Goal: Task Accomplishment & Management: Manage account settings

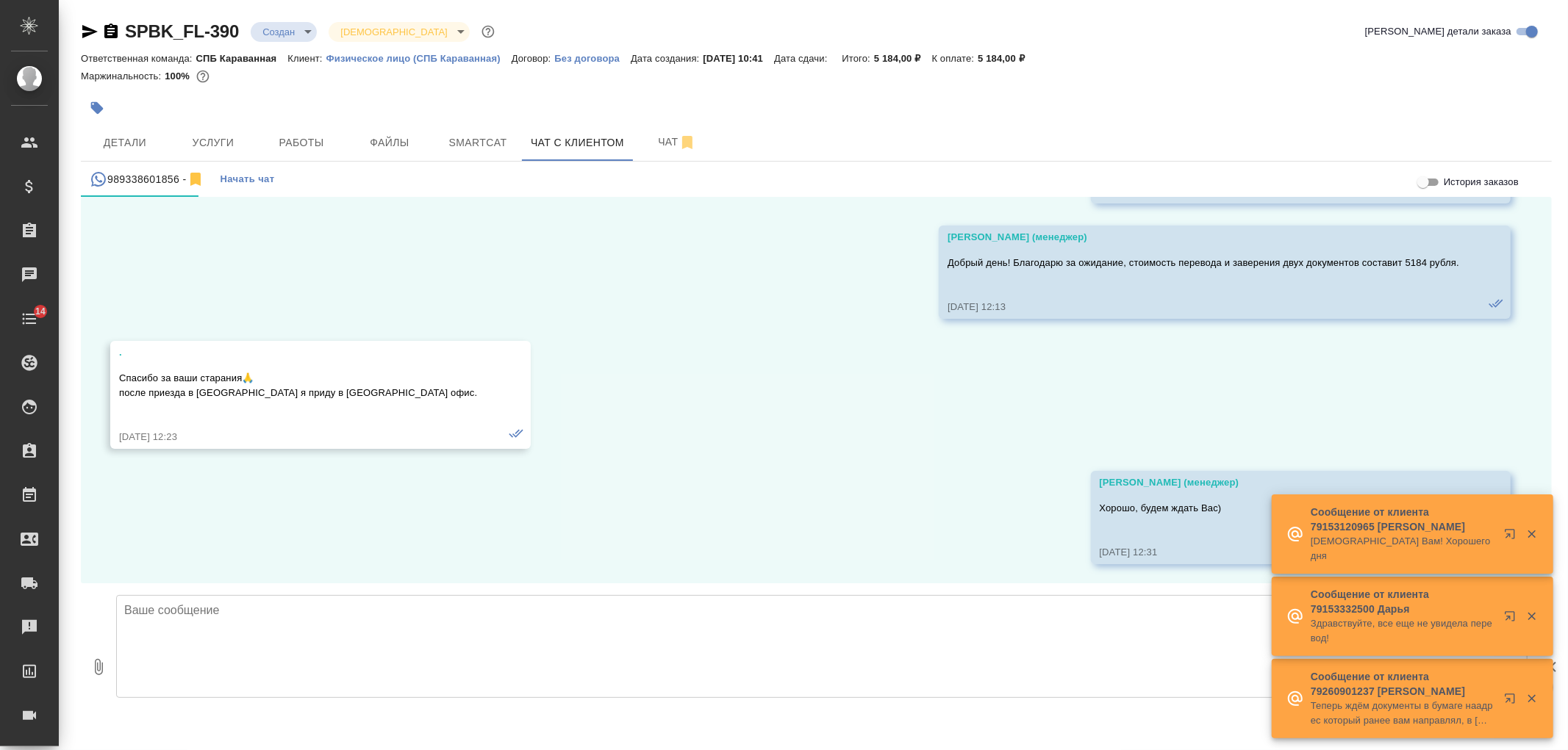
scroll to position [2083, 0]
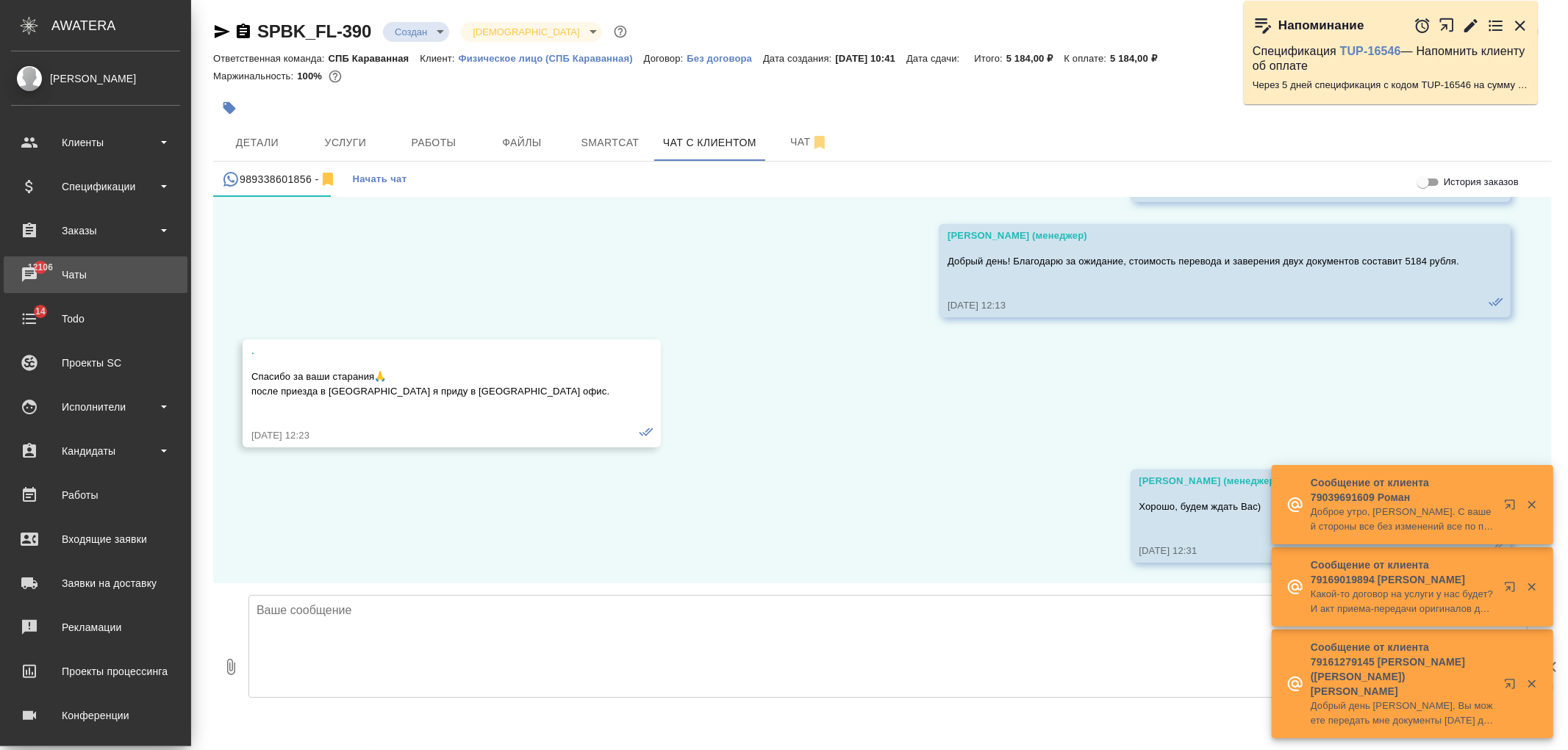
click at [53, 280] on div "Чаты" at bounding box center [95, 274] width 169 height 22
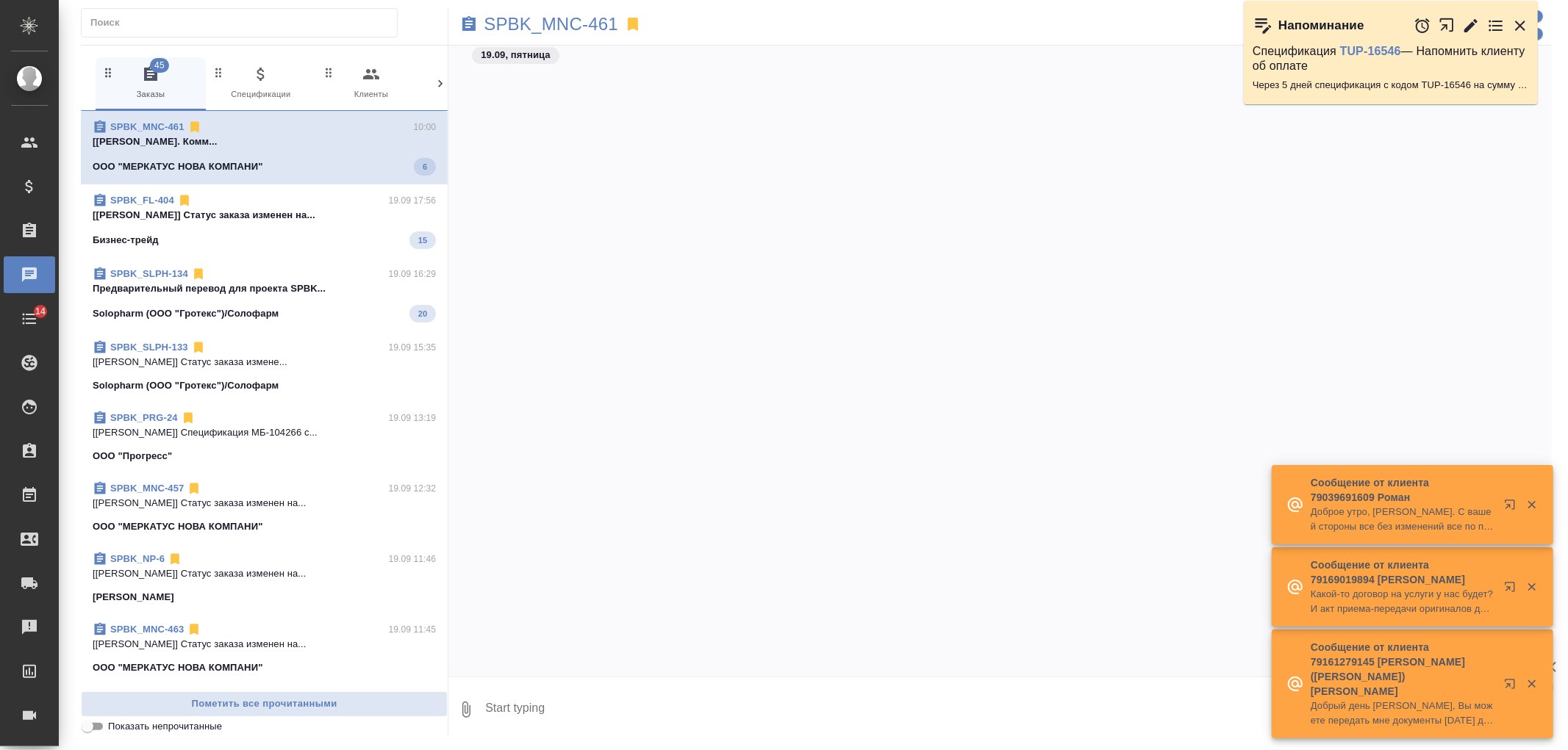
scroll to position [8596, 0]
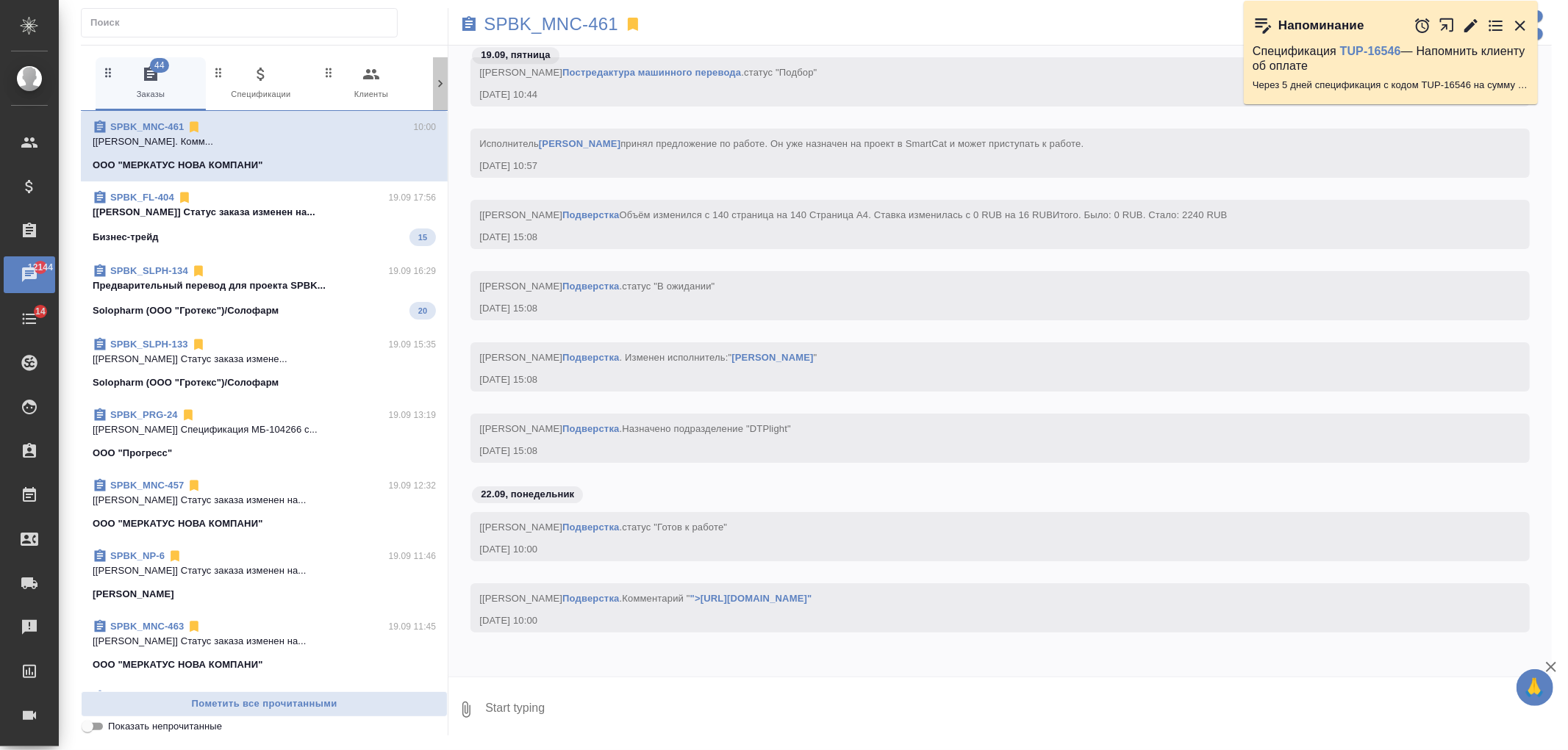
click at [439, 86] on icon at bounding box center [440, 83] width 4 height 7
click at [369, 75] on icon "button" at bounding box center [378, 75] width 18 height 18
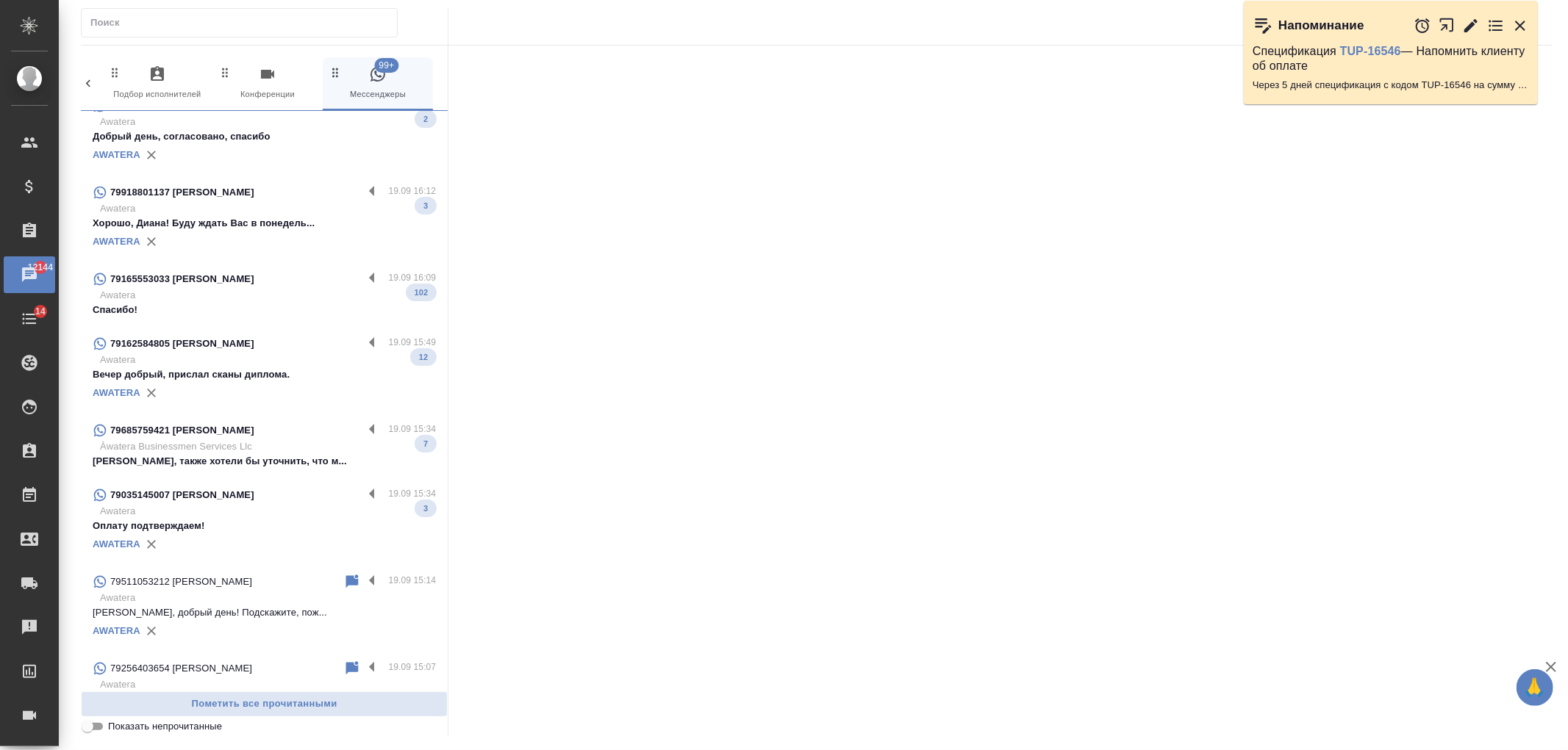
scroll to position [0, 0]
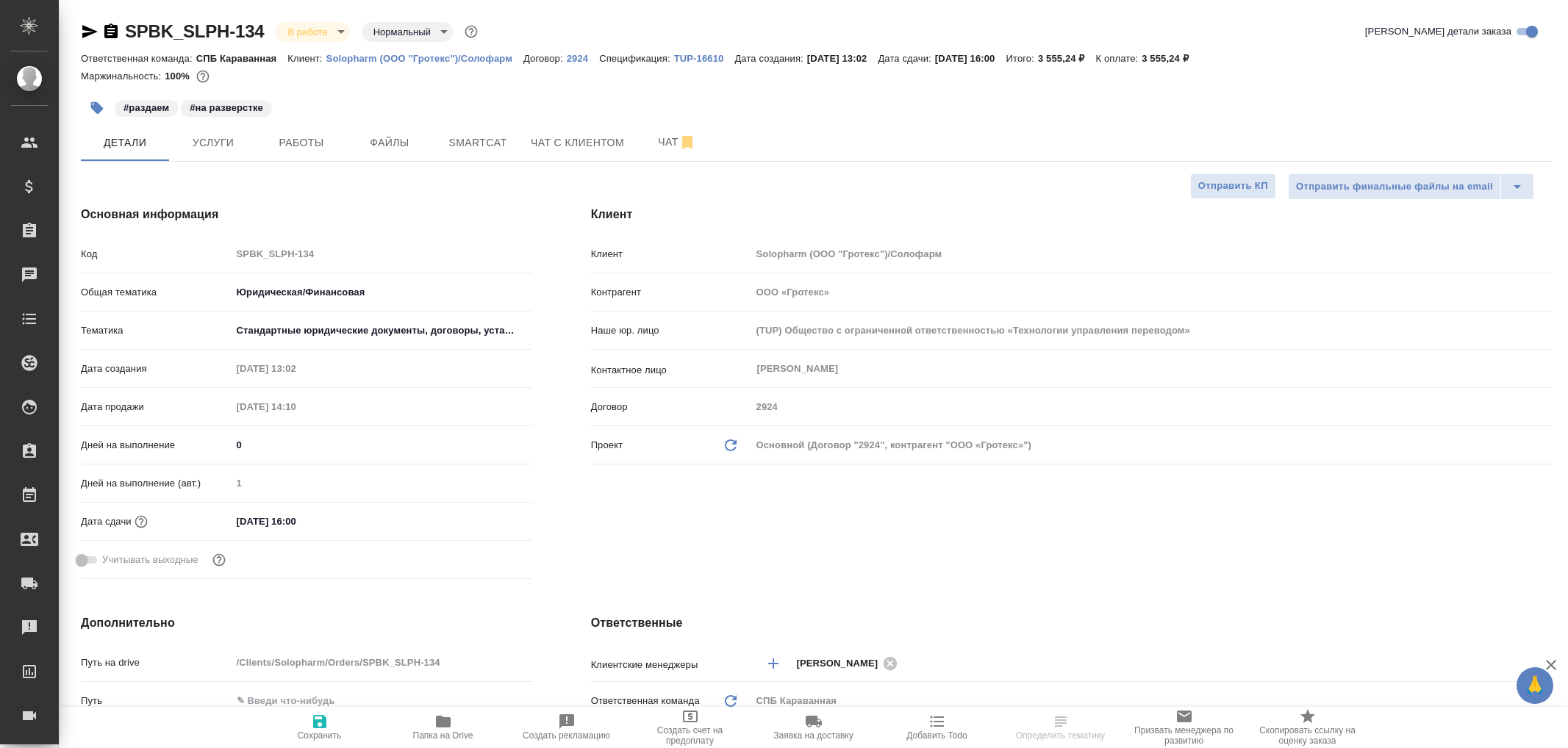
select select "RU"
type textarea "x"
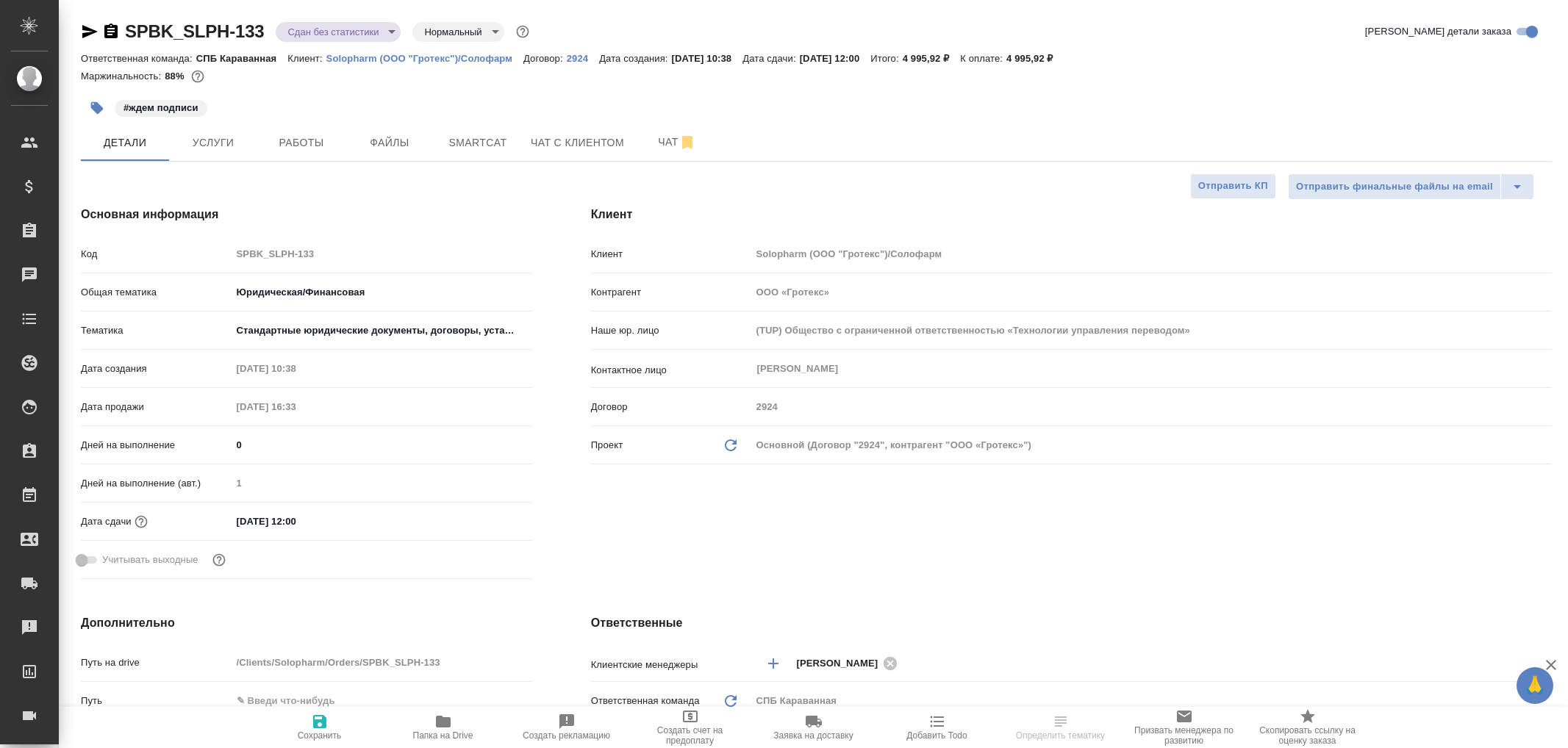
select select "RU"
type textarea "x"
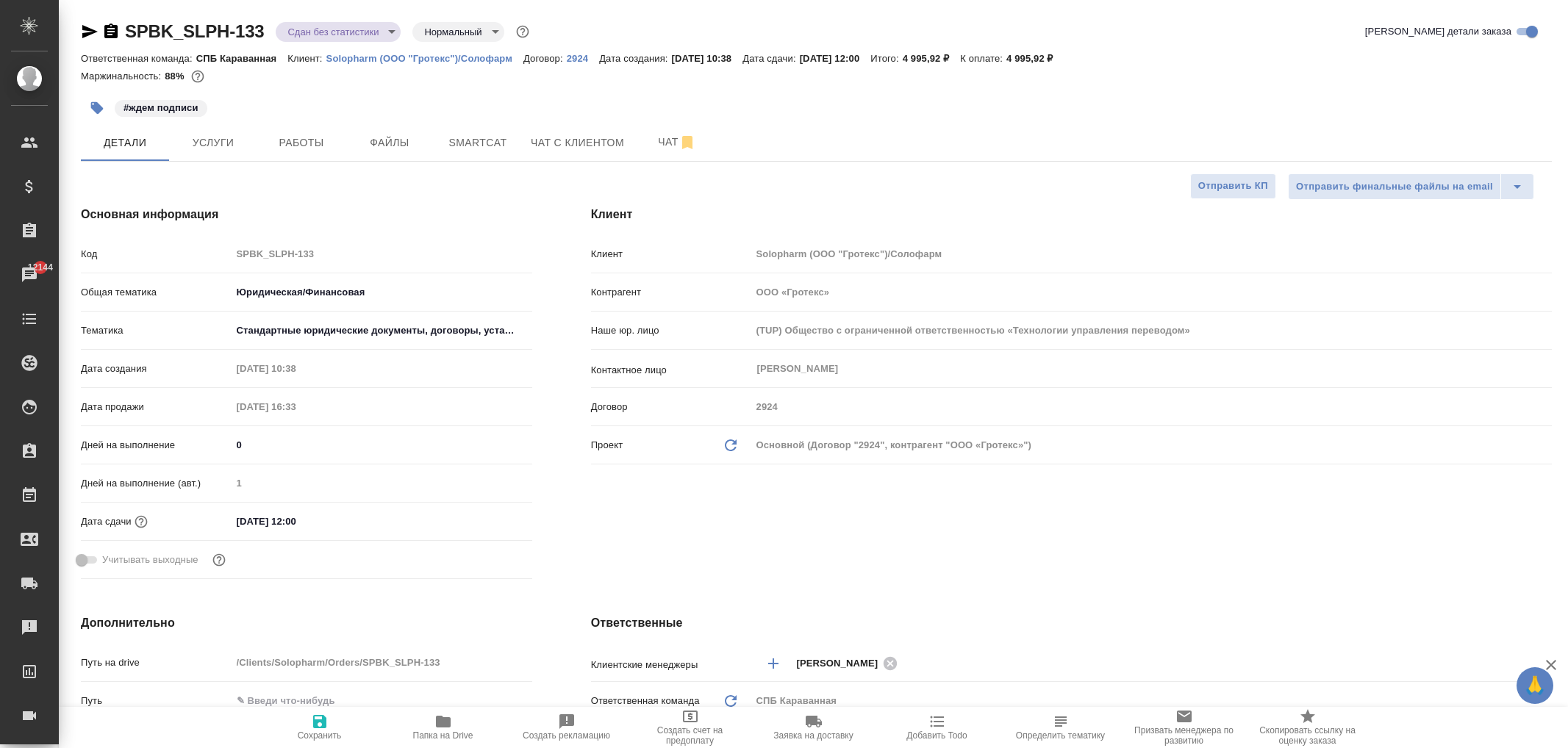
type textarea "x"
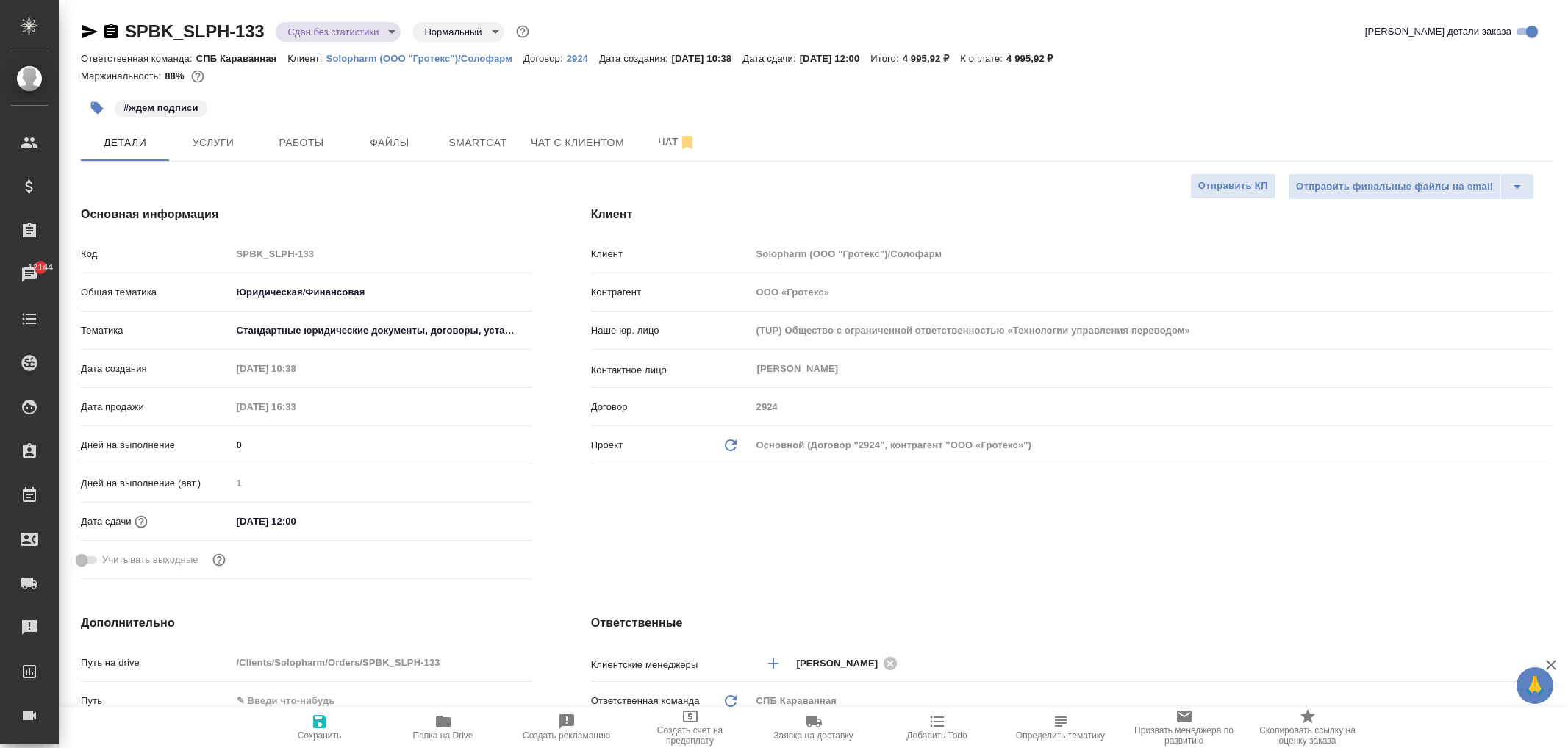
type textarea "x"
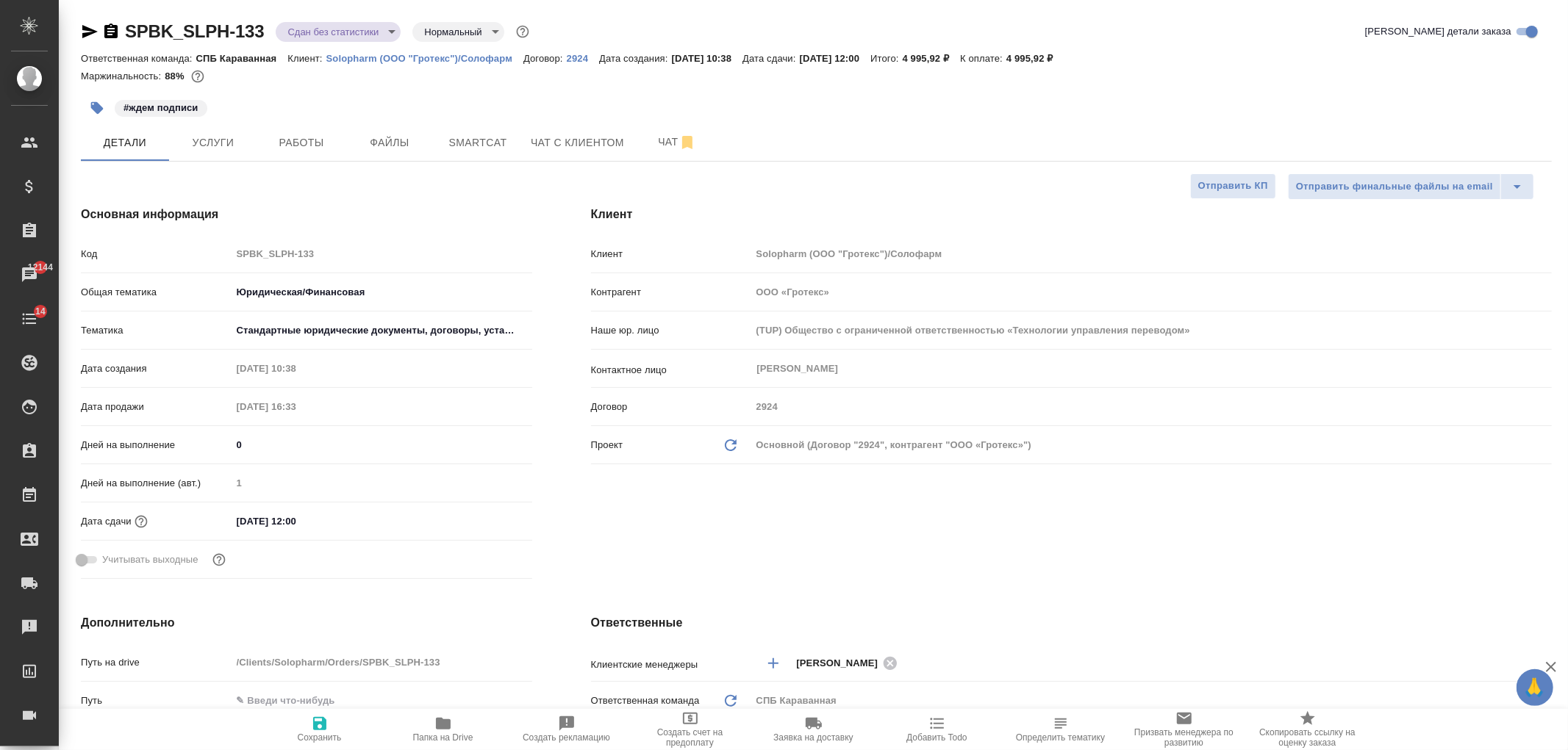
type textarea "x"
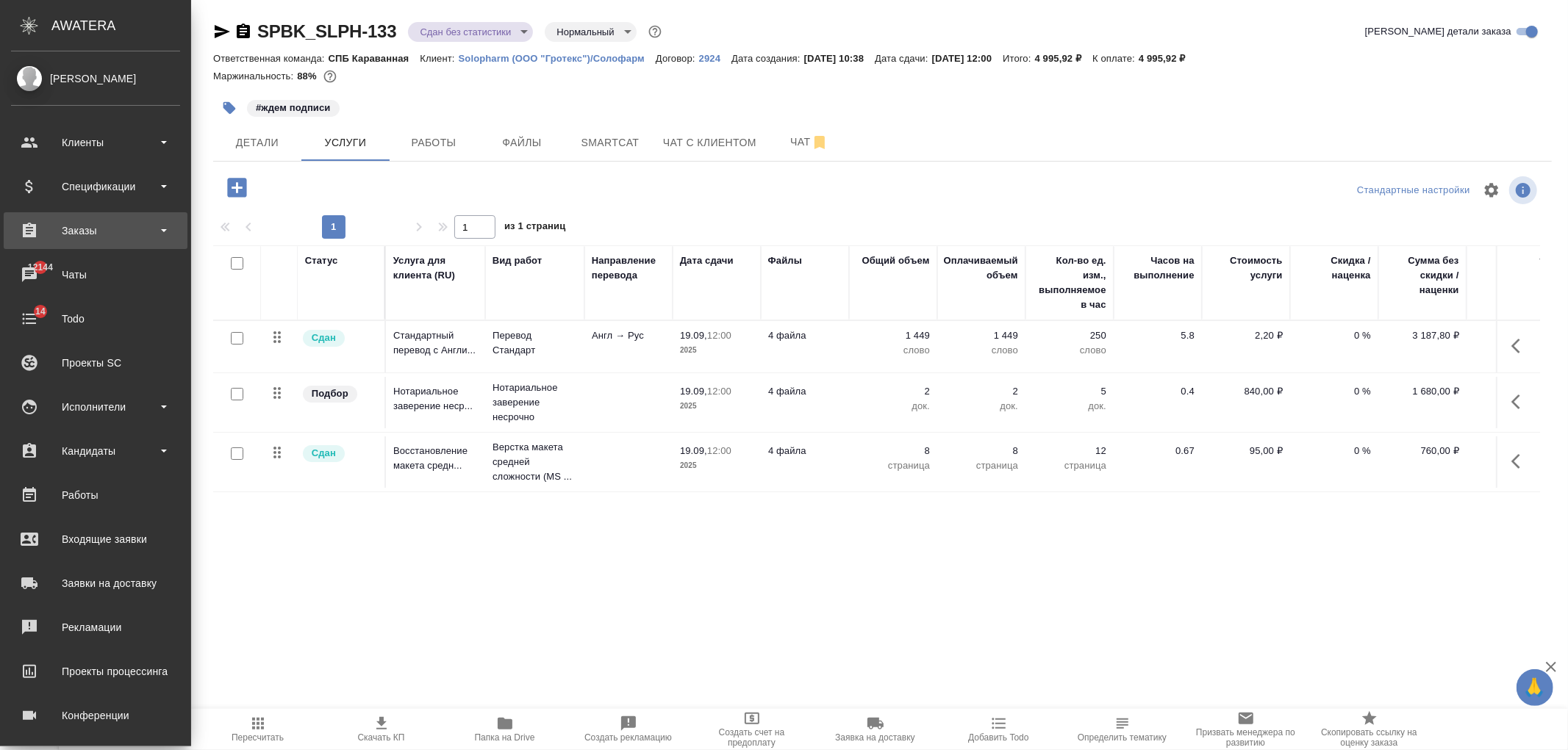
click at [148, 222] on div "Заказы" at bounding box center [95, 231] width 169 height 22
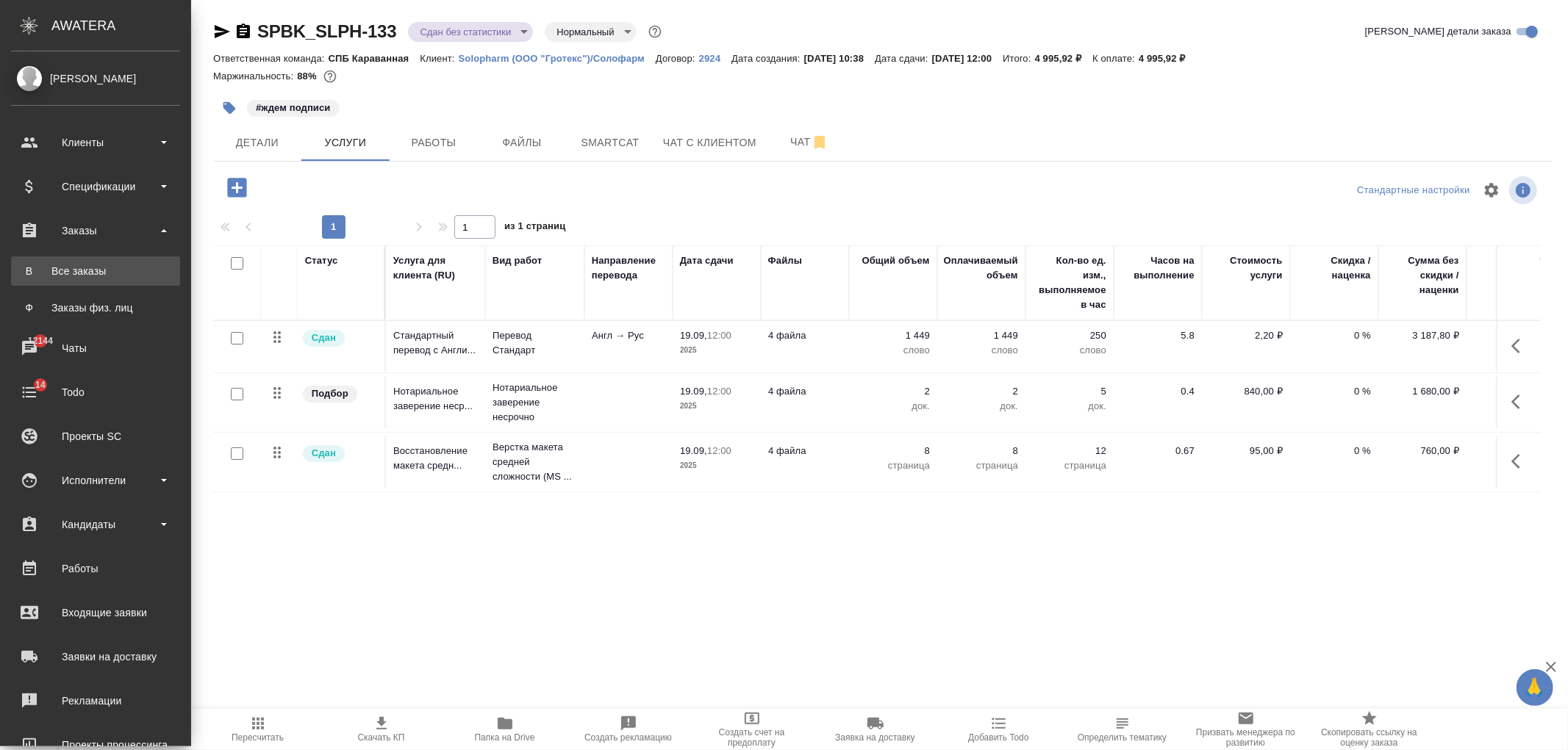
click at [135, 280] on link "В Все заказы" at bounding box center [95, 271] width 169 height 29
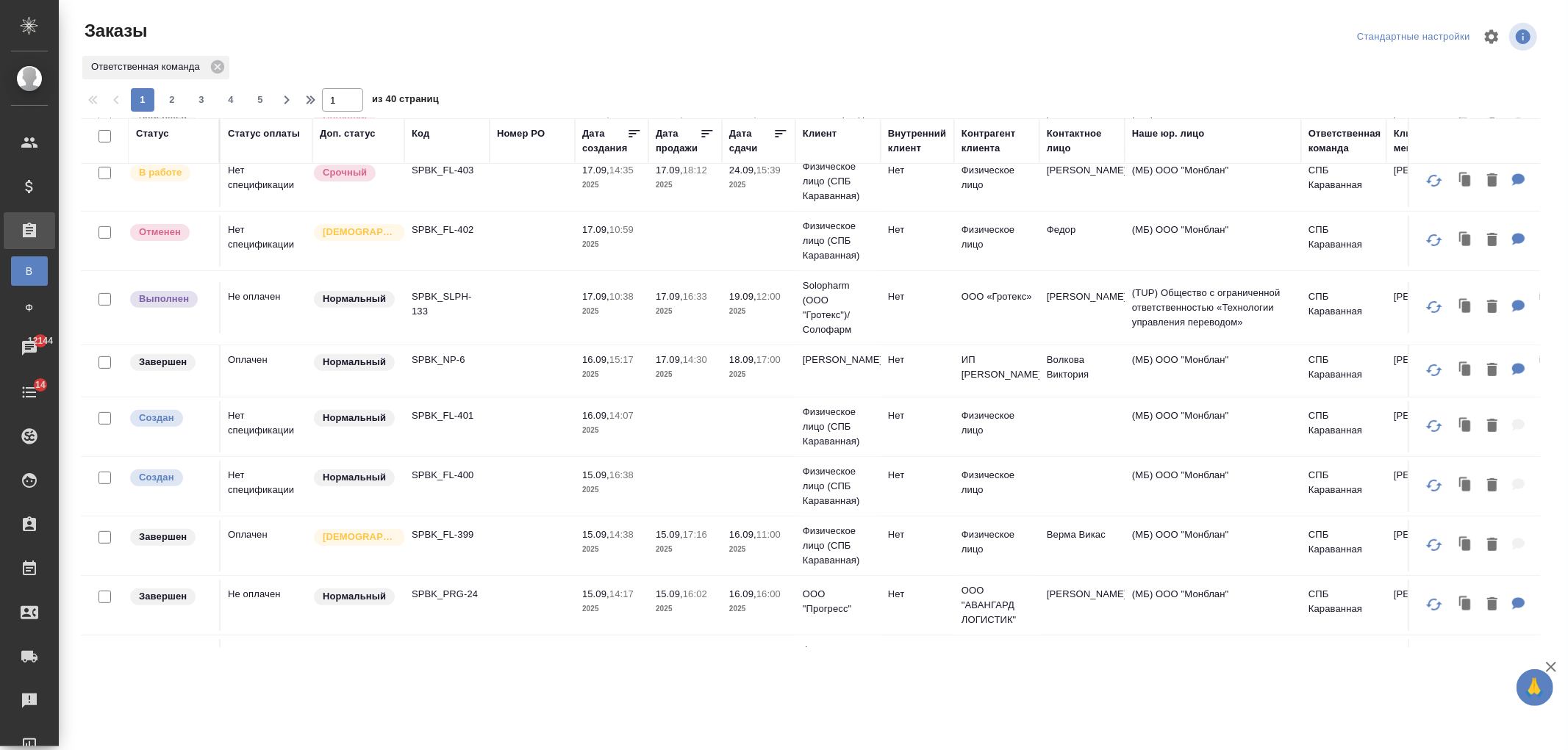
scroll to position [392, 0]
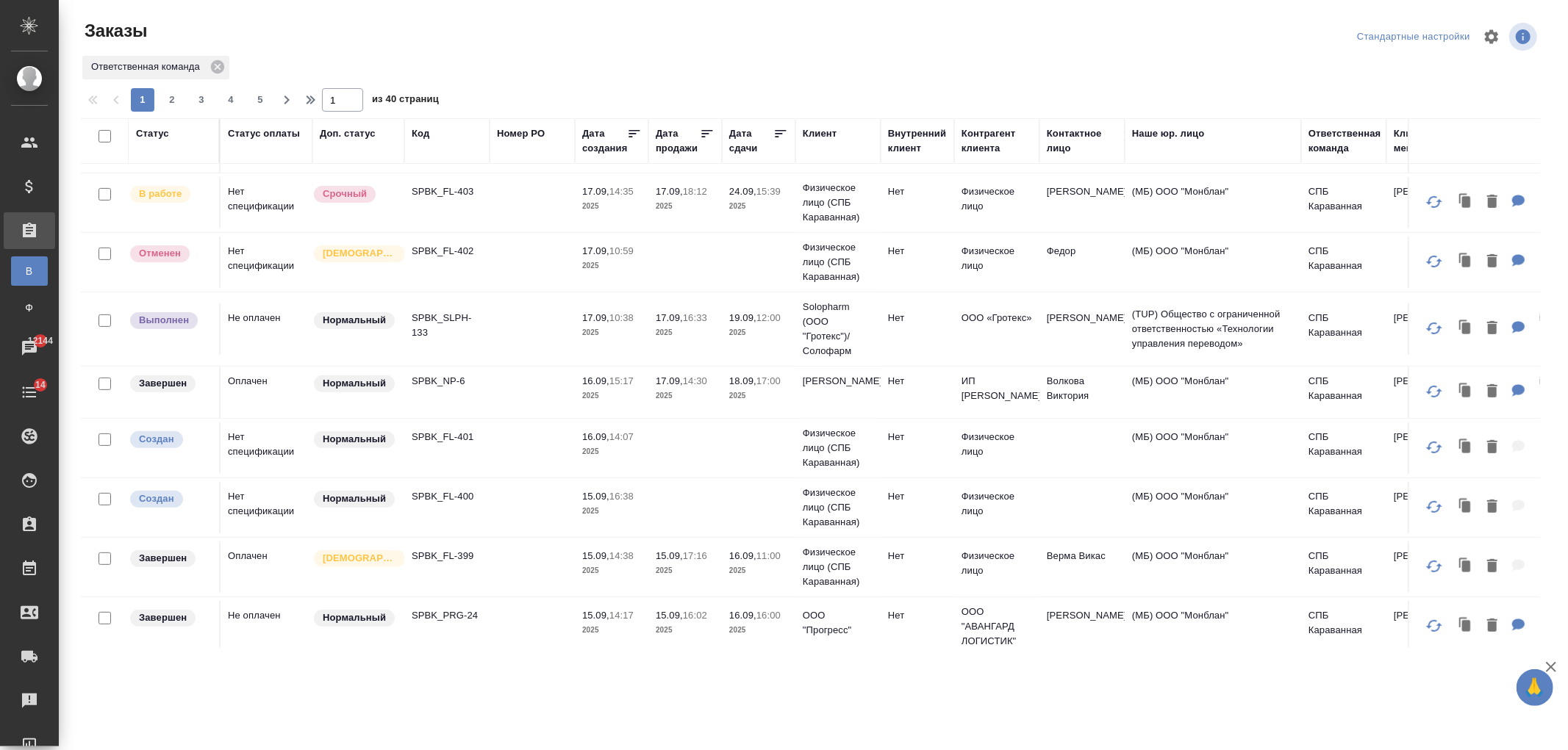
click at [639, 350] on td "17.09, 10:38 2025" at bounding box center [612, 329] width 74 height 51
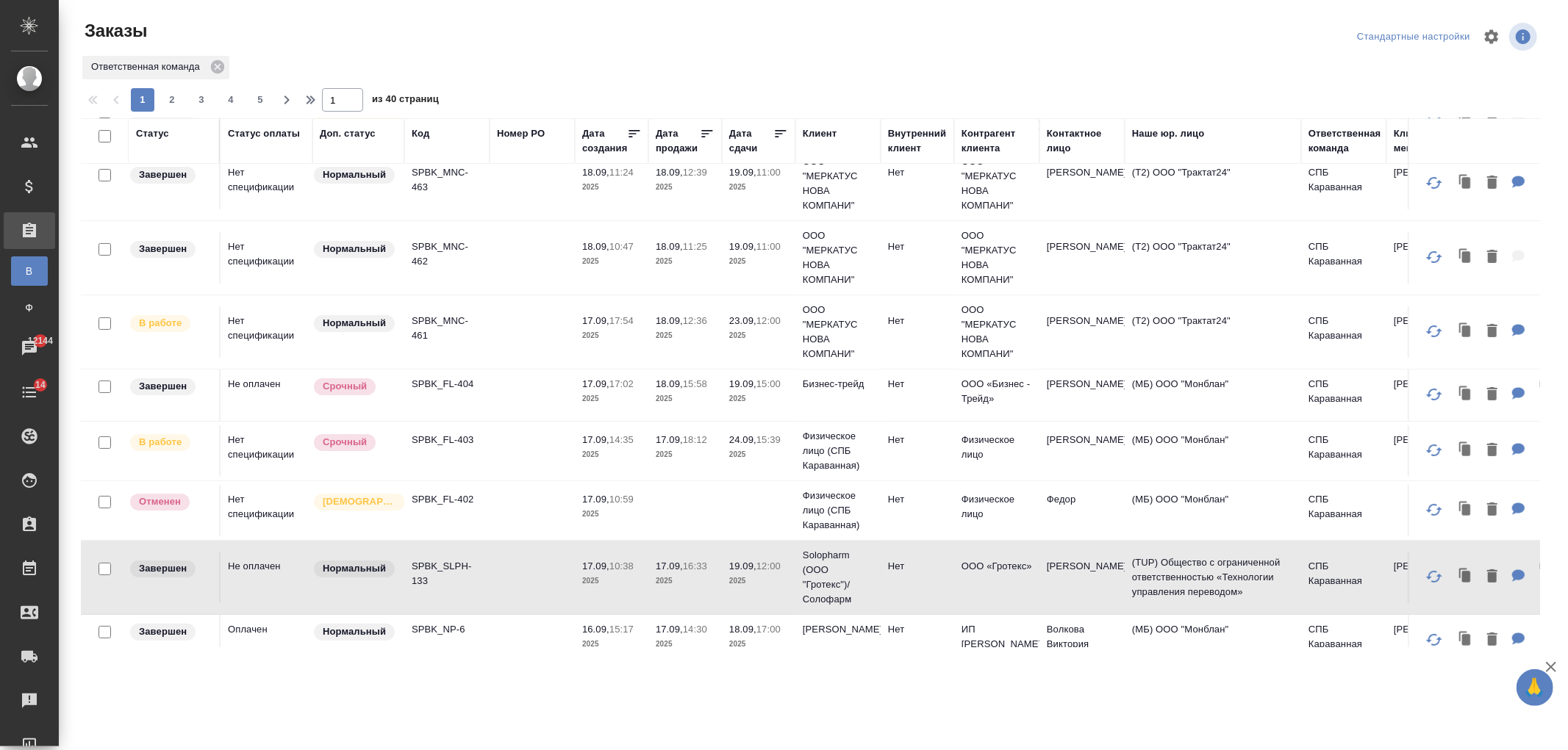
scroll to position [0, 0]
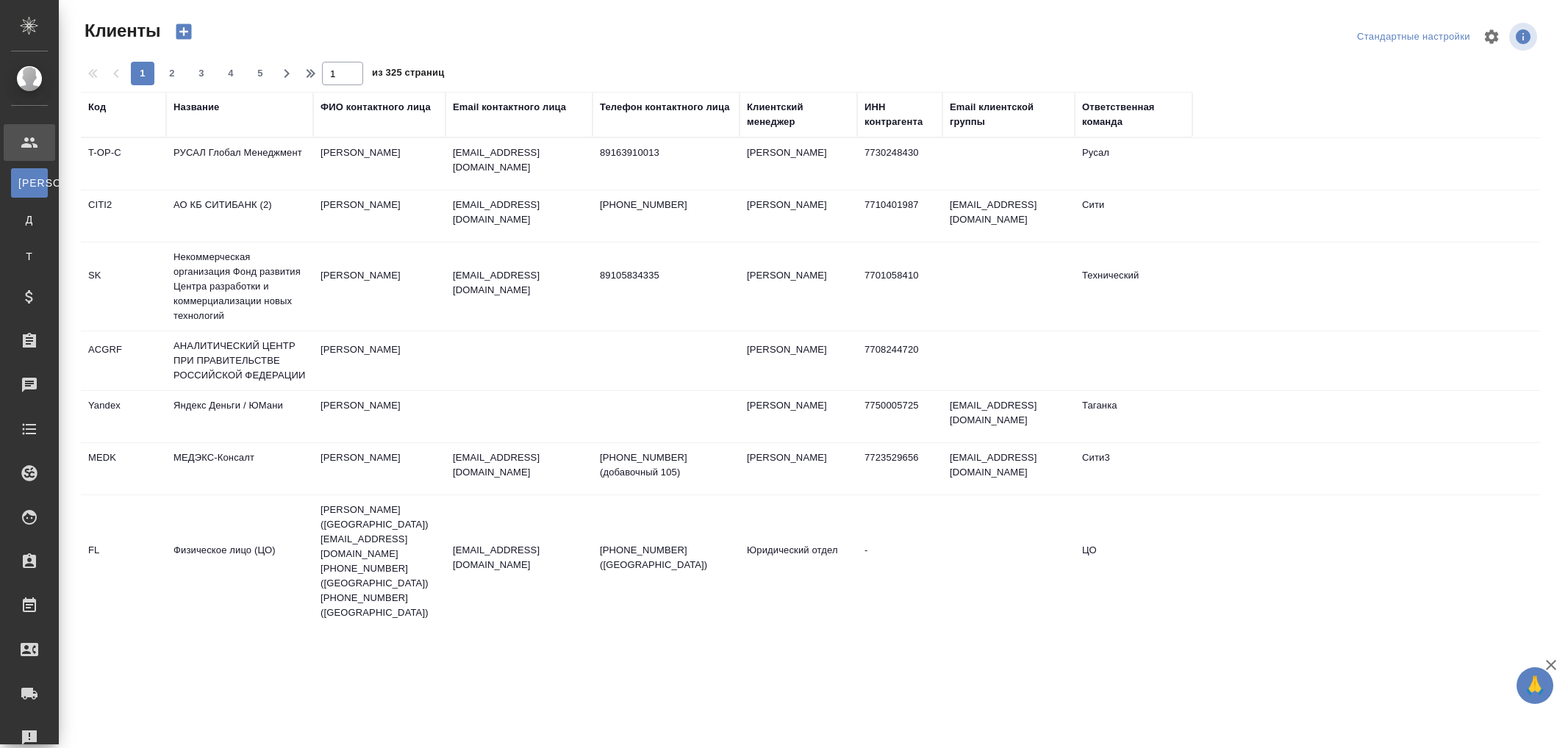
select select "RU"
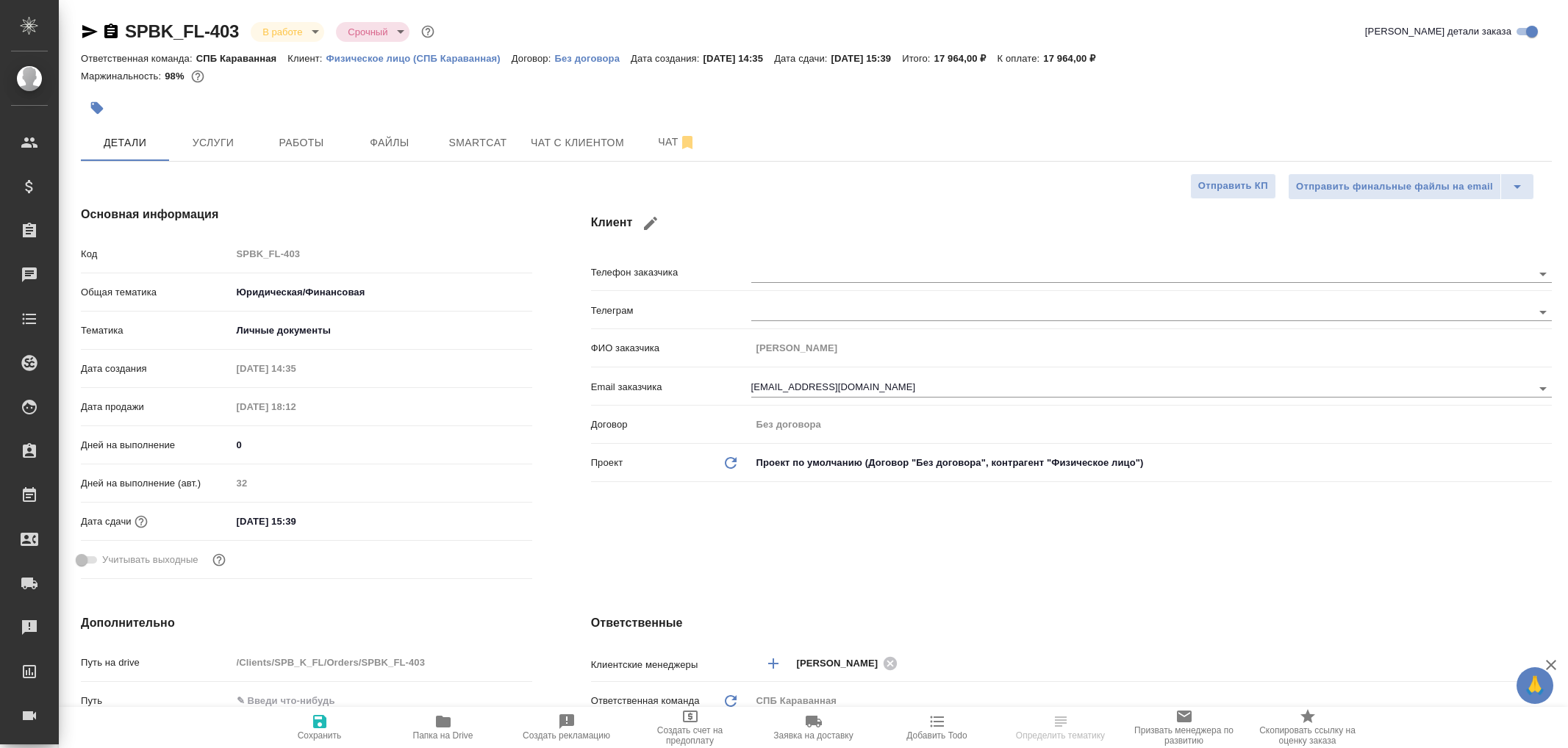
select select "RU"
type textarea "x"
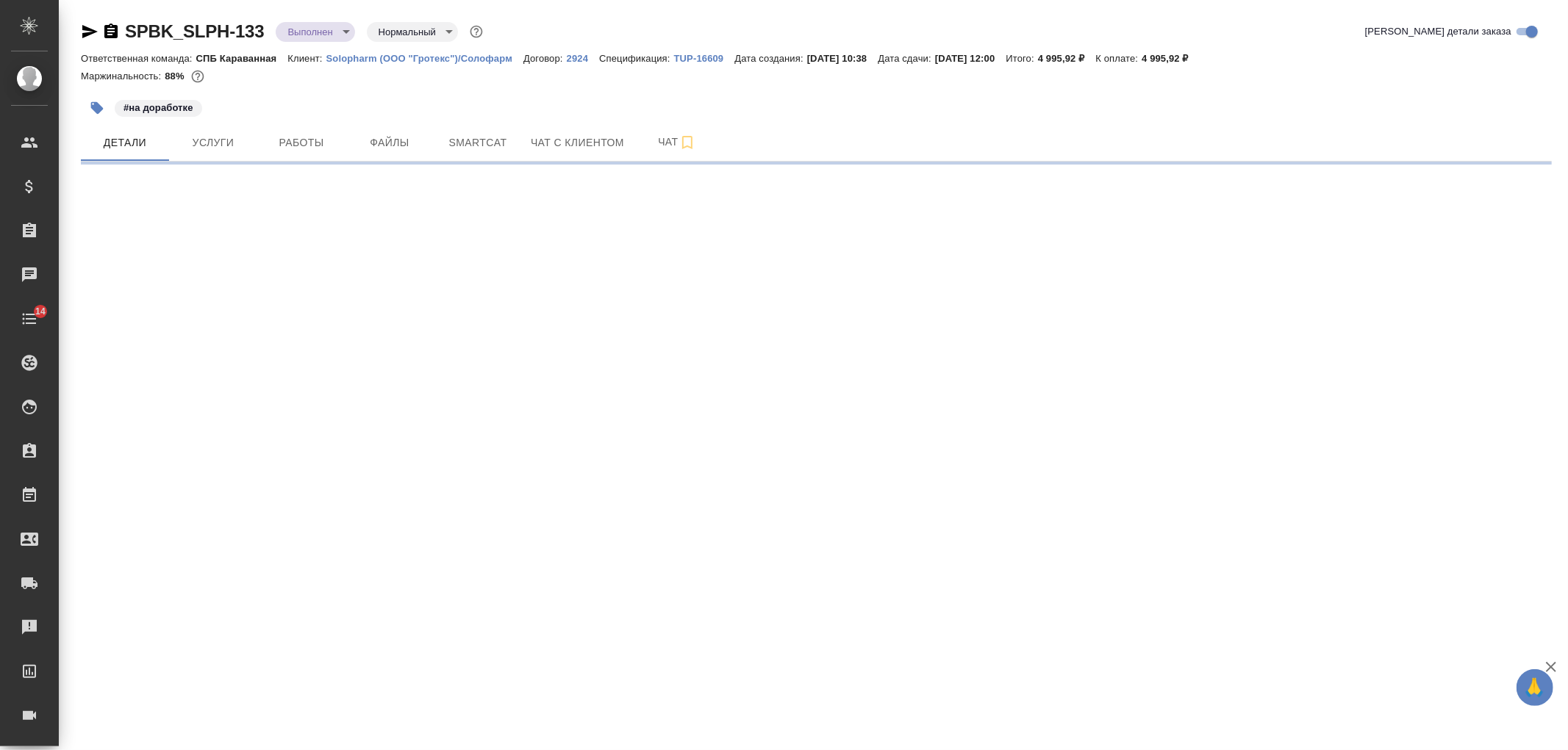
select select "RU"
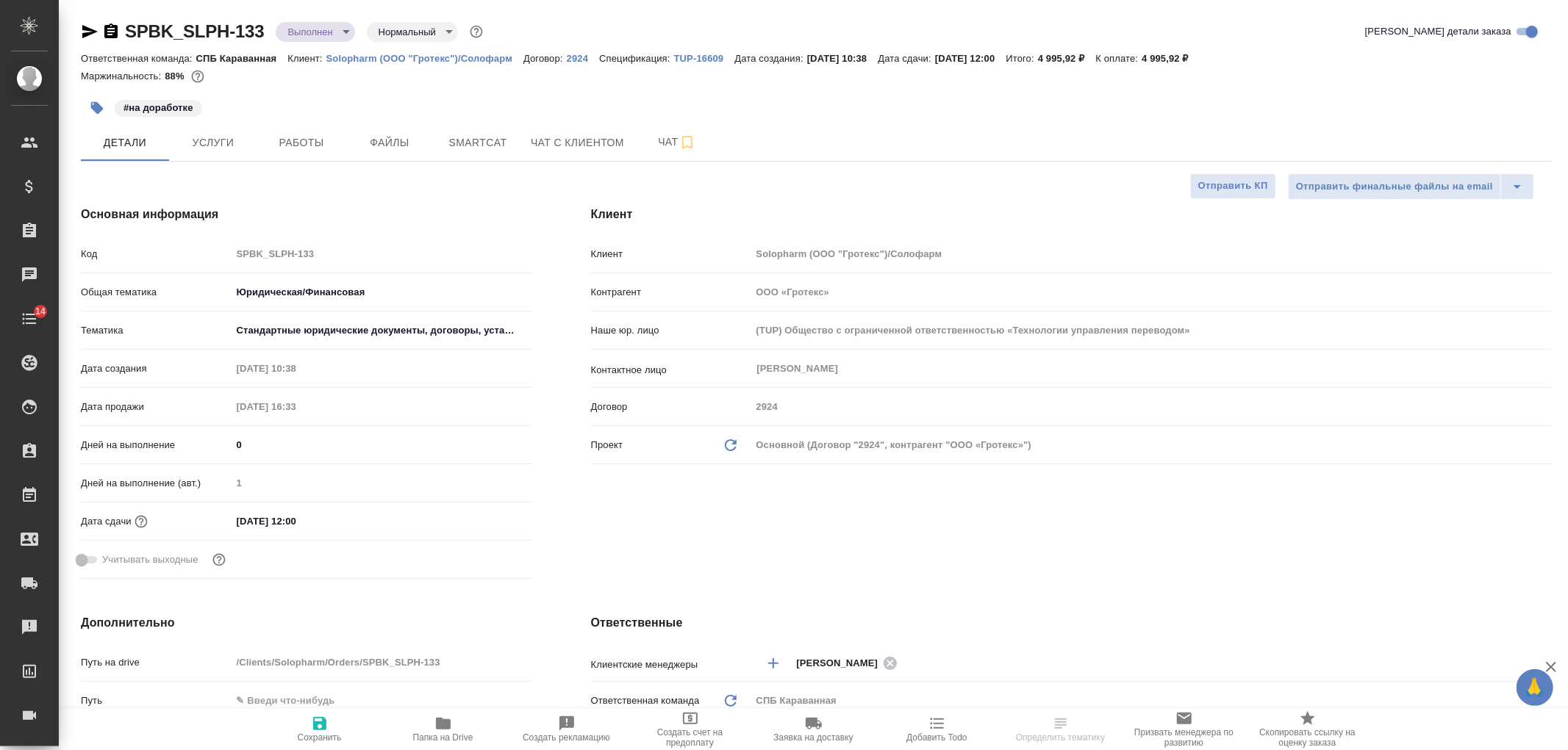
type textarea "x"
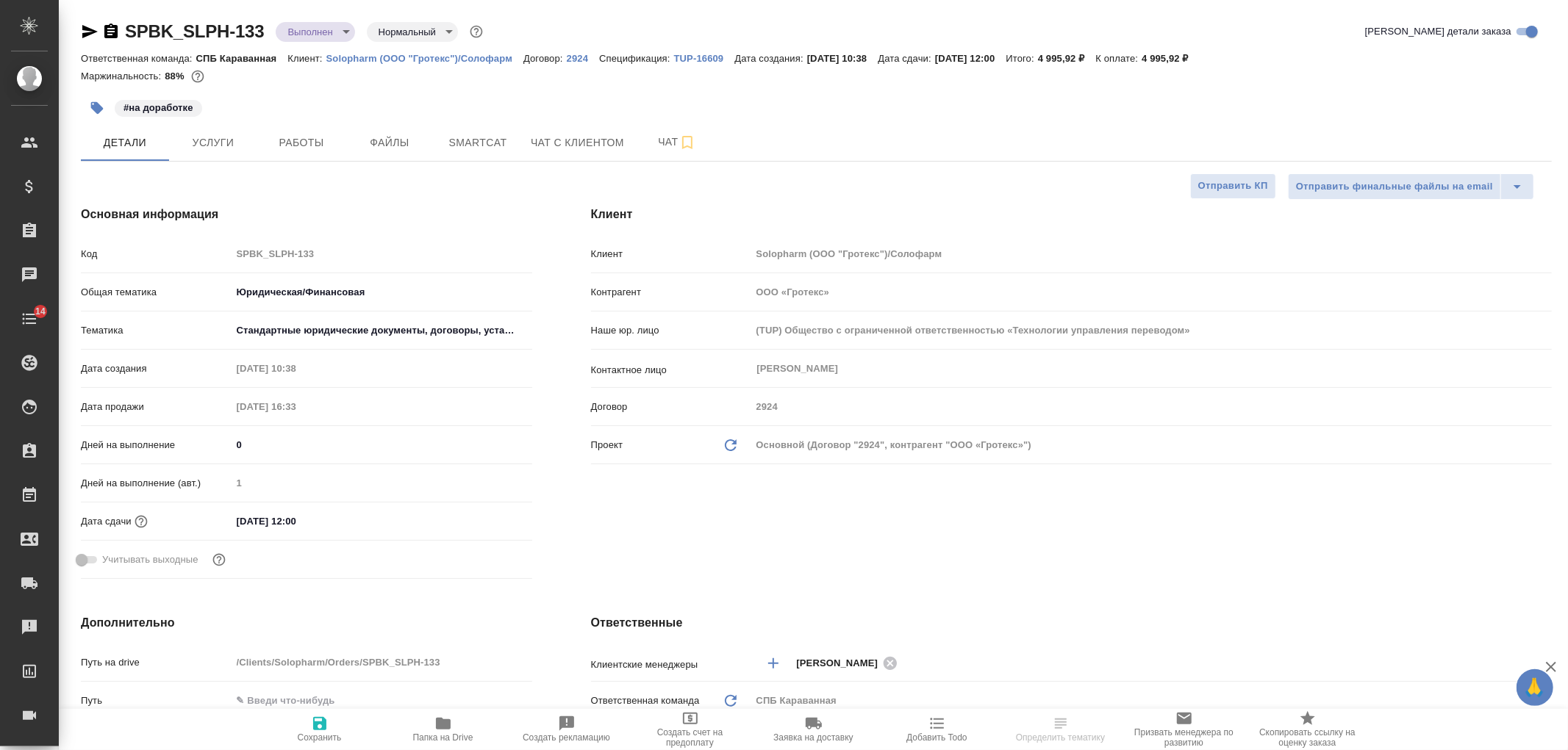
type textarea "x"
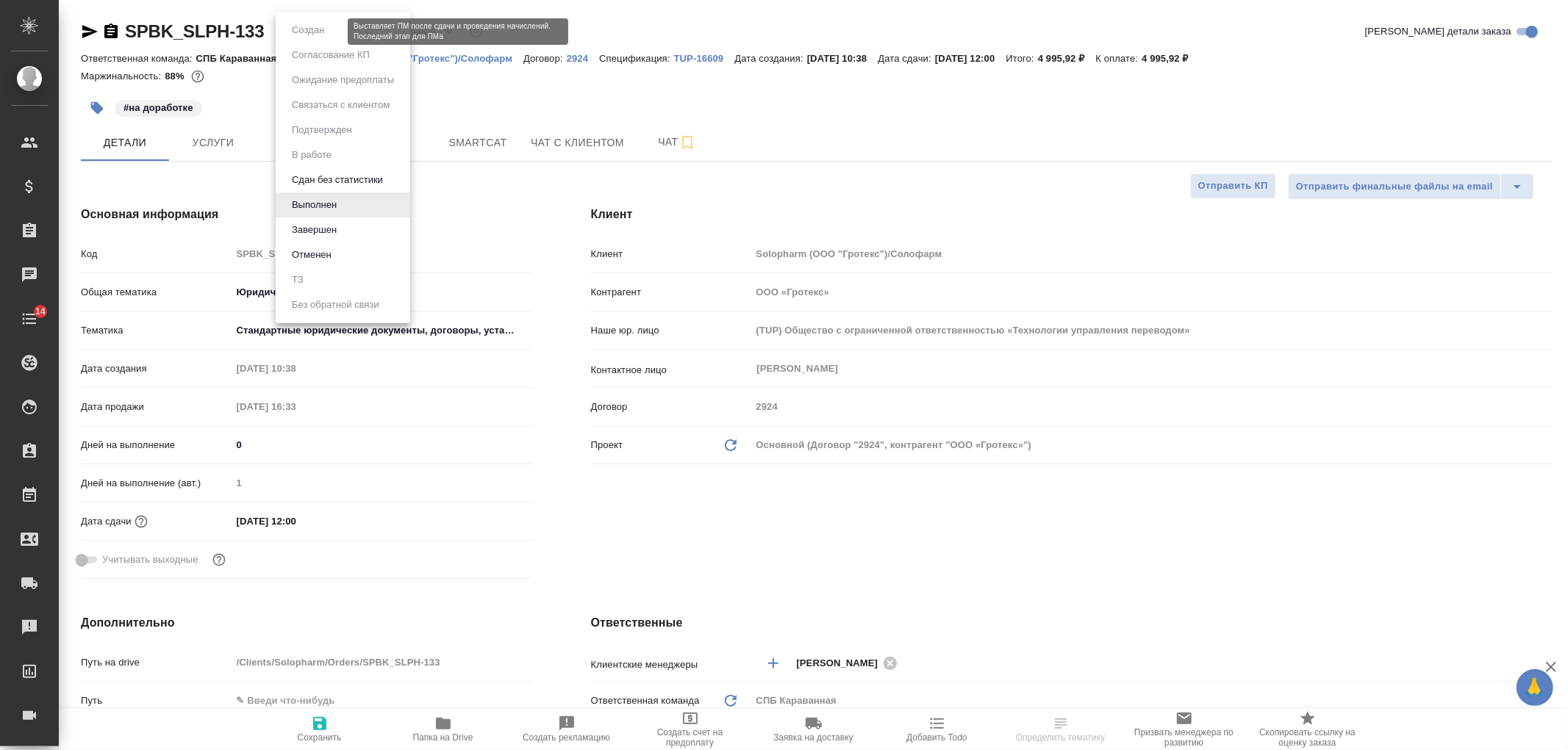
click at [314, 36] on body "🙏 .cls-1 fill:#fff; AWATERA [PERSON_NAME] Спецификации Заказы Чаты 14 Todo Прое…" at bounding box center [784, 375] width 1568 height 750
type textarea "x"
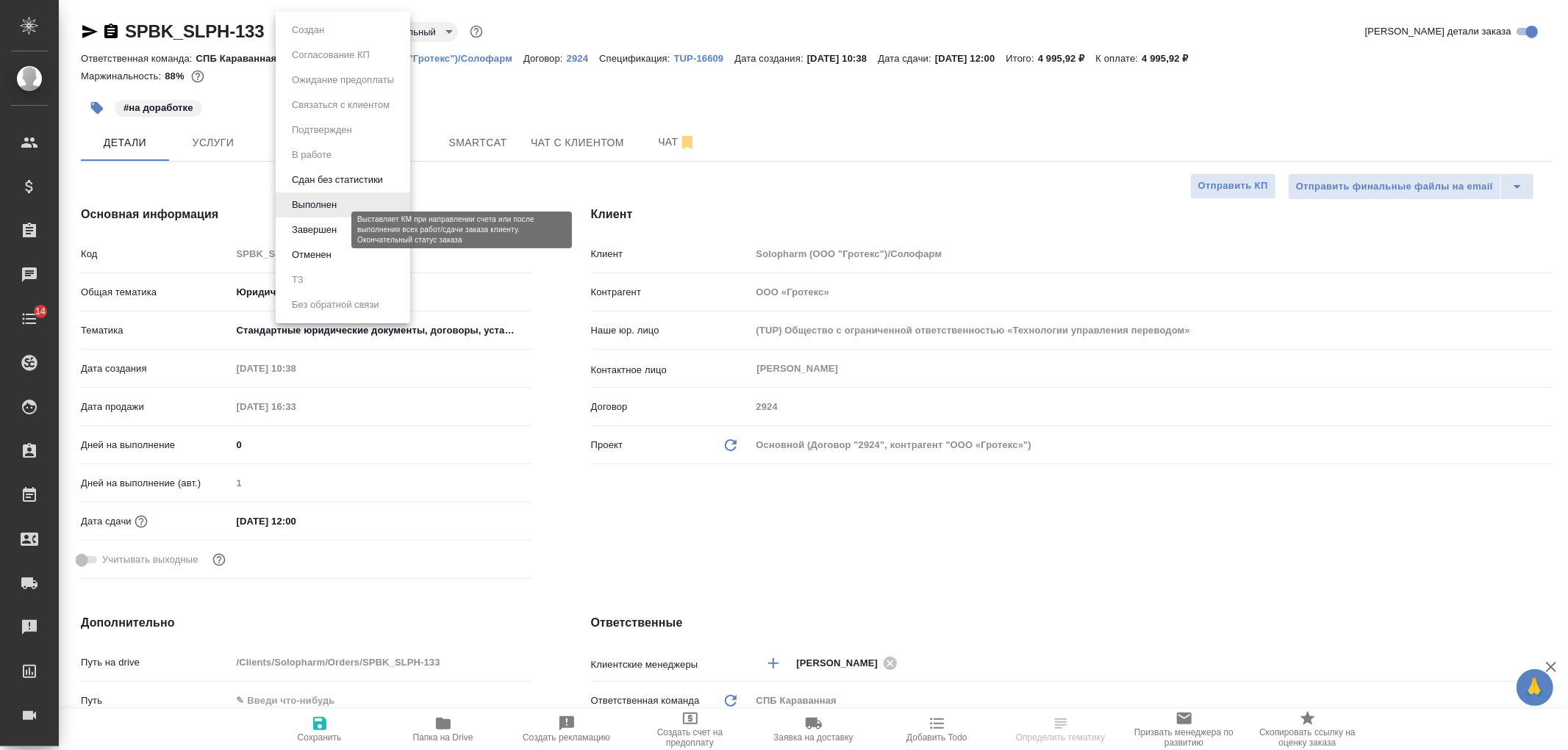
click at [340, 225] on button "Завершен" at bounding box center [314, 230] width 53 height 16
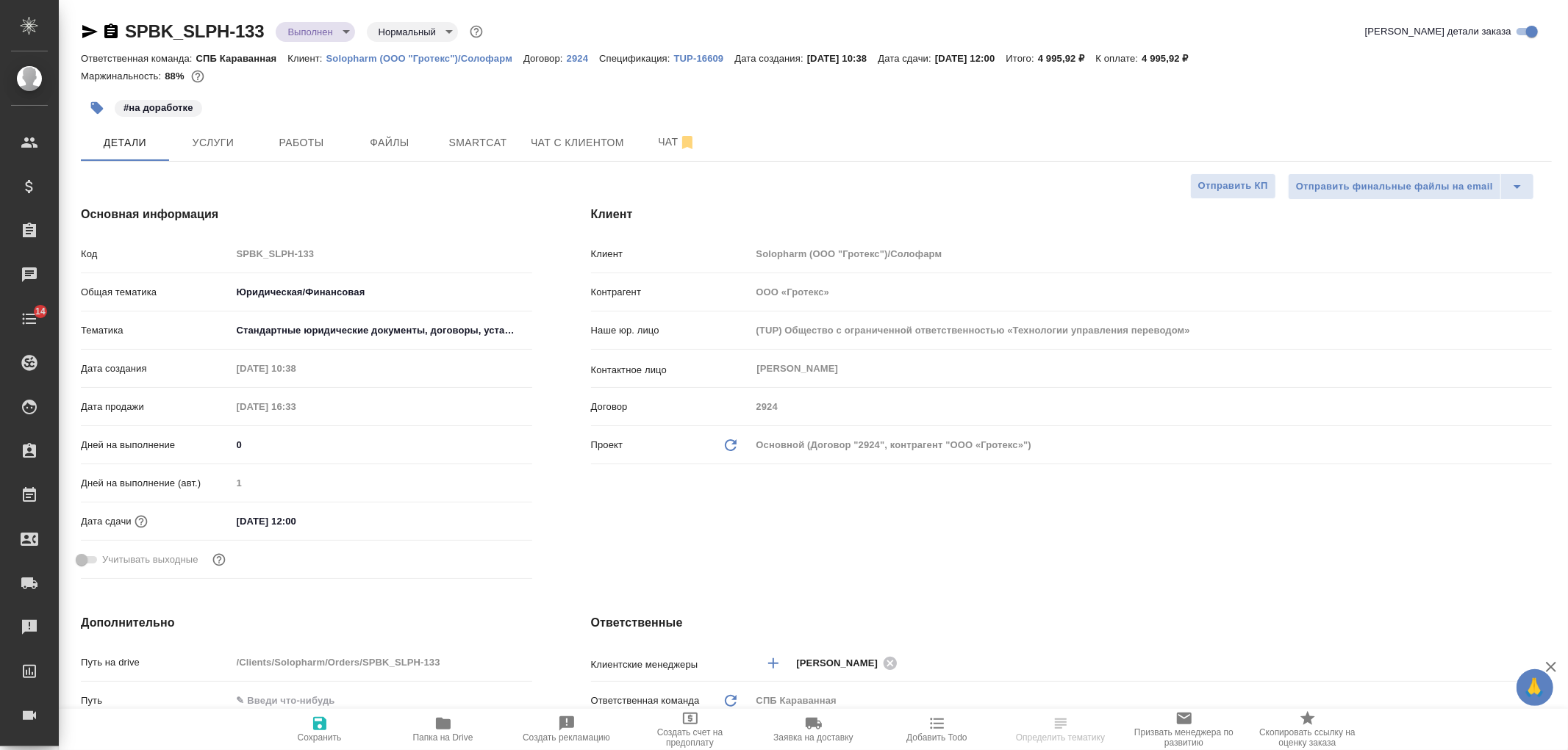
type textarea "x"
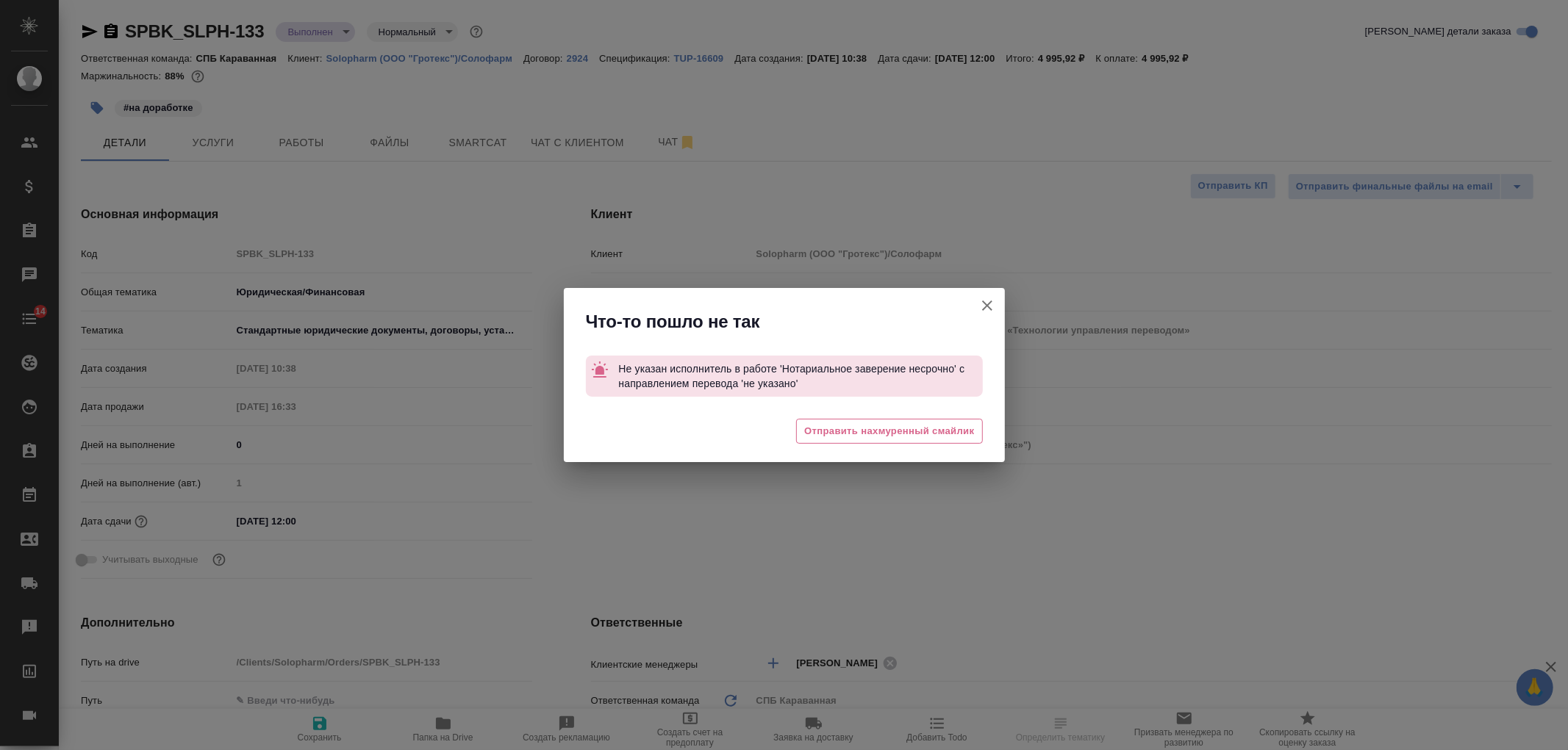
click at [988, 298] on icon "button" at bounding box center [987, 306] width 18 height 18
type textarea "x"
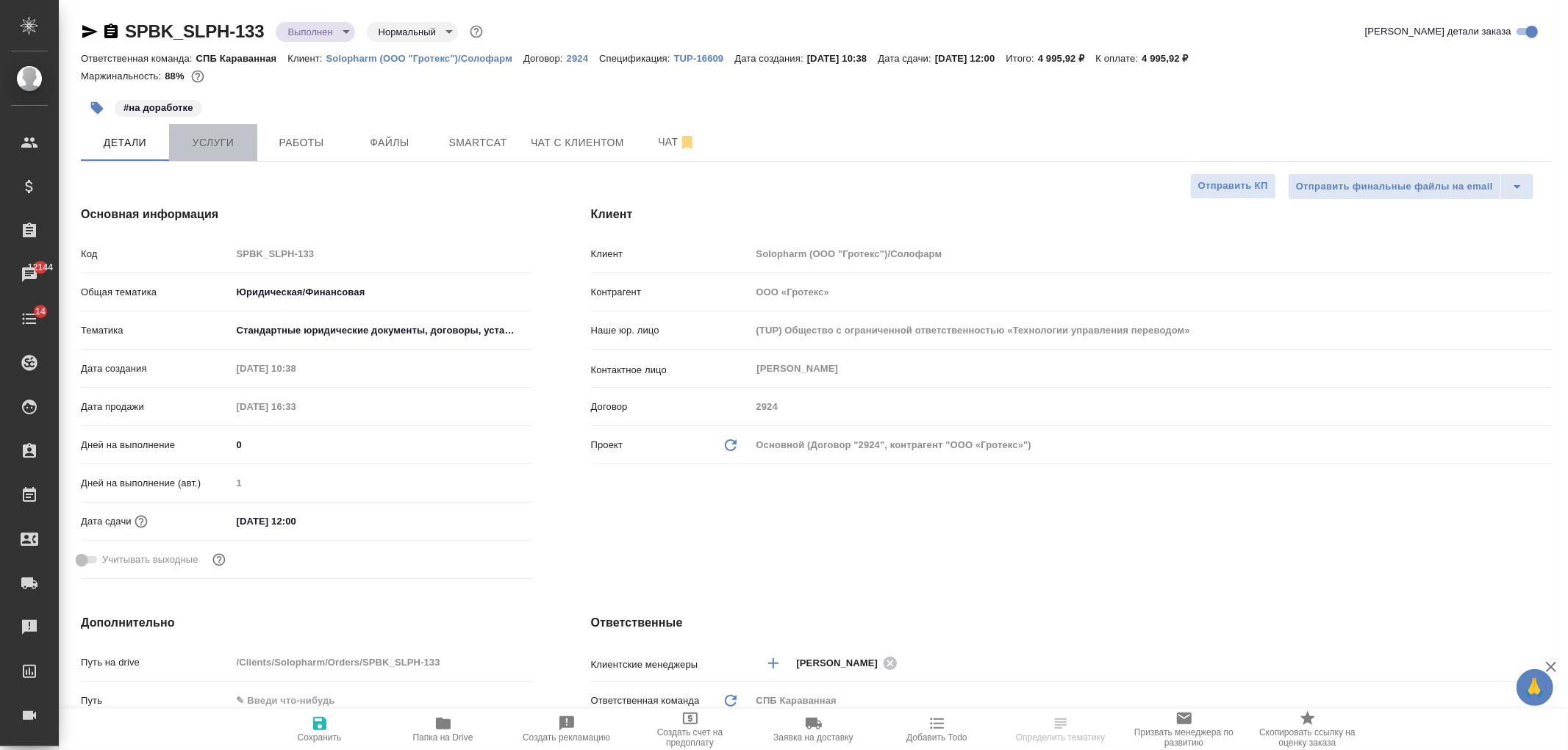
click at [226, 160] on button "Услуги" at bounding box center [212, 142] width 88 height 36
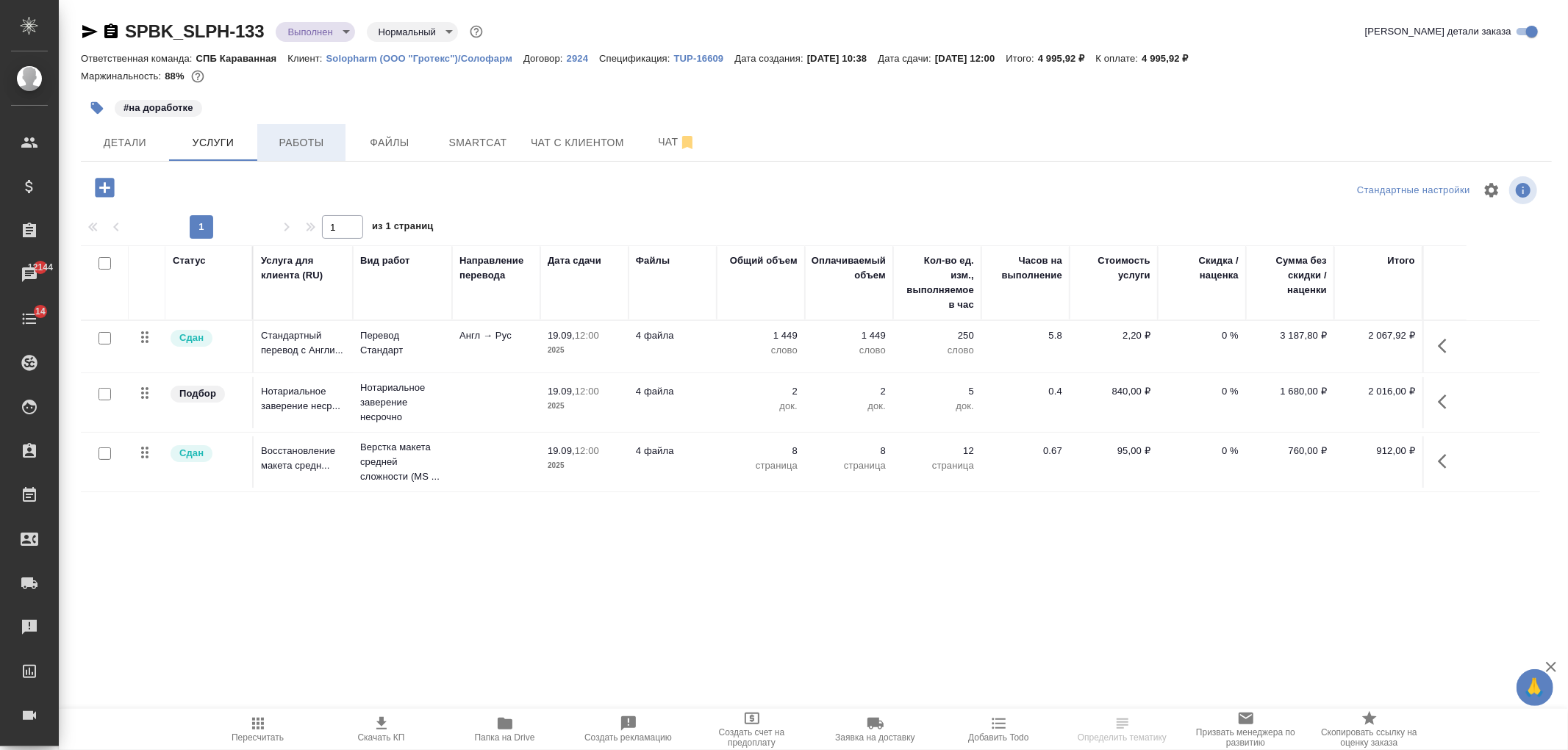
click at [319, 159] on button "Работы" at bounding box center [301, 142] width 88 height 36
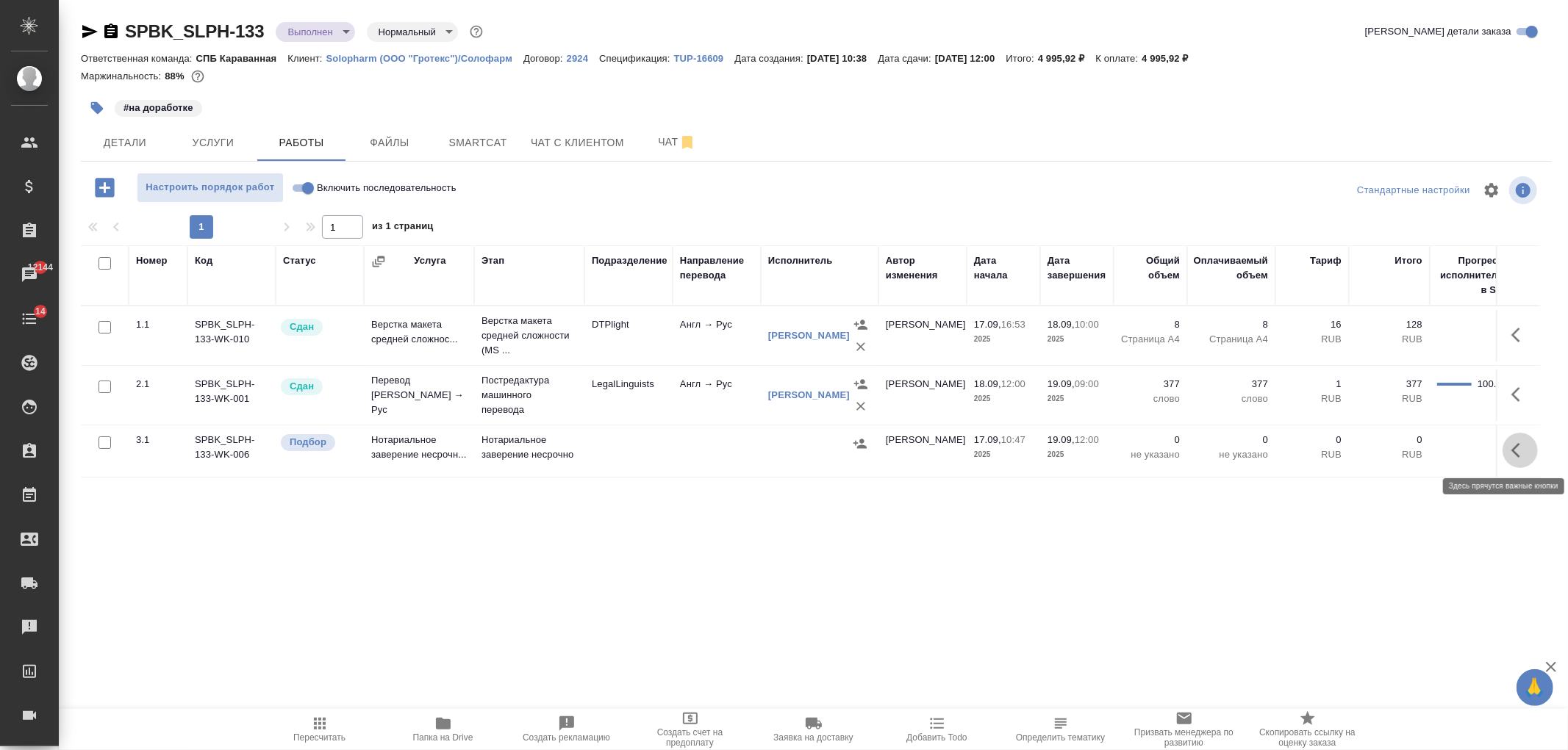
click at [1512, 449] on icon "button" at bounding box center [1520, 451] width 18 height 18
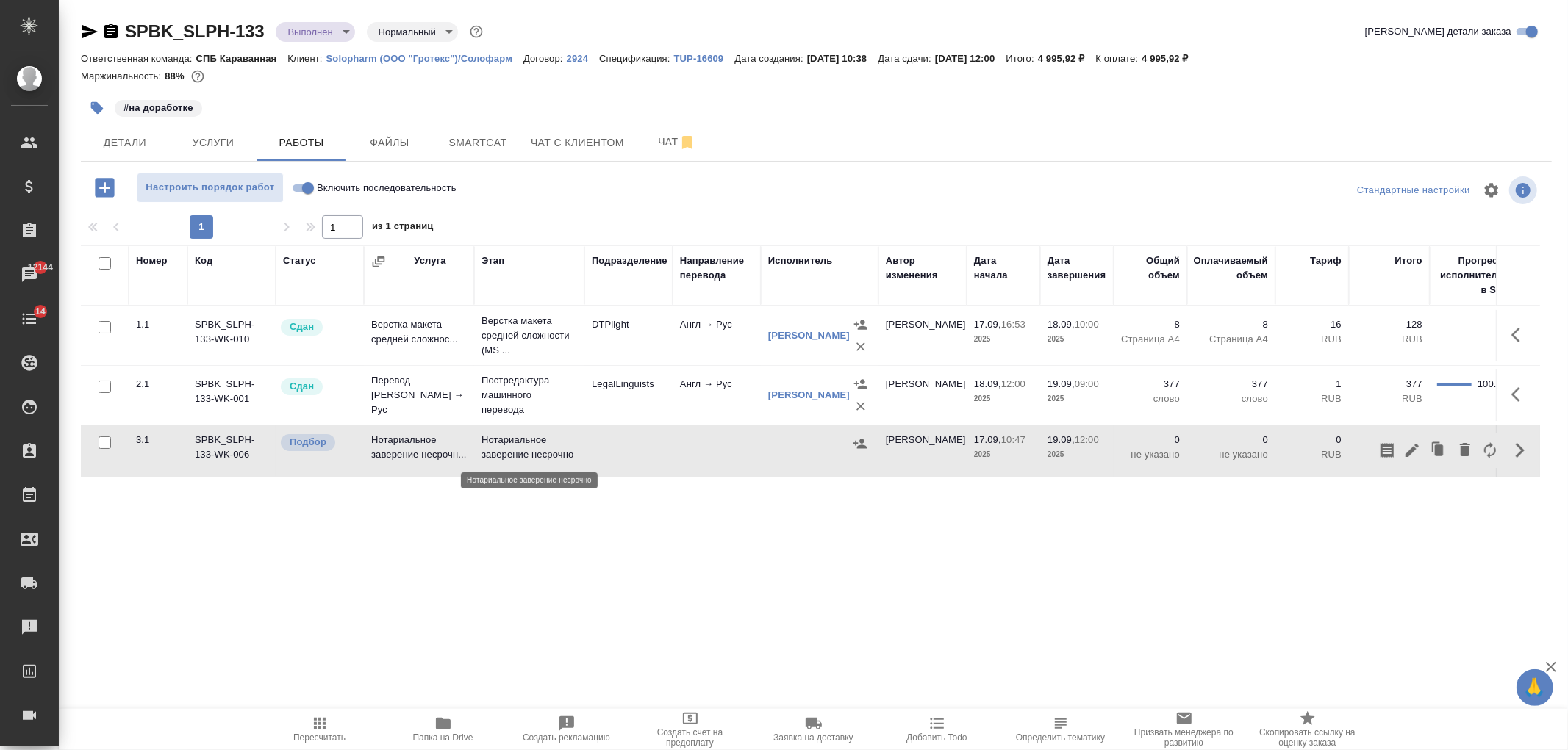
click at [542, 461] on p "Нотариальное заверение несрочно" at bounding box center [529, 447] width 96 height 29
click at [331, 24] on body "🙏 .cls-1 fill:#fff; AWATERA Ivanova Arina Клиенты Спецификации Заказы 12144 Чат…" at bounding box center [784, 375] width 1568 height 750
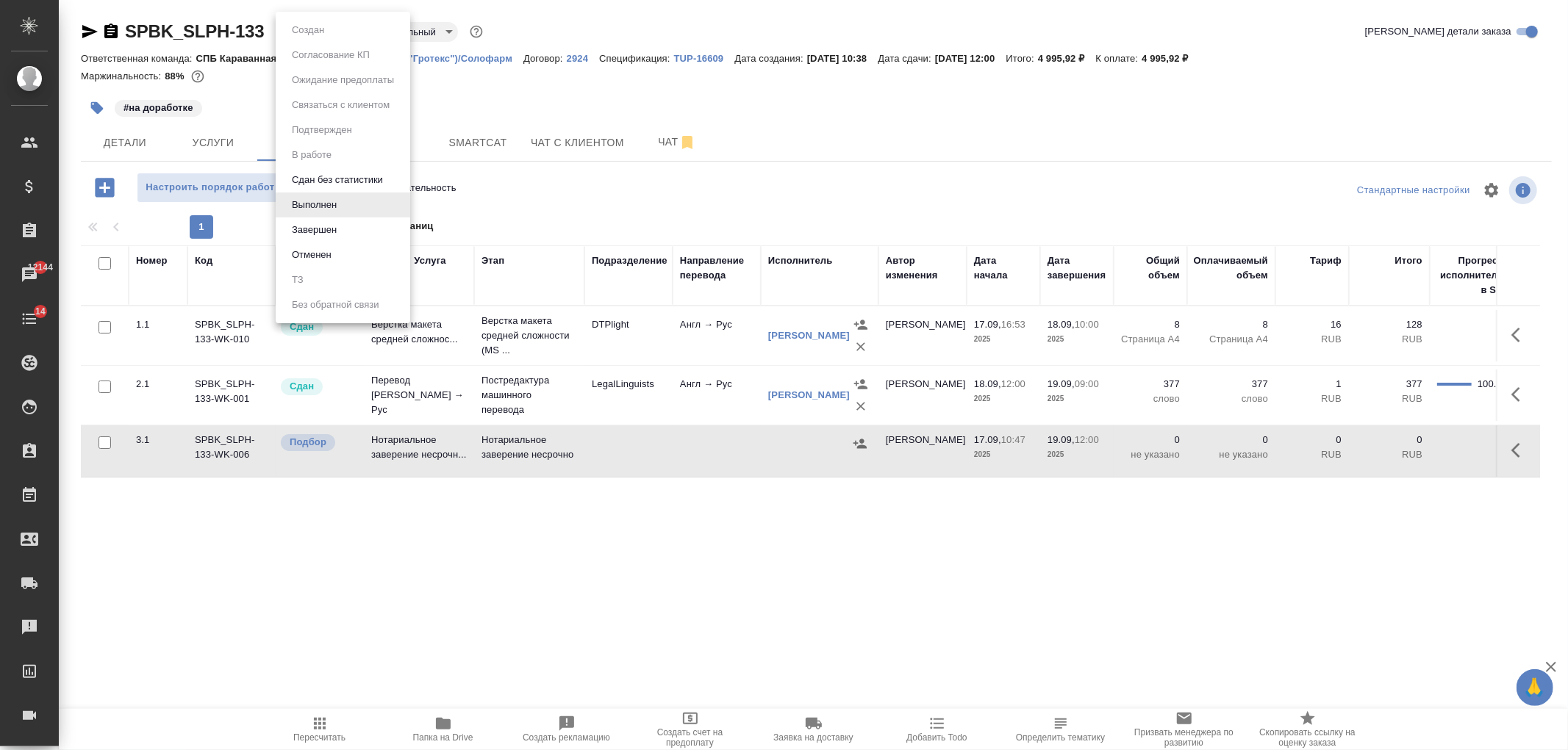
click at [392, 216] on li "Выполнен" at bounding box center [344, 205] width 135 height 25
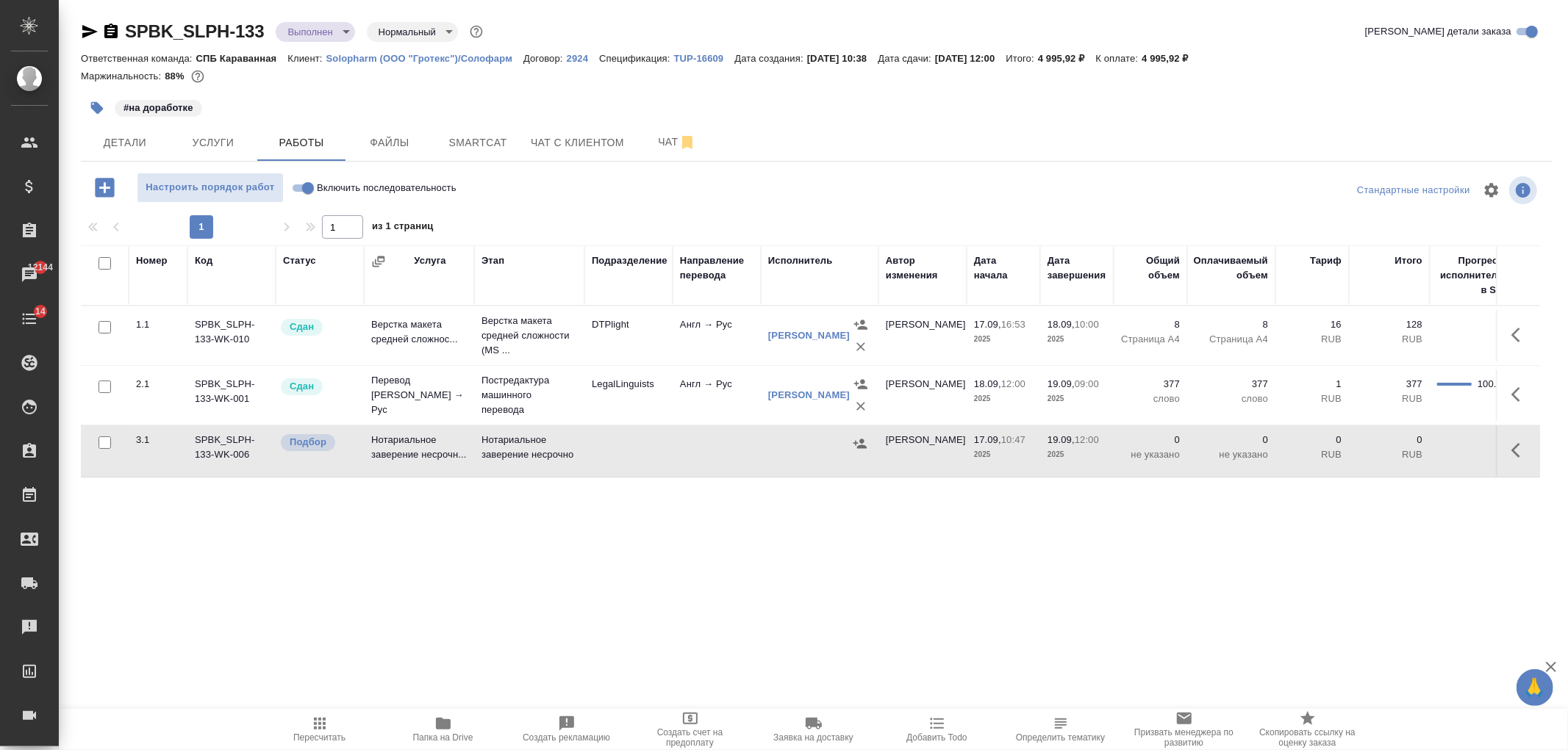
click at [321, 28] on body "🙏 .cls-1 fill:#fff; AWATERA Ivanova Arina Клиенты Спецификации Заказы 12144 Чат…" at bounding box center [784, 375] width 1568 height 750
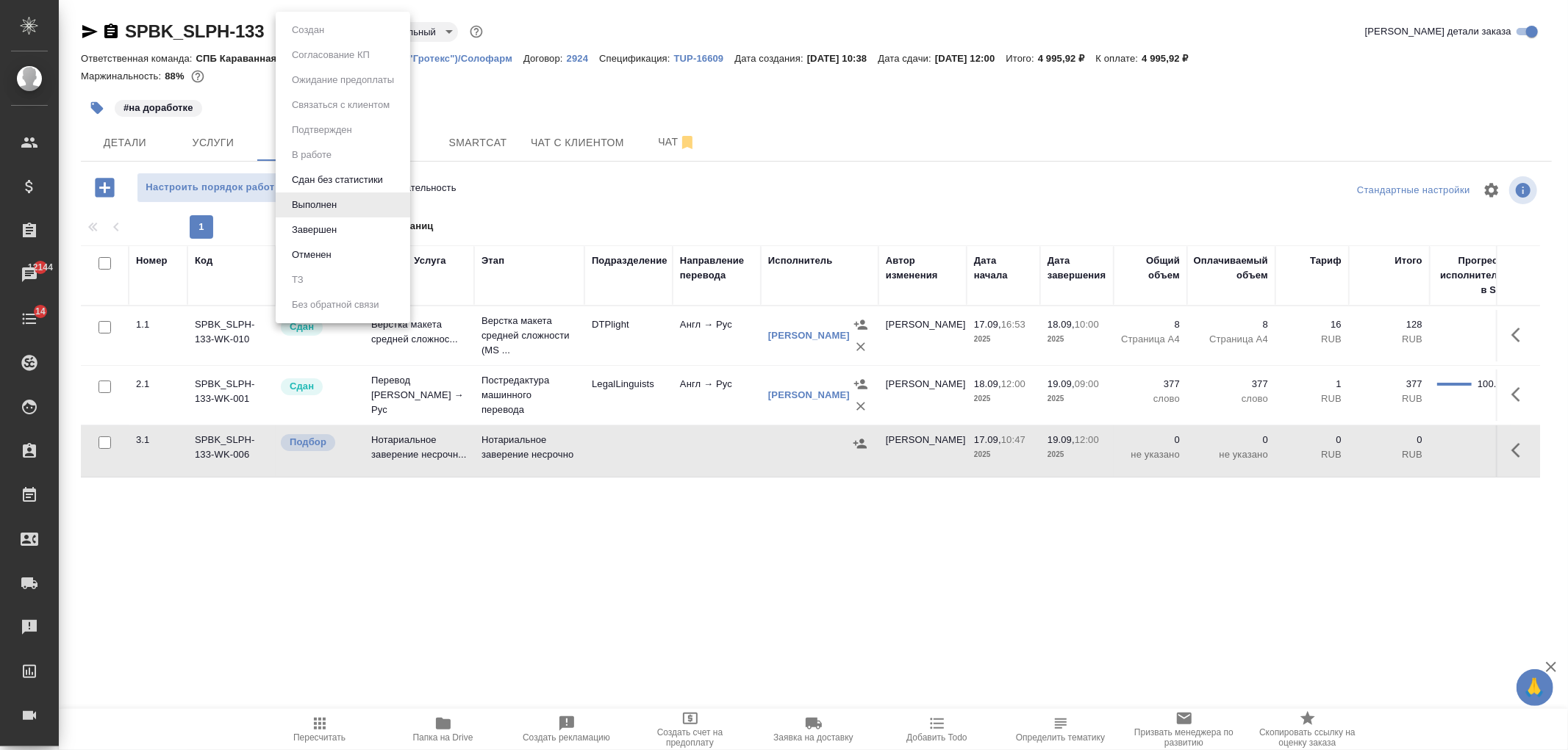
click at [358, 230] on li "Завершен" at bounding box center [344, 230] width 135 height 25
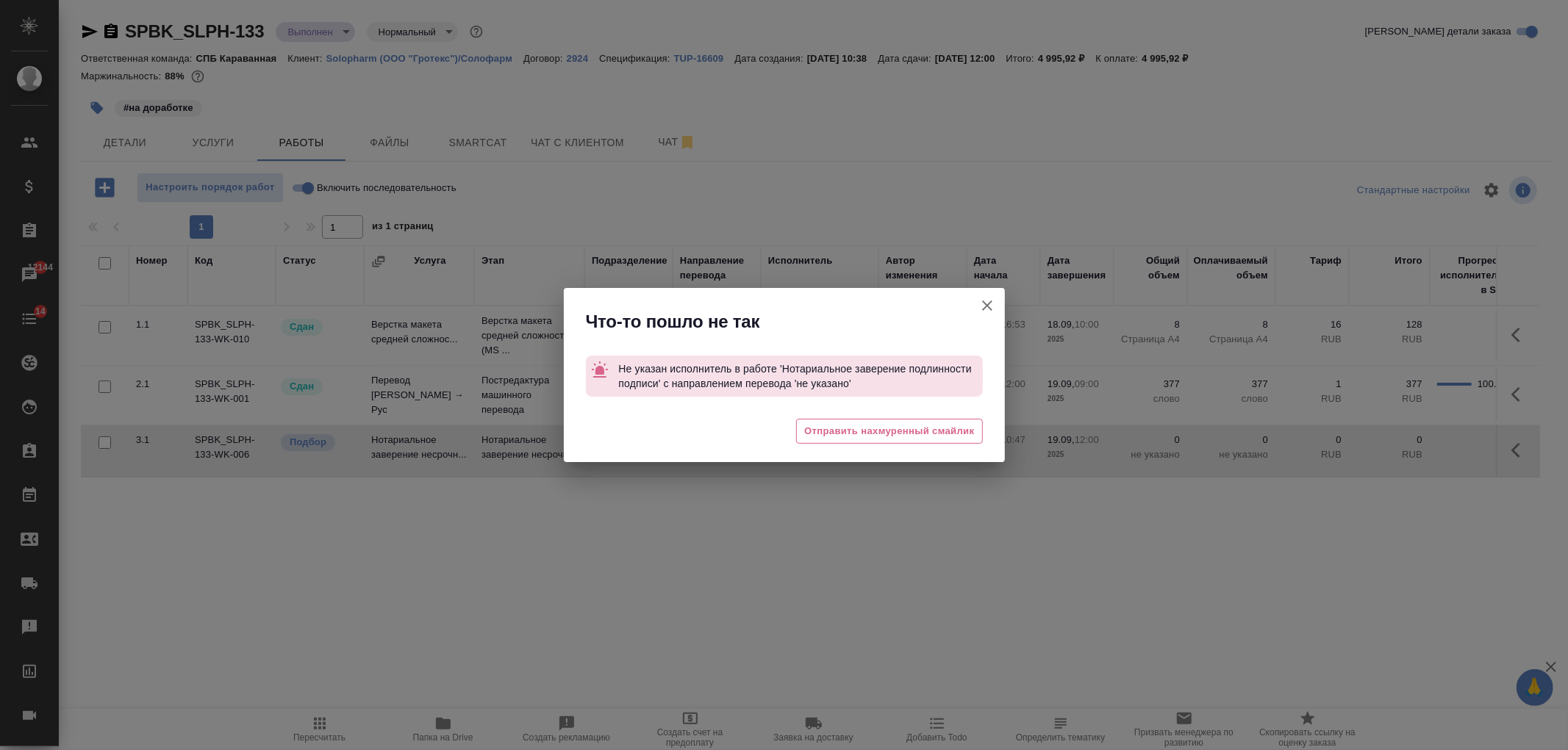
click at [993, 305] on icon "button" at bounding box center [987, 306] width 18 height 18
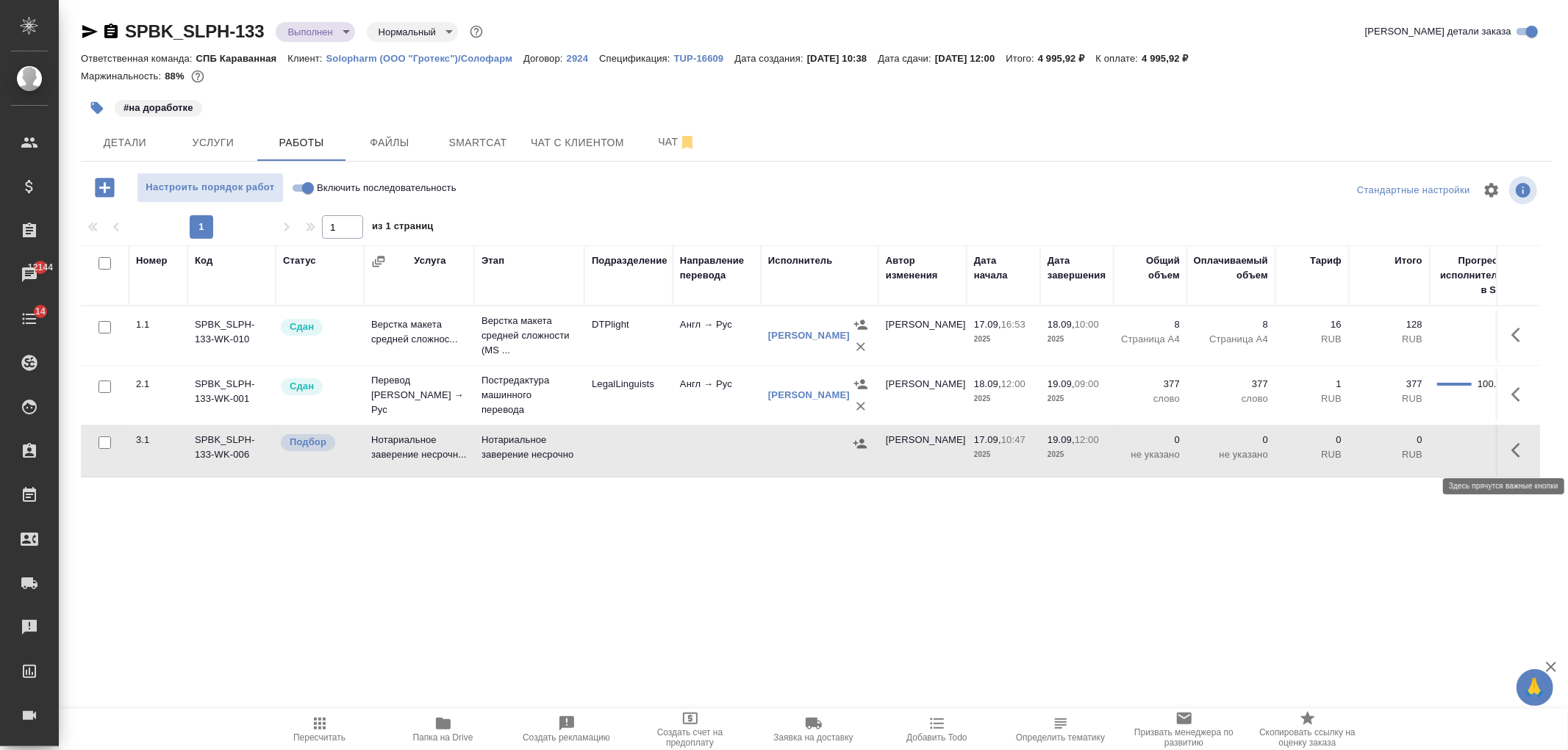
click at [1522, 451] on icon "button" at bounding box center [1520, 451] width 18 height 18
click at [1417, 453] on icon "button" at bounding box center [1413, 451] width 18 height 18
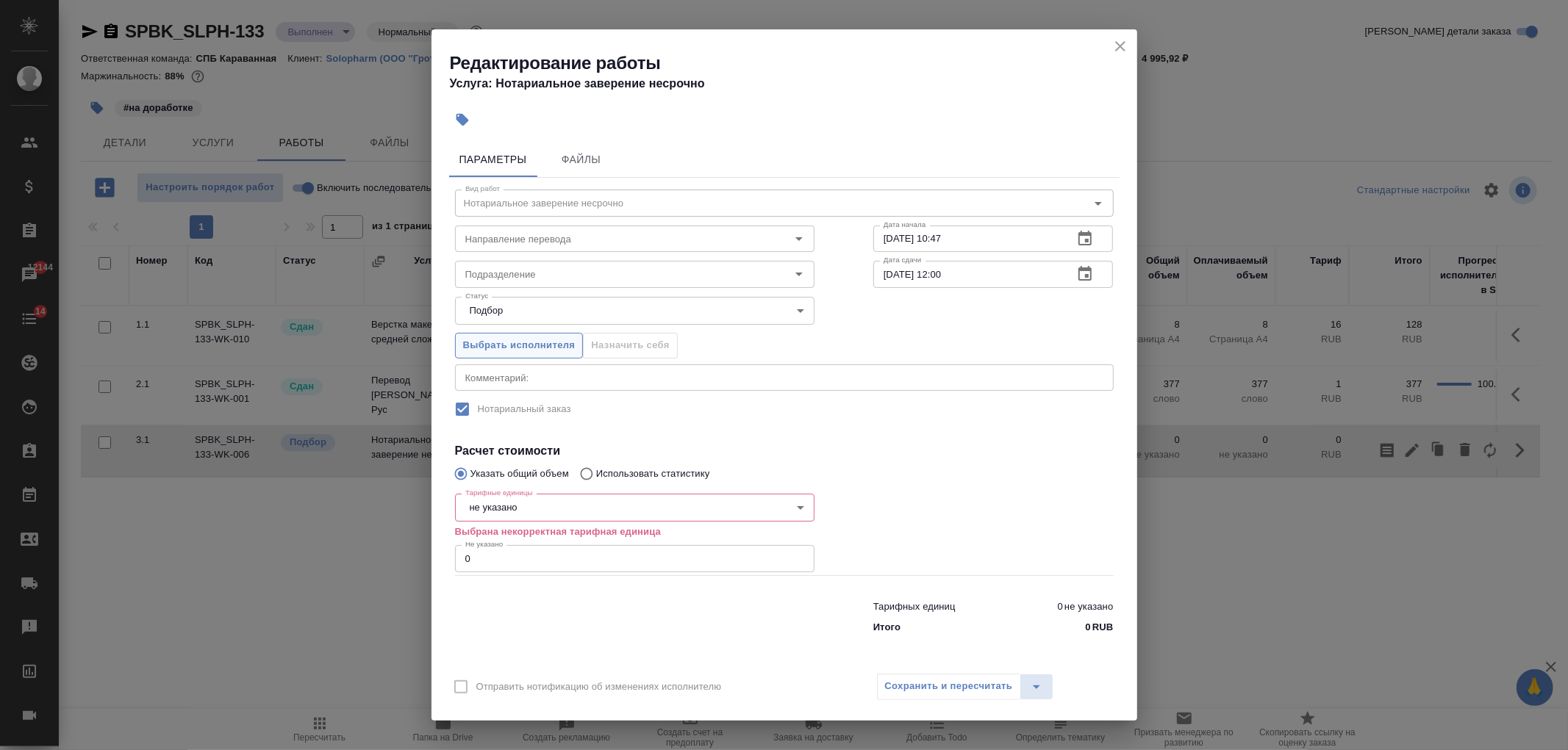
click at [515, 347] on span "Выбрать исполнителя" at bounding box center [519, 345] width 113 height 17
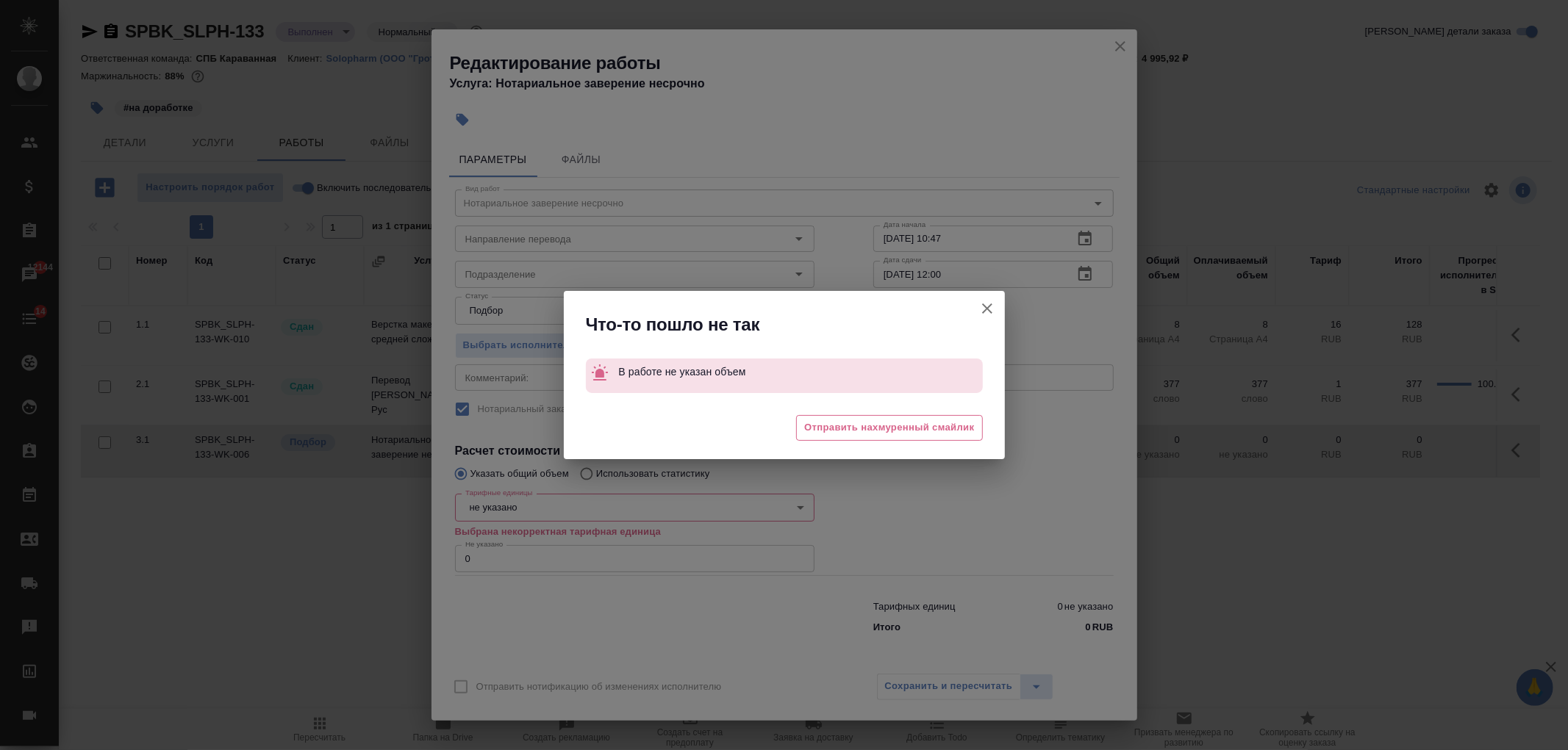
click at [996, 316] on button "Отправить нотификацию об изменениях исполнителю" at bounding box center [987, 309] width 36 height 36
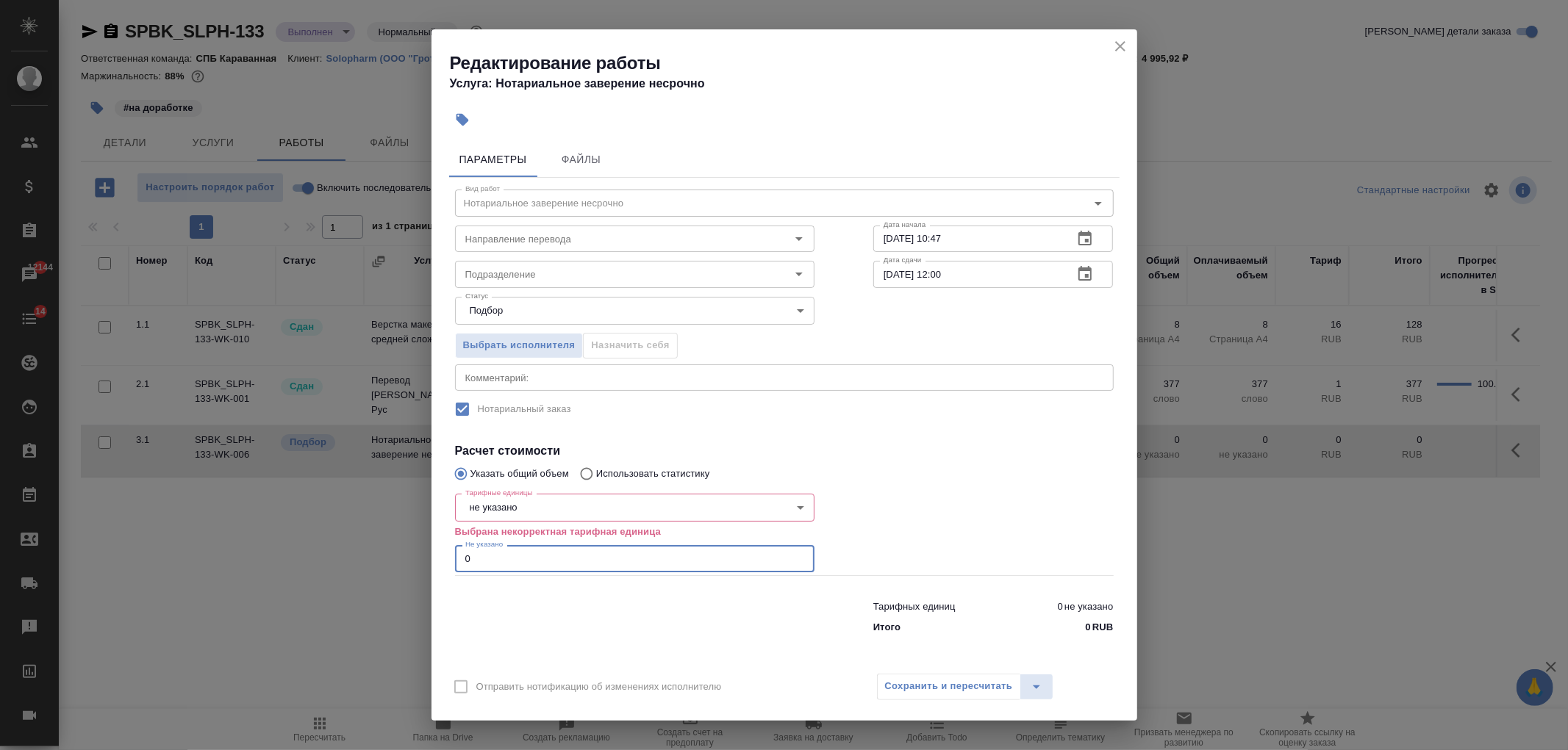
click at [540, 547] on input "0" at bounding box center [635, 558] width 360 height 27
click at [528, 510] on body "🙏 .cls-1 fill:#fff; AWATERA Ivanova Arina Клиенты Спецификации Заказы 12144 Чат…" at bounding box center [784, 375] width 1568 height 750
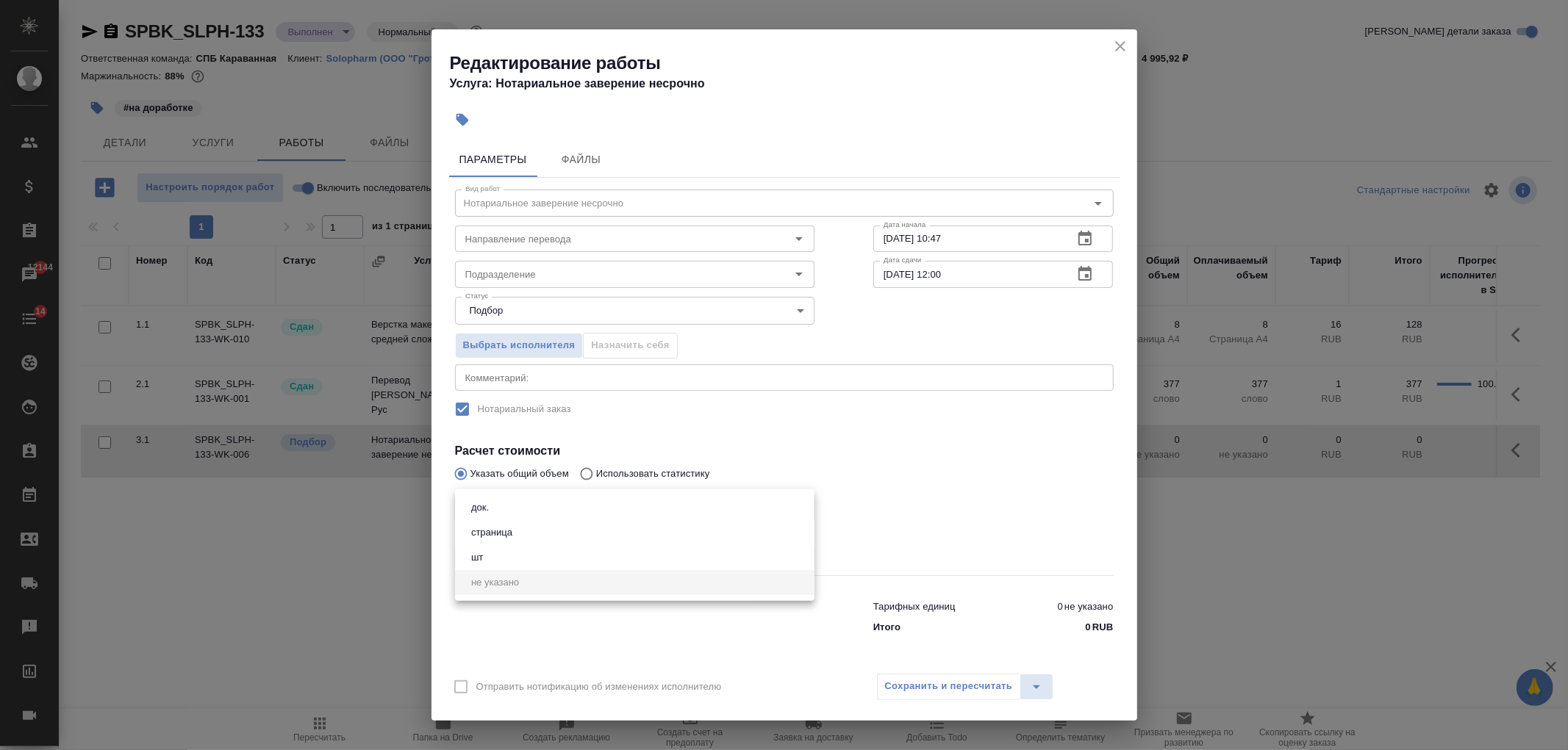
click at [534, 508] on li "док." at bounding box center [635, 508] width 360 height 25
type input "5a8b1489cc6b4906c91bfd8b"
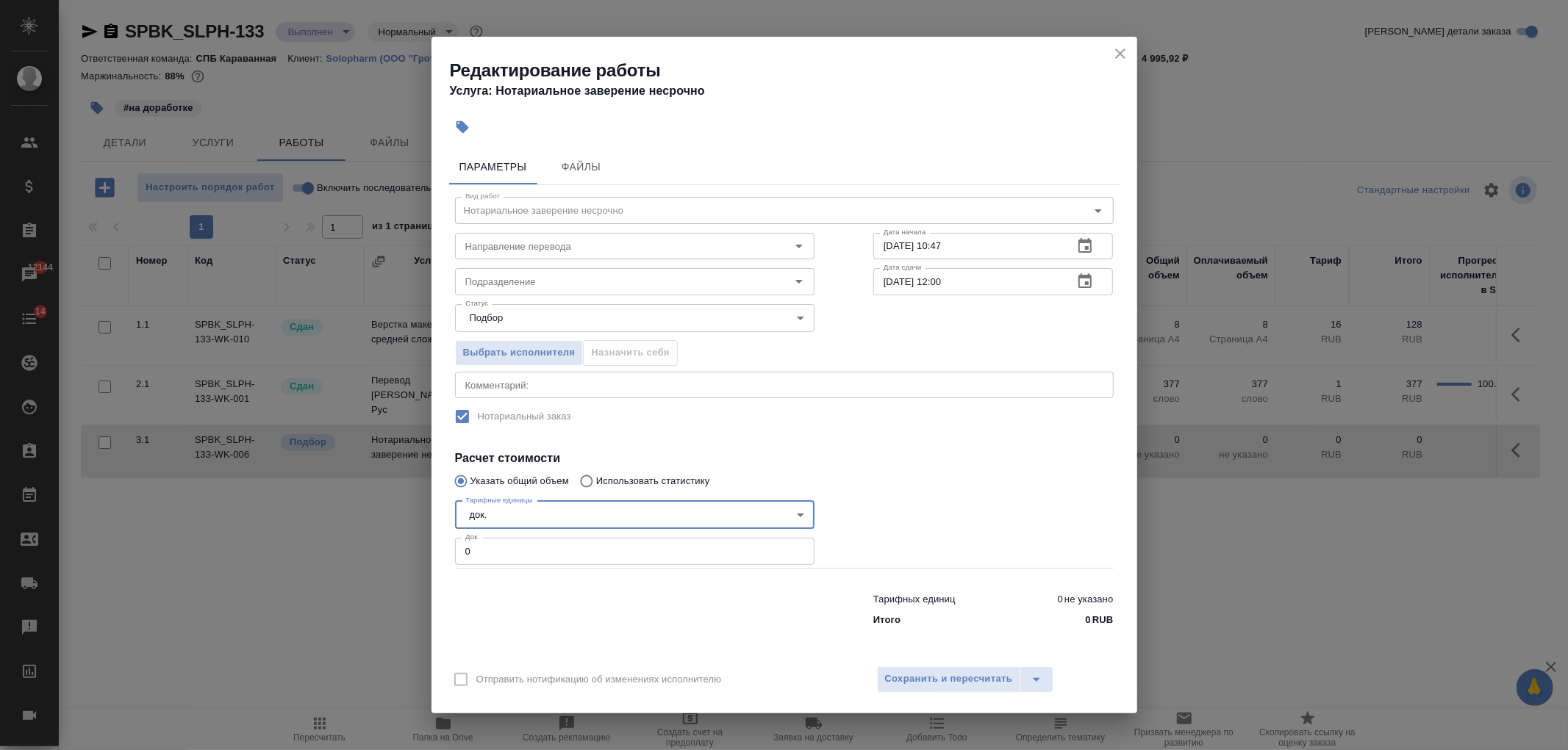
click at [496, 562] on input "0" at bounding box center [635, 551] width 360 height 27
type input "2"
click at [494, 354] on span "Выбрать исполнителя" at bounding box center [519, 352] width 113 height 17
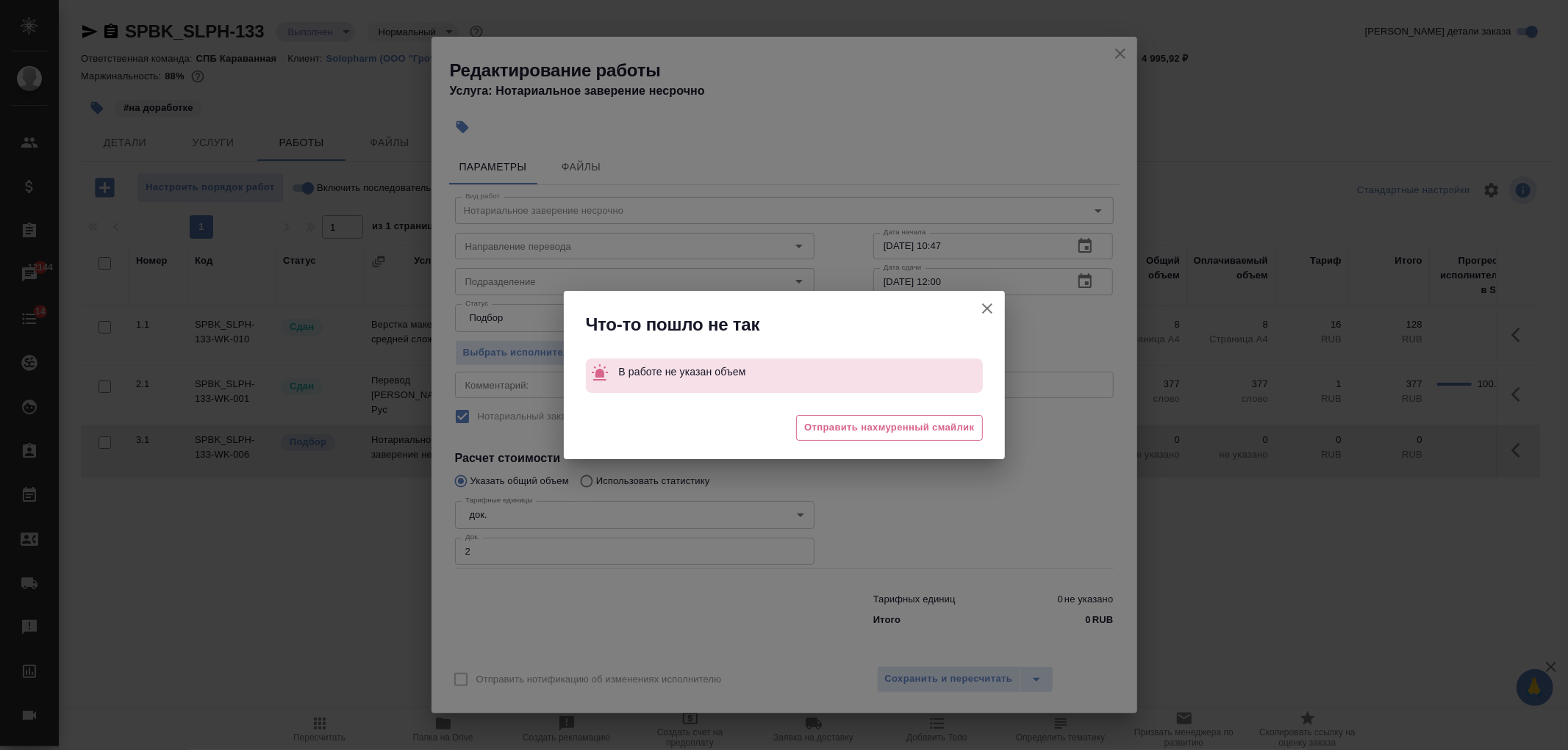
click at [996, 310] on button "Отправить нотификацию об изменениях исполнителю" at bounding box center [987, 309] width 36 height 36
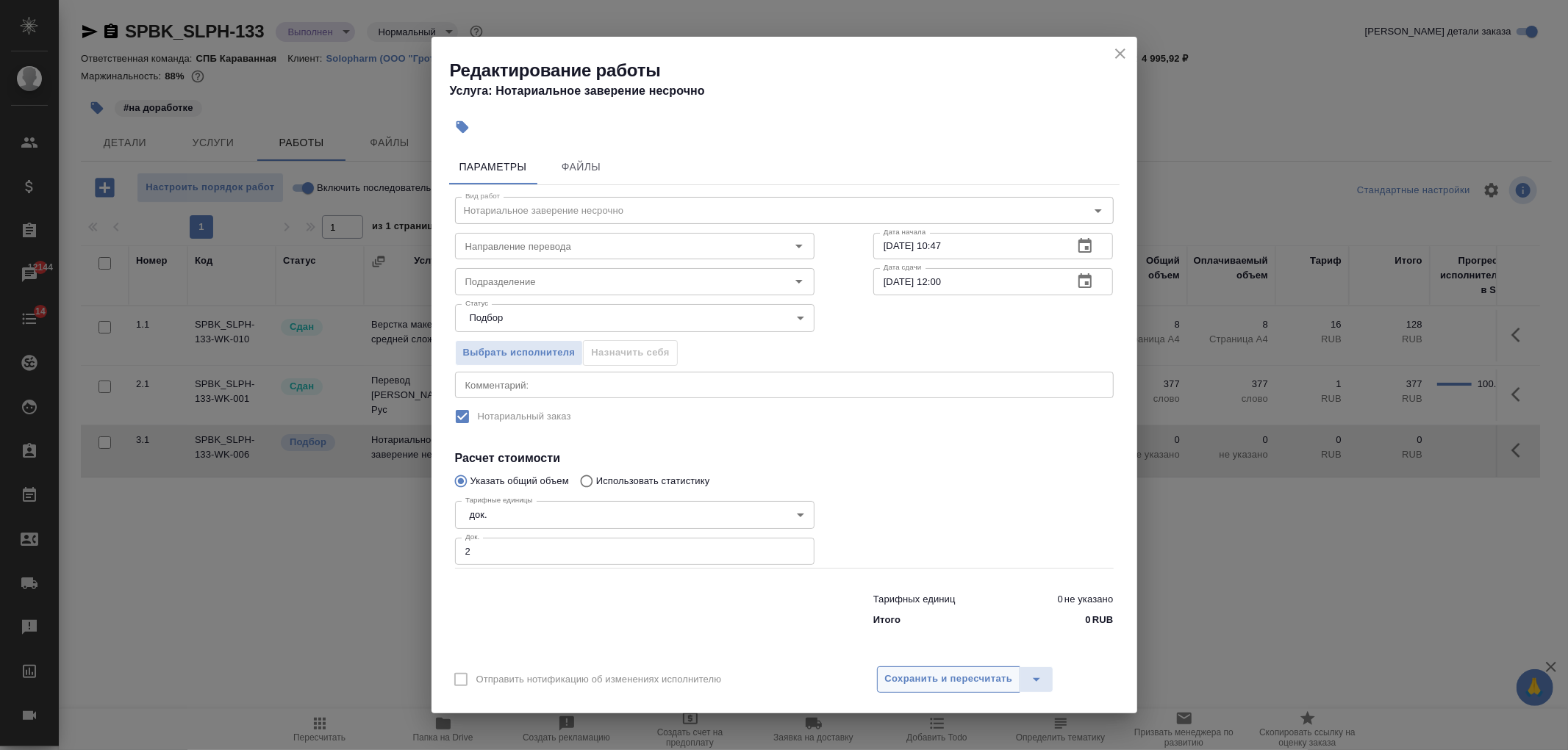
click at [942, 677] on span "Сохранить и пересчитать" at bounding box center [949, 679] width 128 height 17
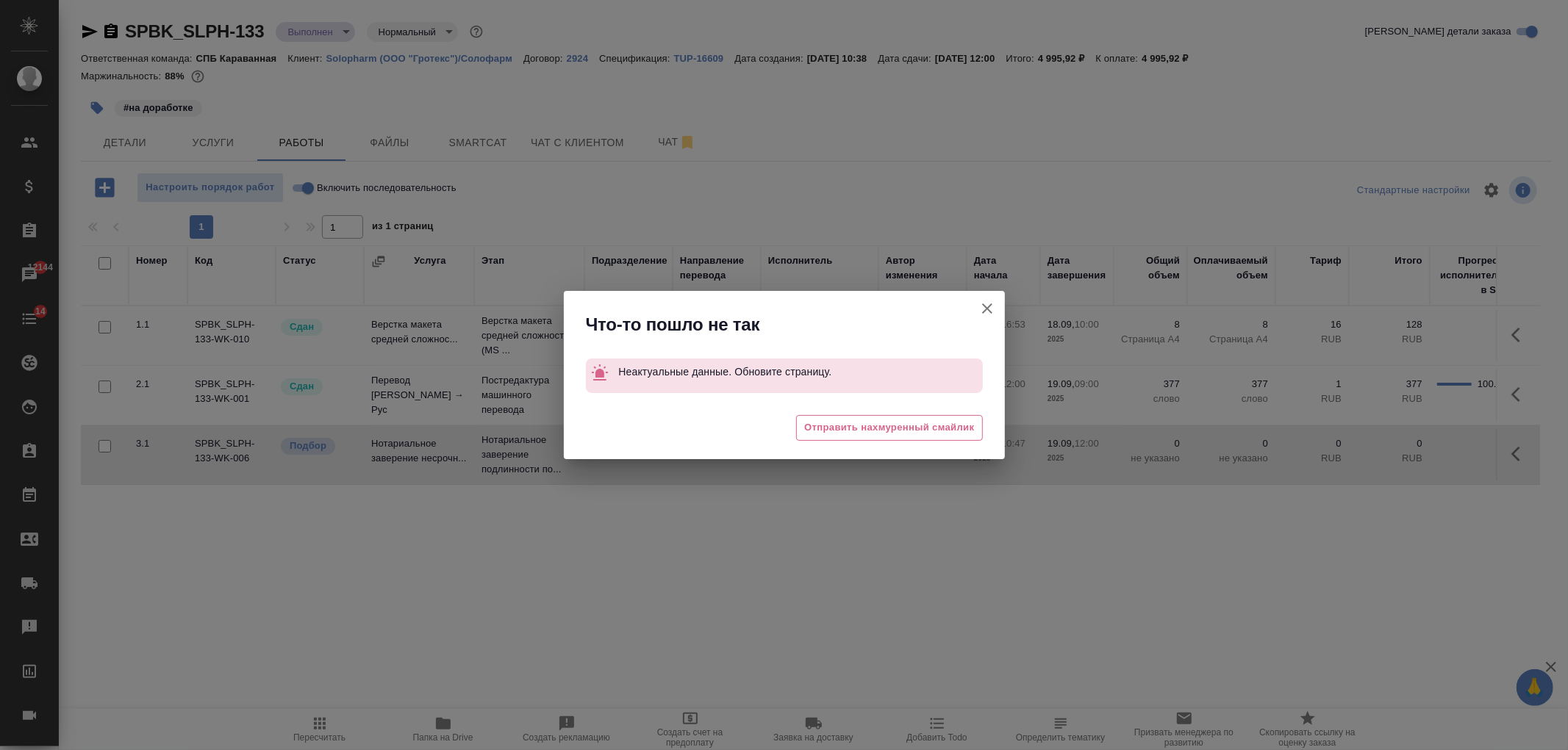
click at [991, 312] on icon "button" at bounding box center [987, 309] width 18 height 18
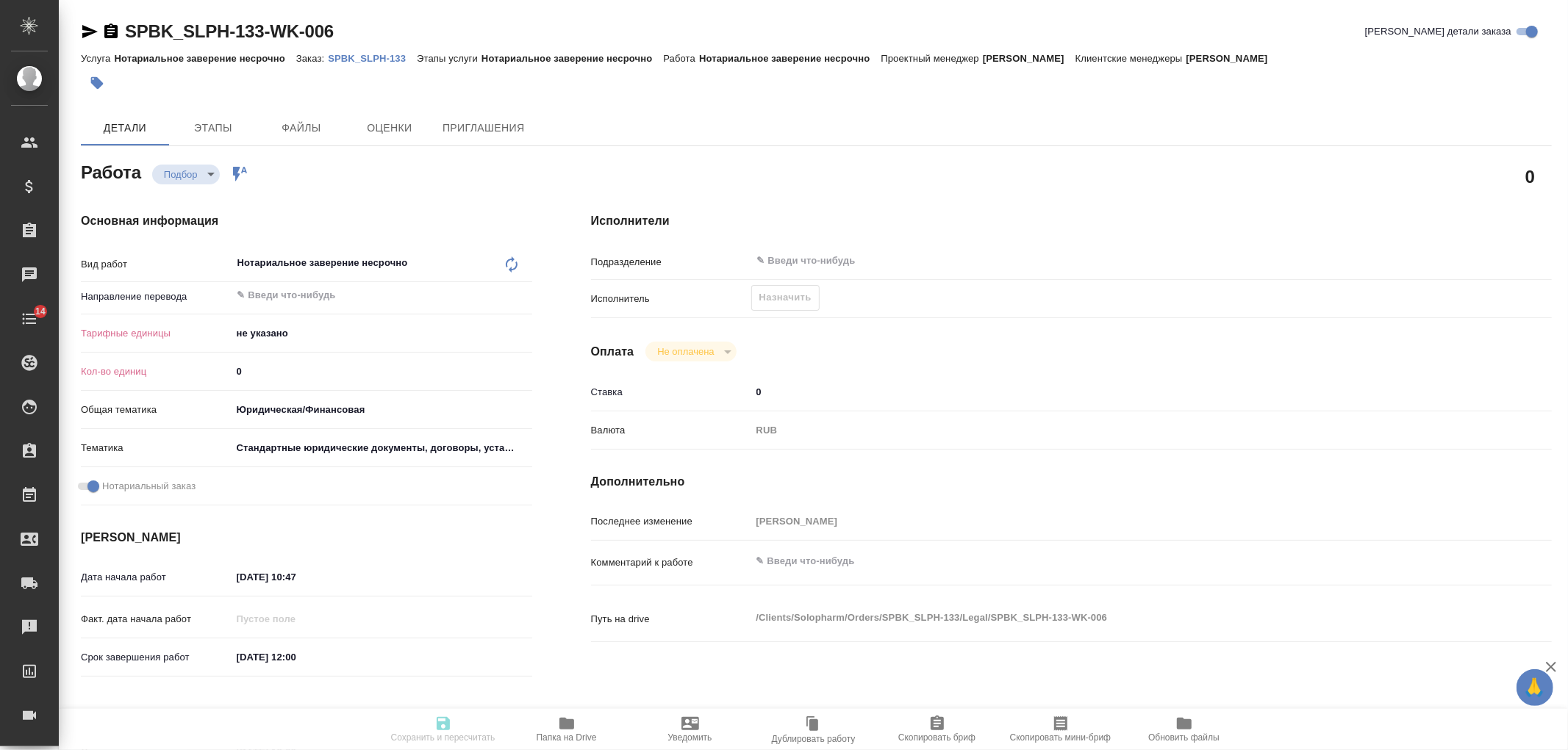
type textarea "x"
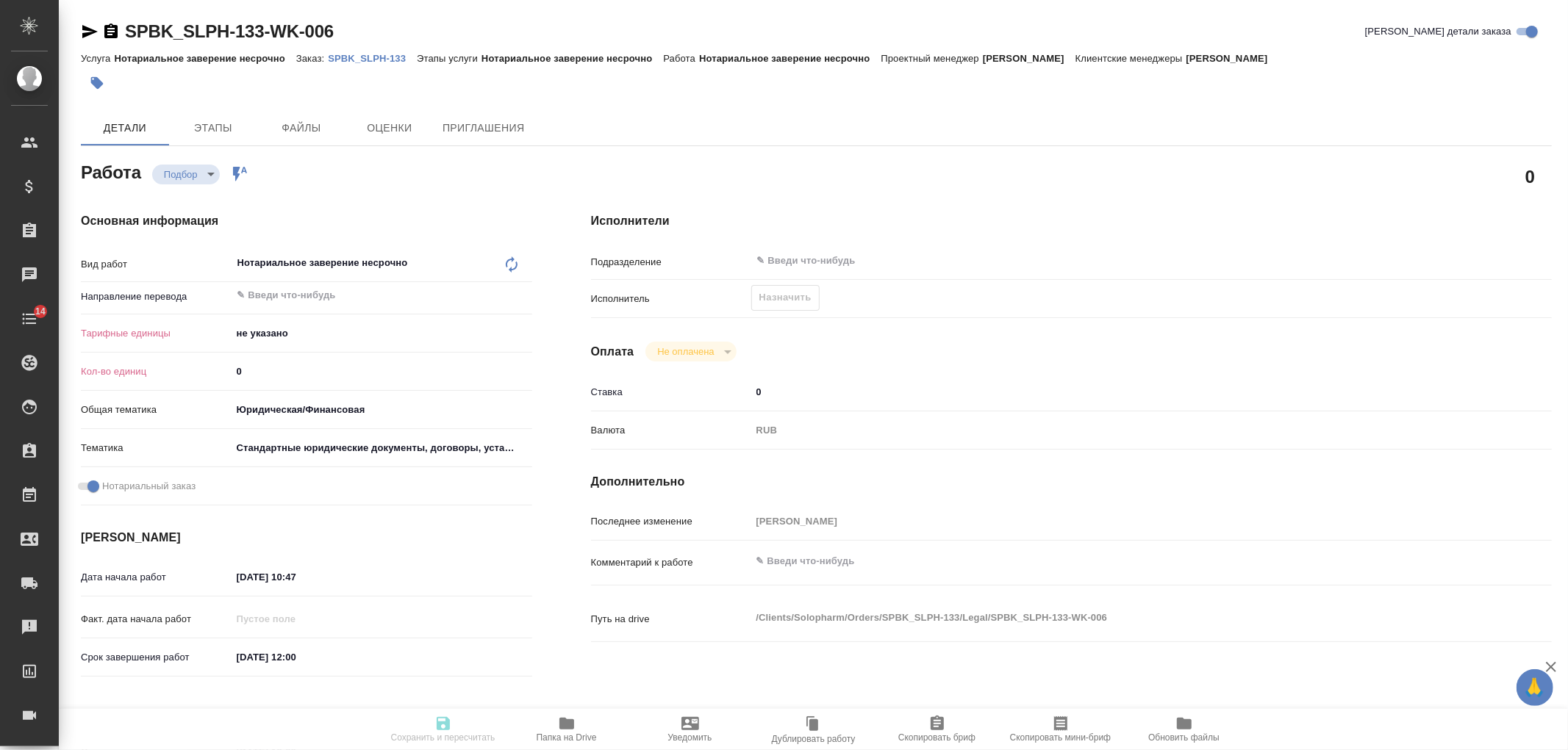
type textarea "x"
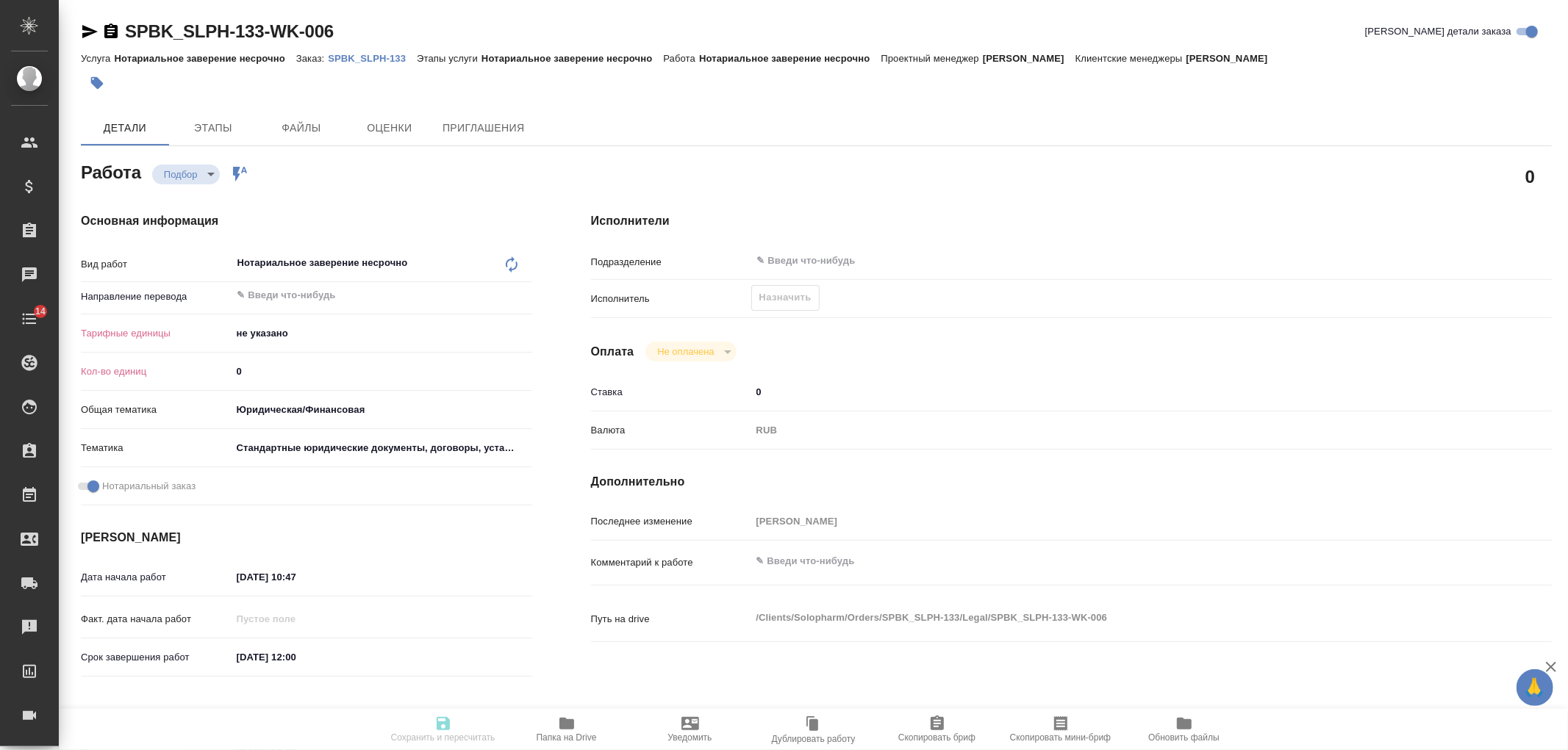
type textarea "x"
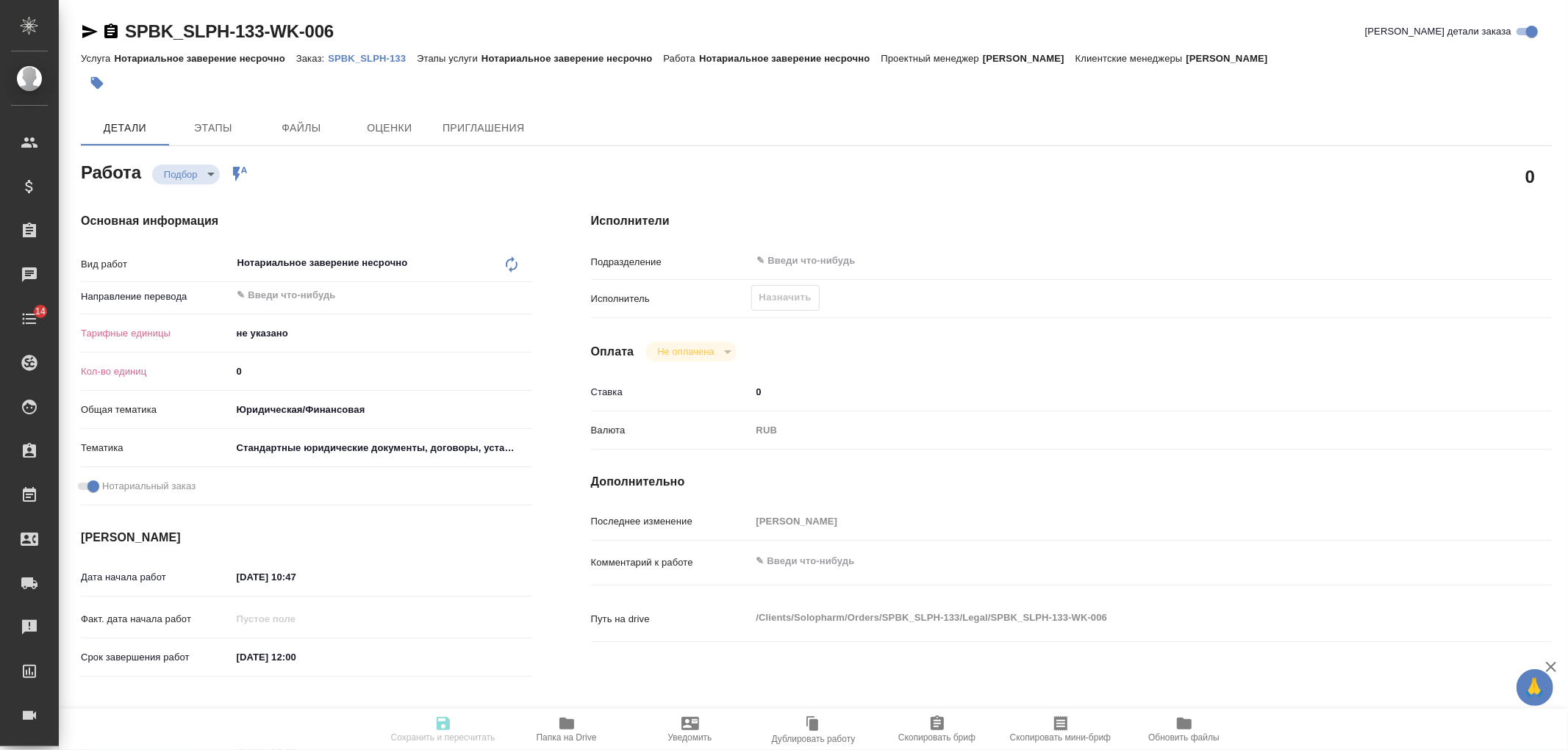
click at [512, 267] on icon at bounding box center [511, 264] width 18 height 18
type textarea "x"
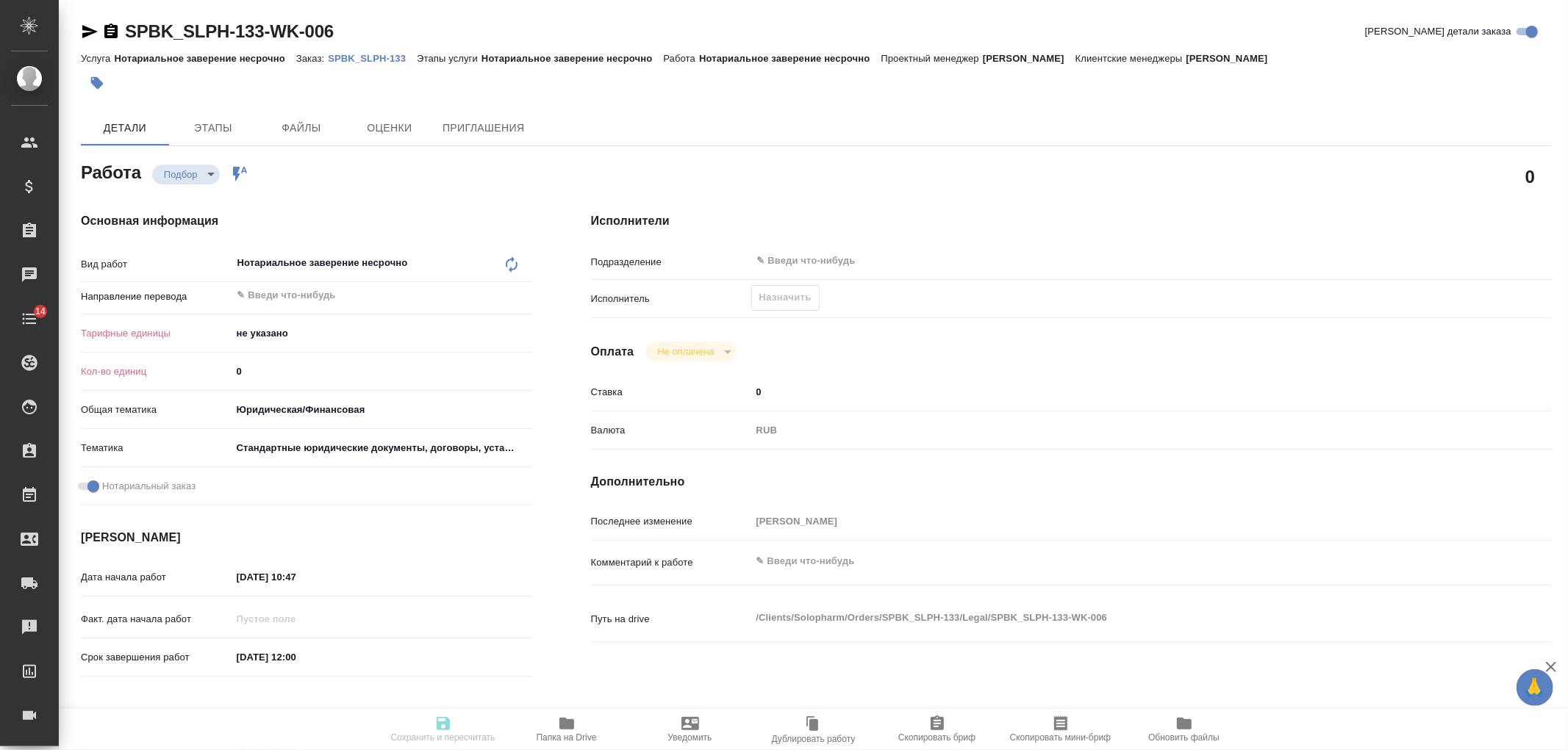
type textarea "x"
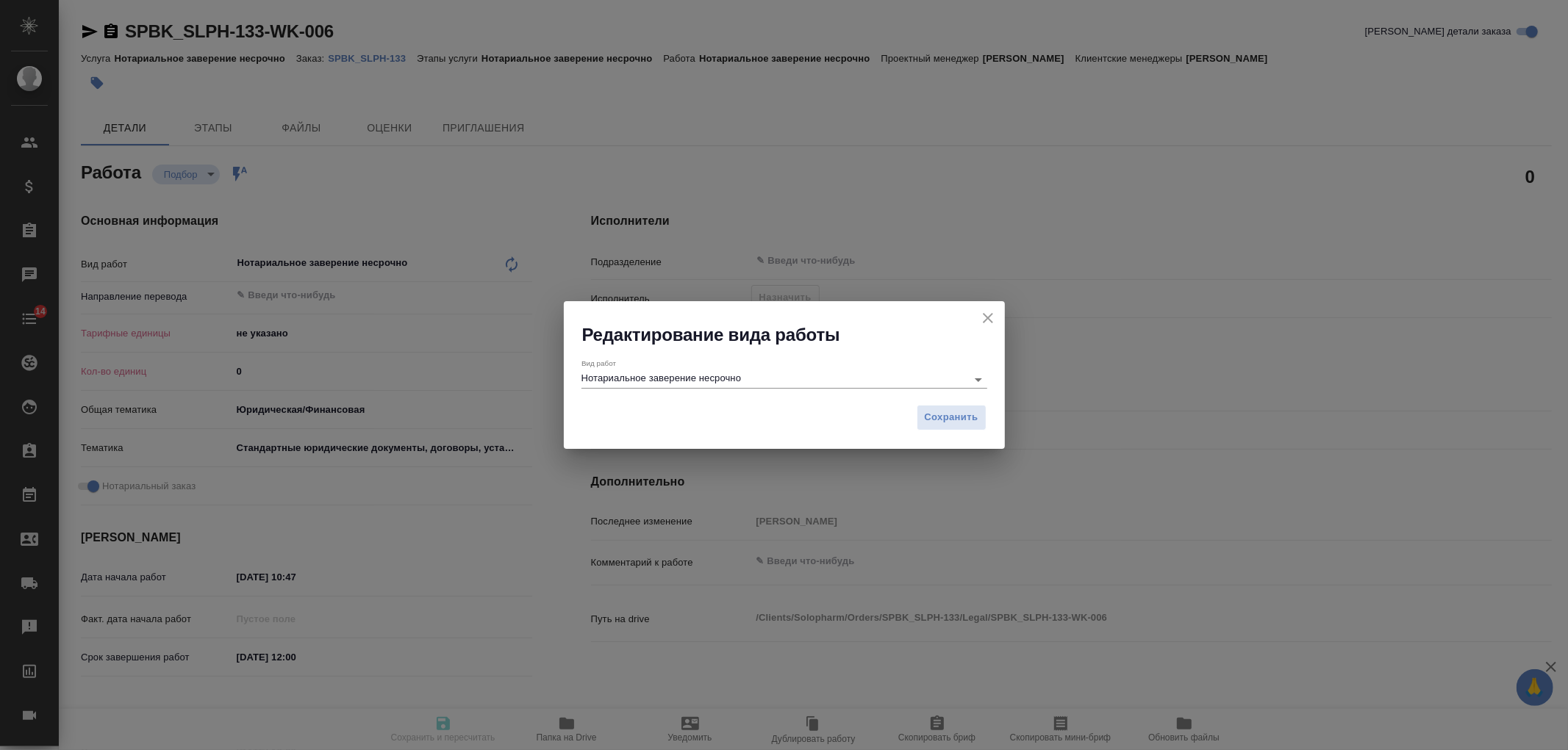
type textarea "x"
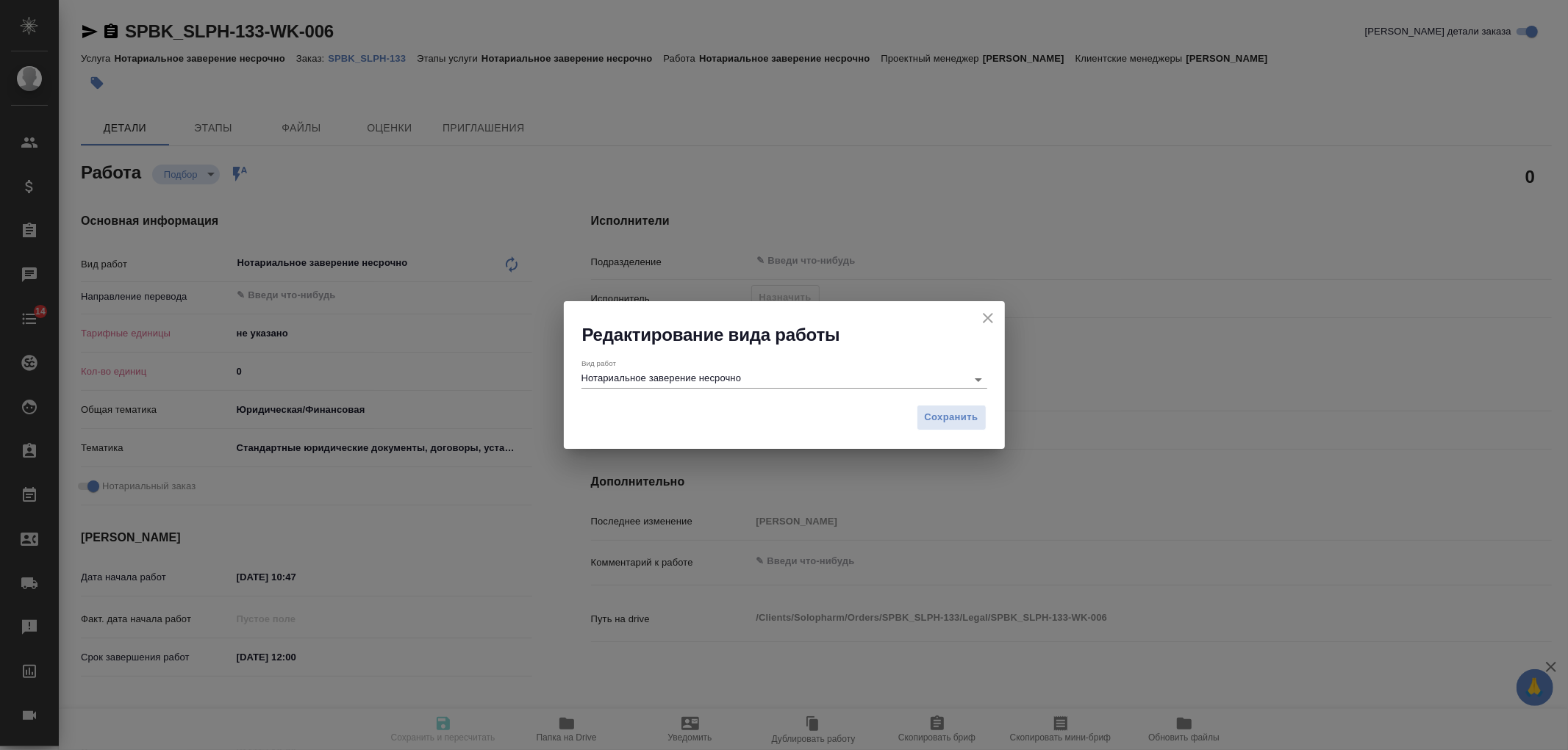
click at [796, 378] on input "Нотариальное заверение несрочно" at bounding box center [771, 379] width 378 height 18
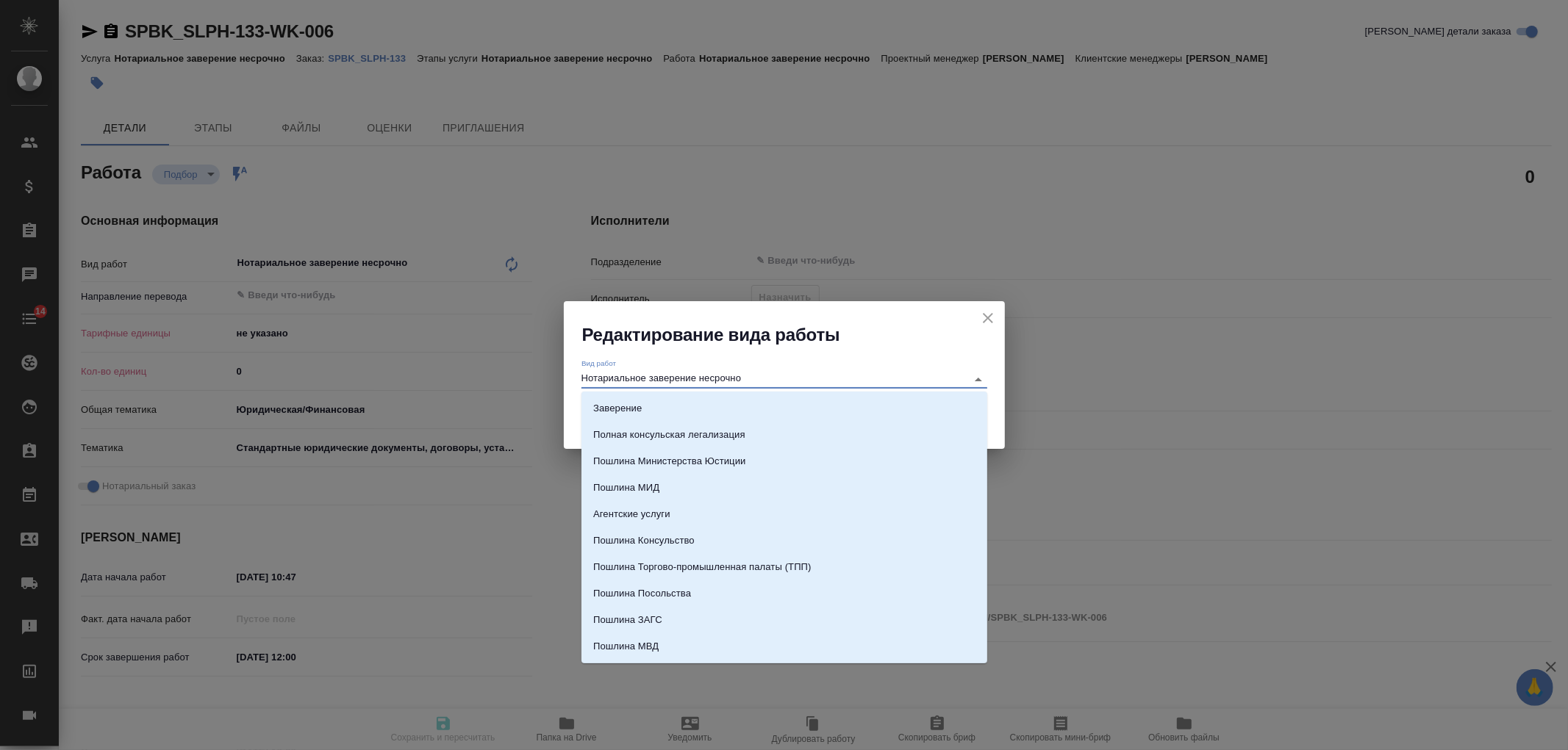
type textarea "x"
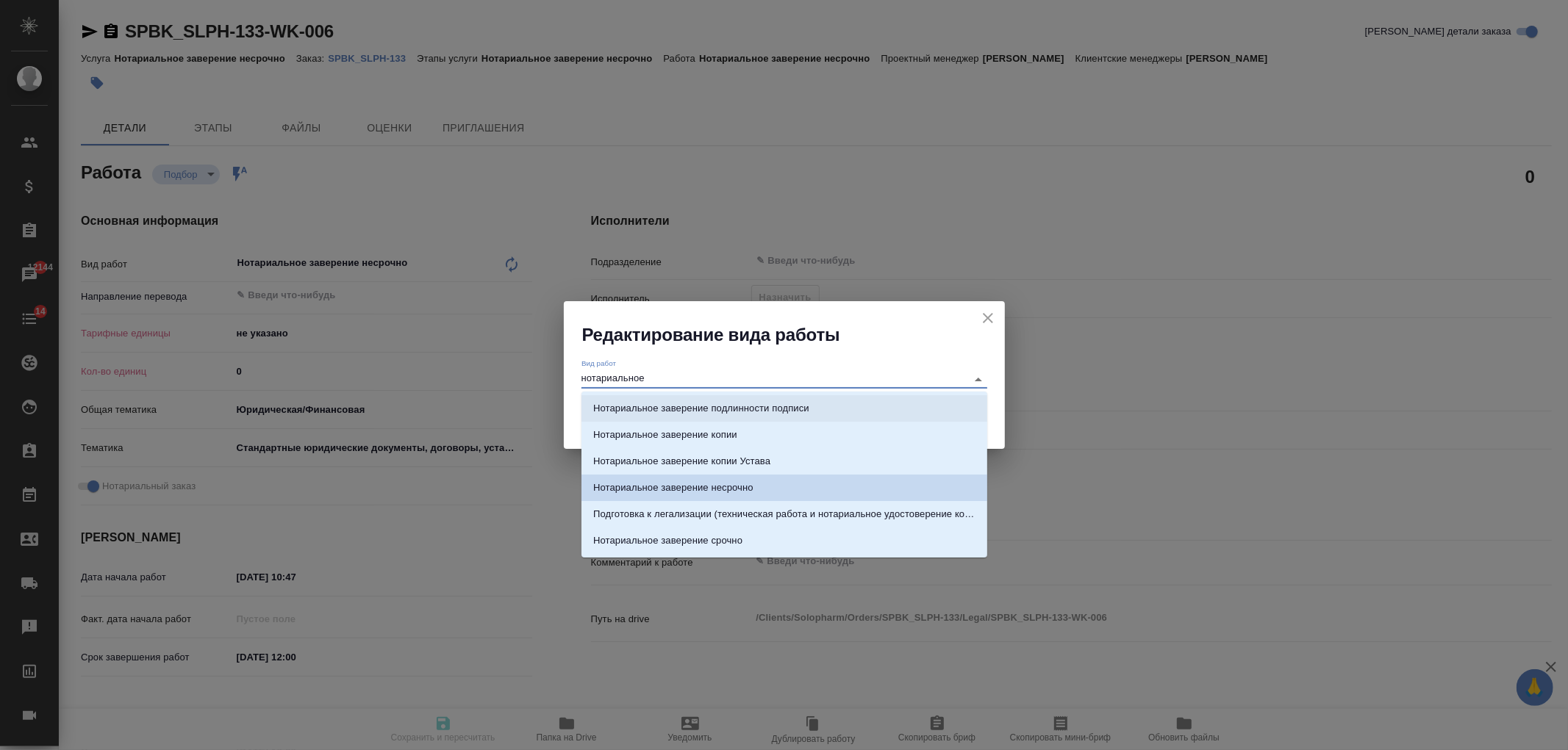
click at [776, 399] on li "Нотариальное заверение подлинности подписи" at bounding box center [784, 408] width 406 height 27
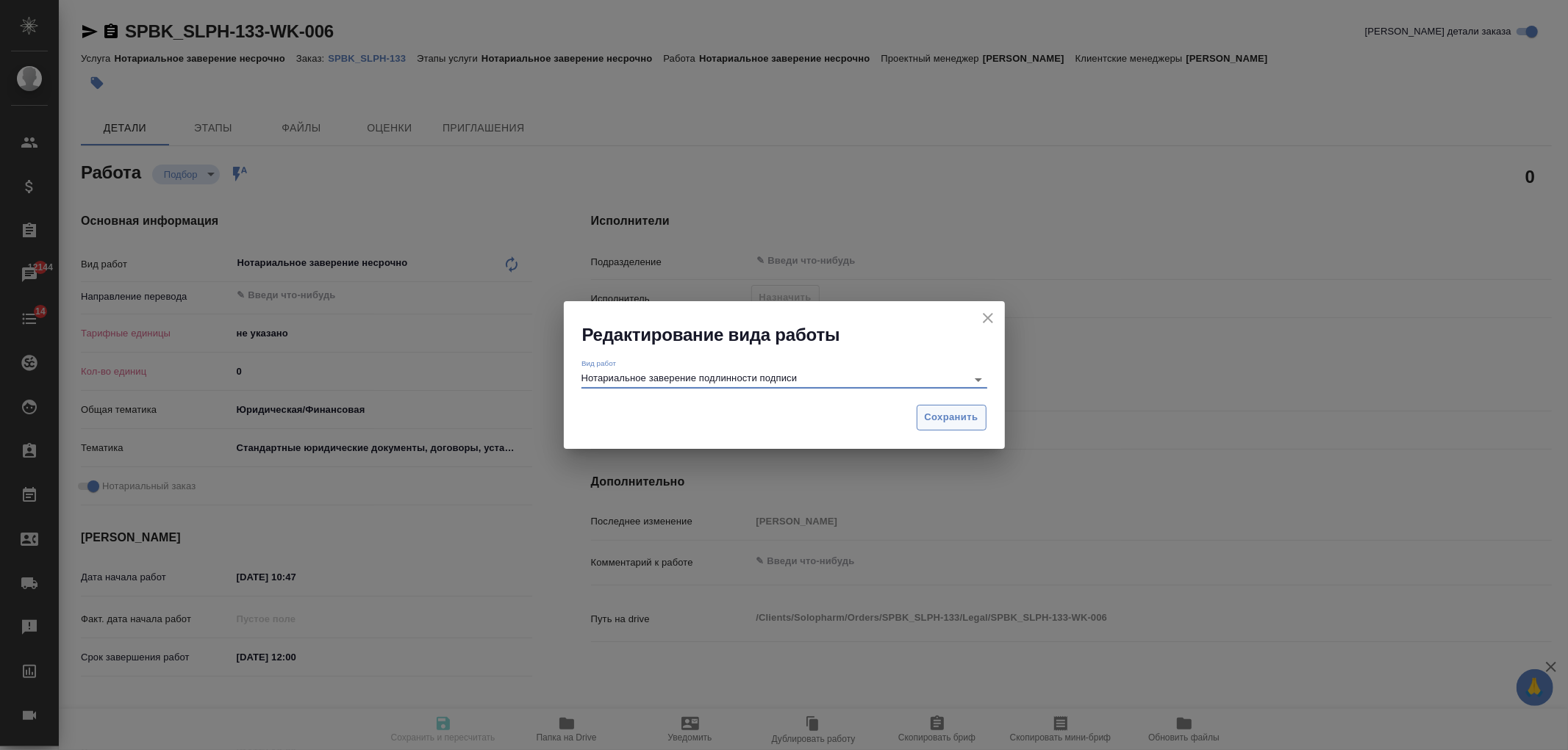
type input "Нотариальное заверение подлинности подписи"
click at [961, 429] on button "Сохранить" at bounding box center [952, 417] width 70 height 26
type textarea "x"
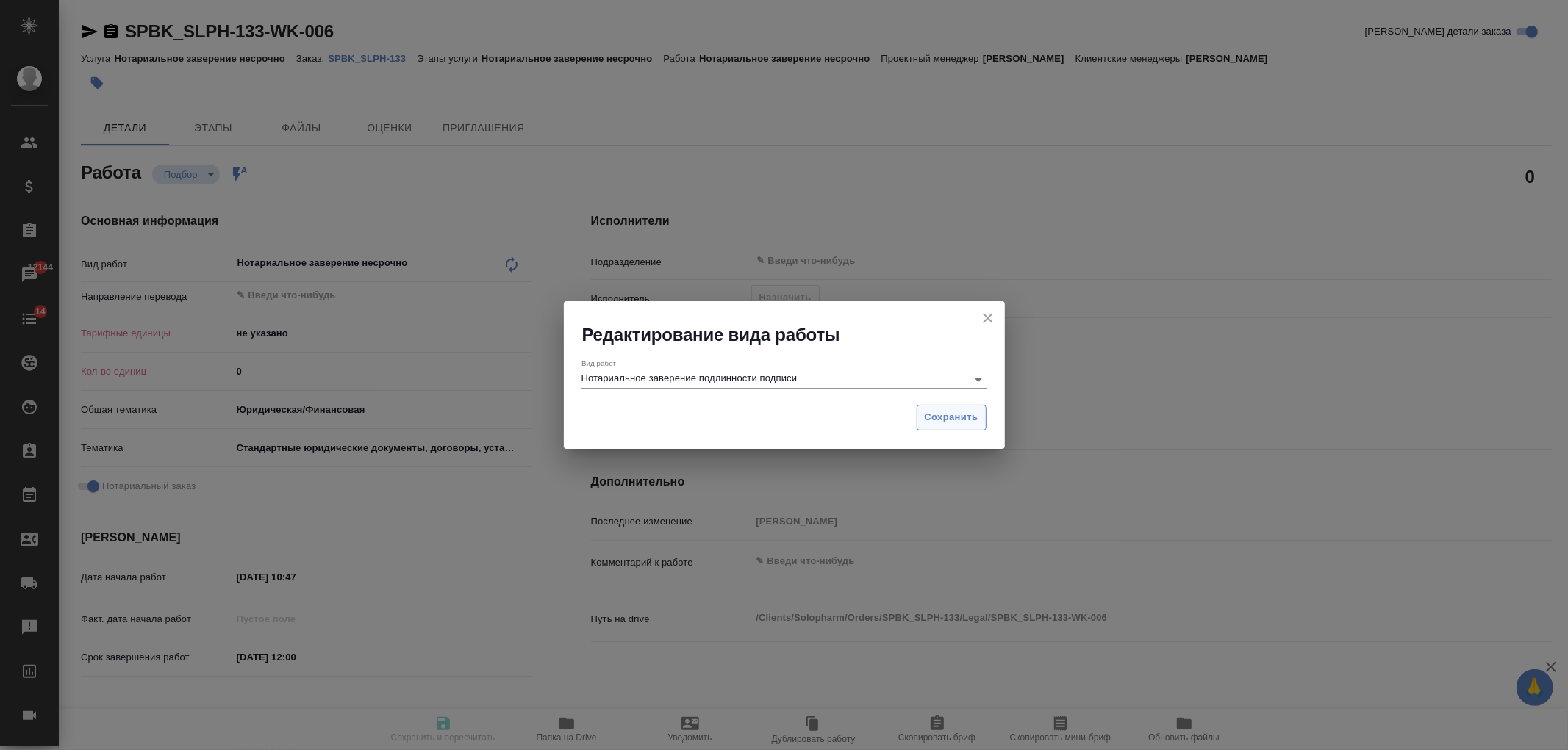
type textarea "x"
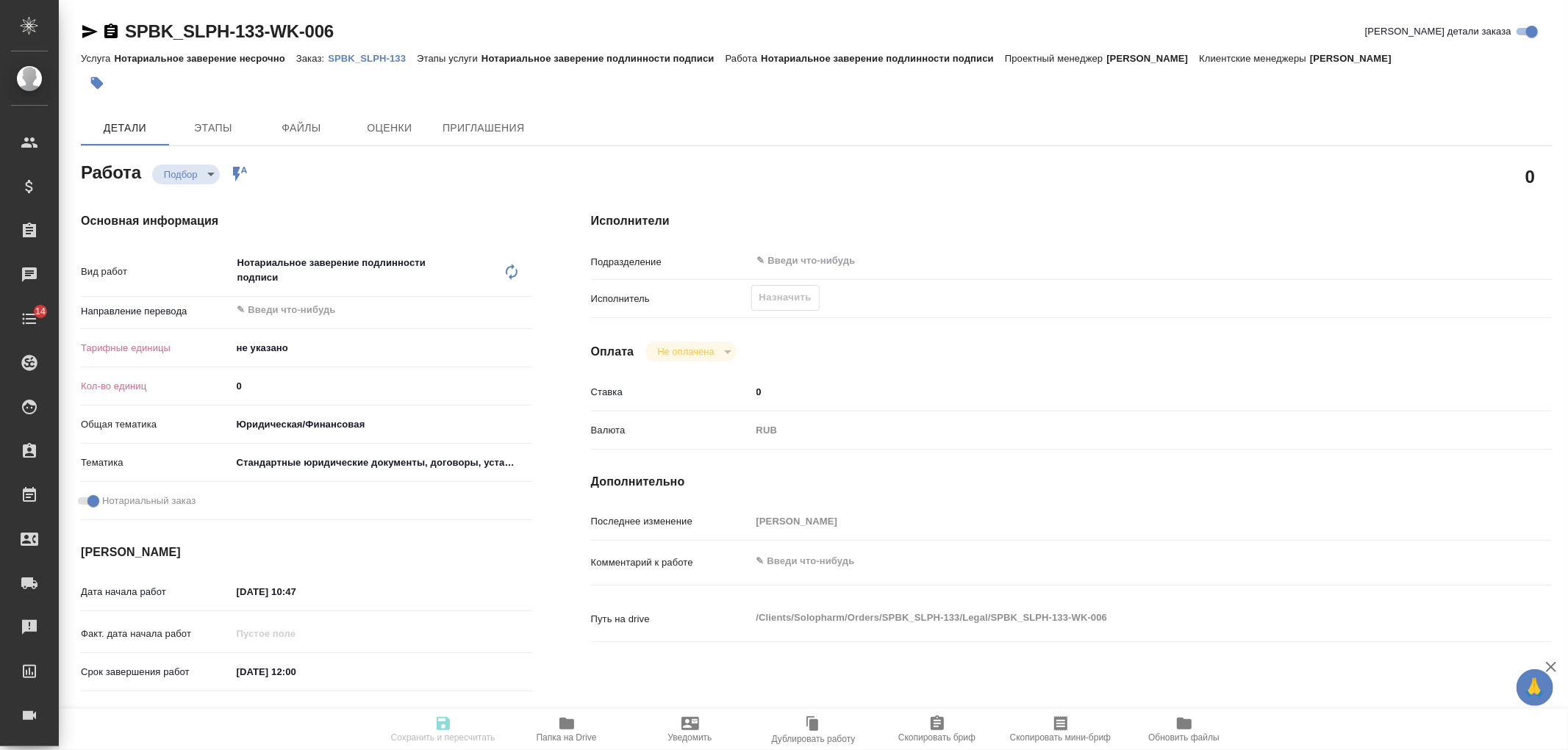
type textarea "x"
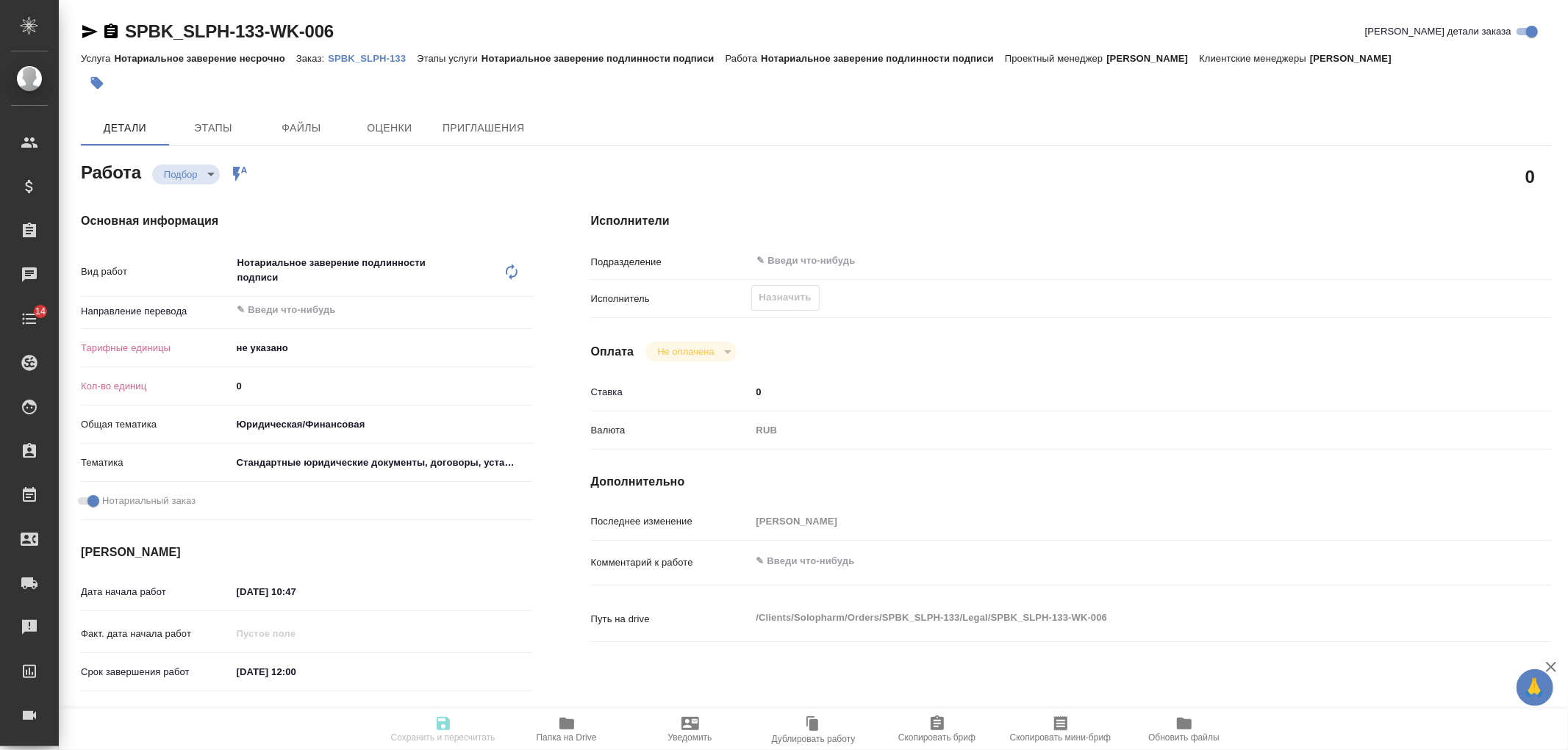
type textarea "x"
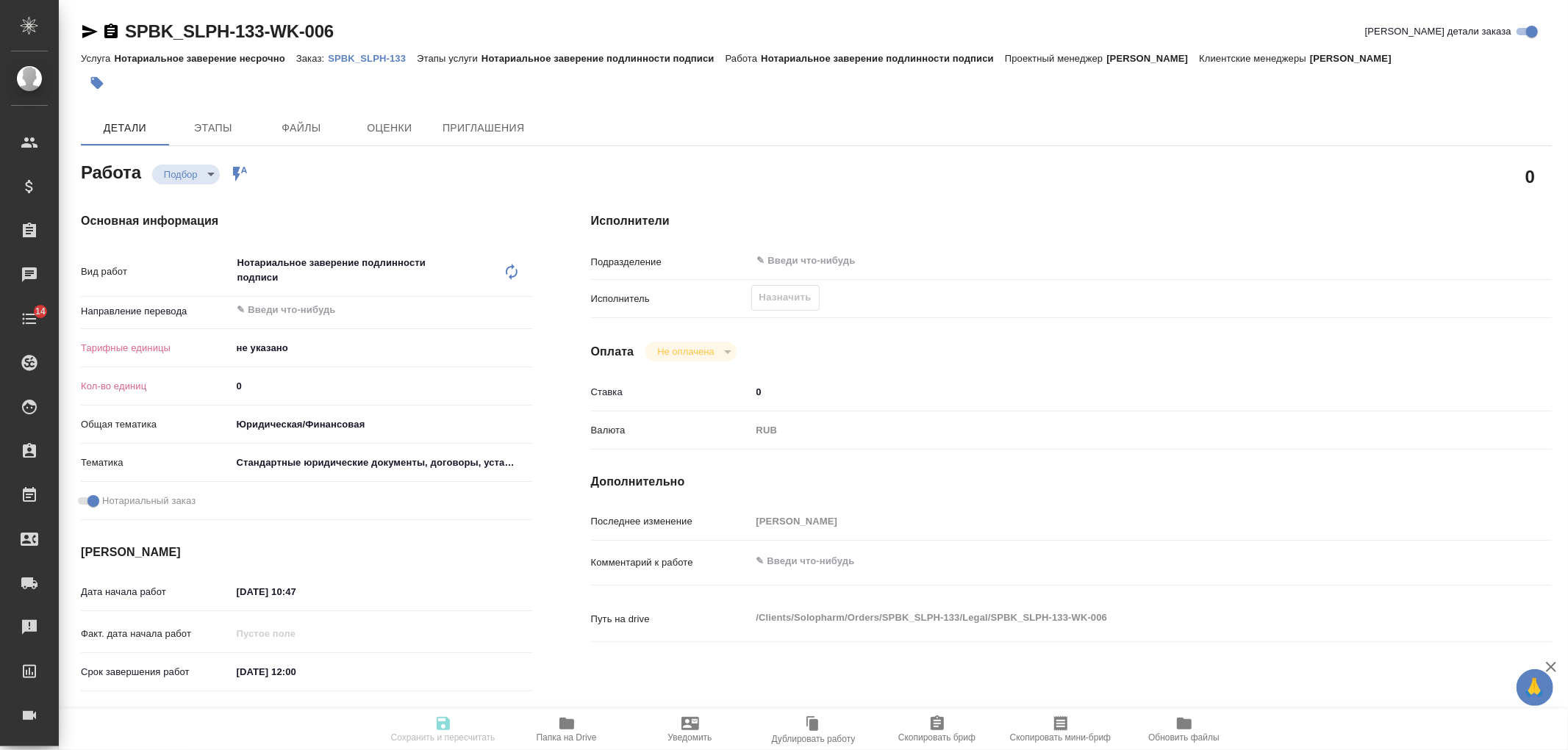
type textarea "x"
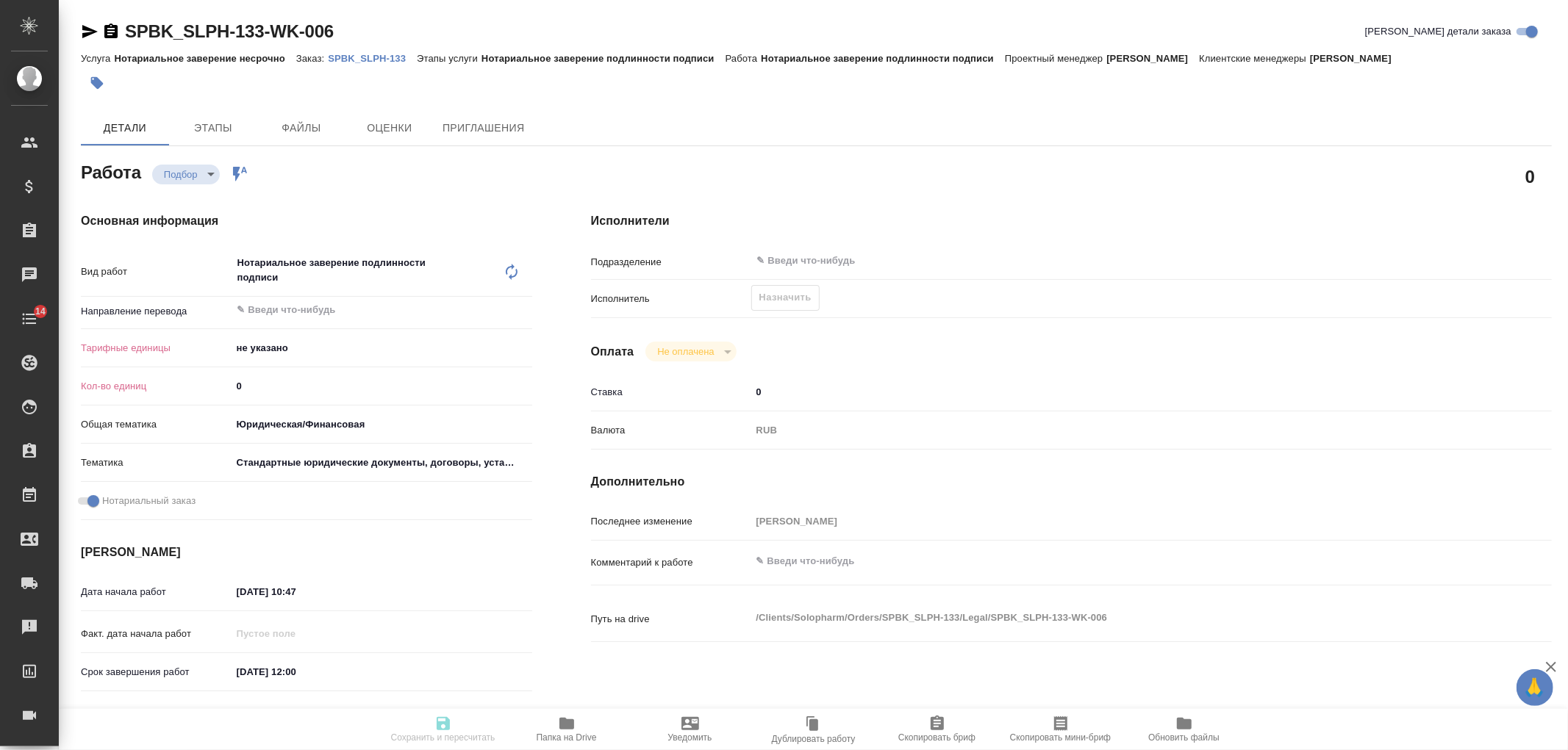
type textarea "x"
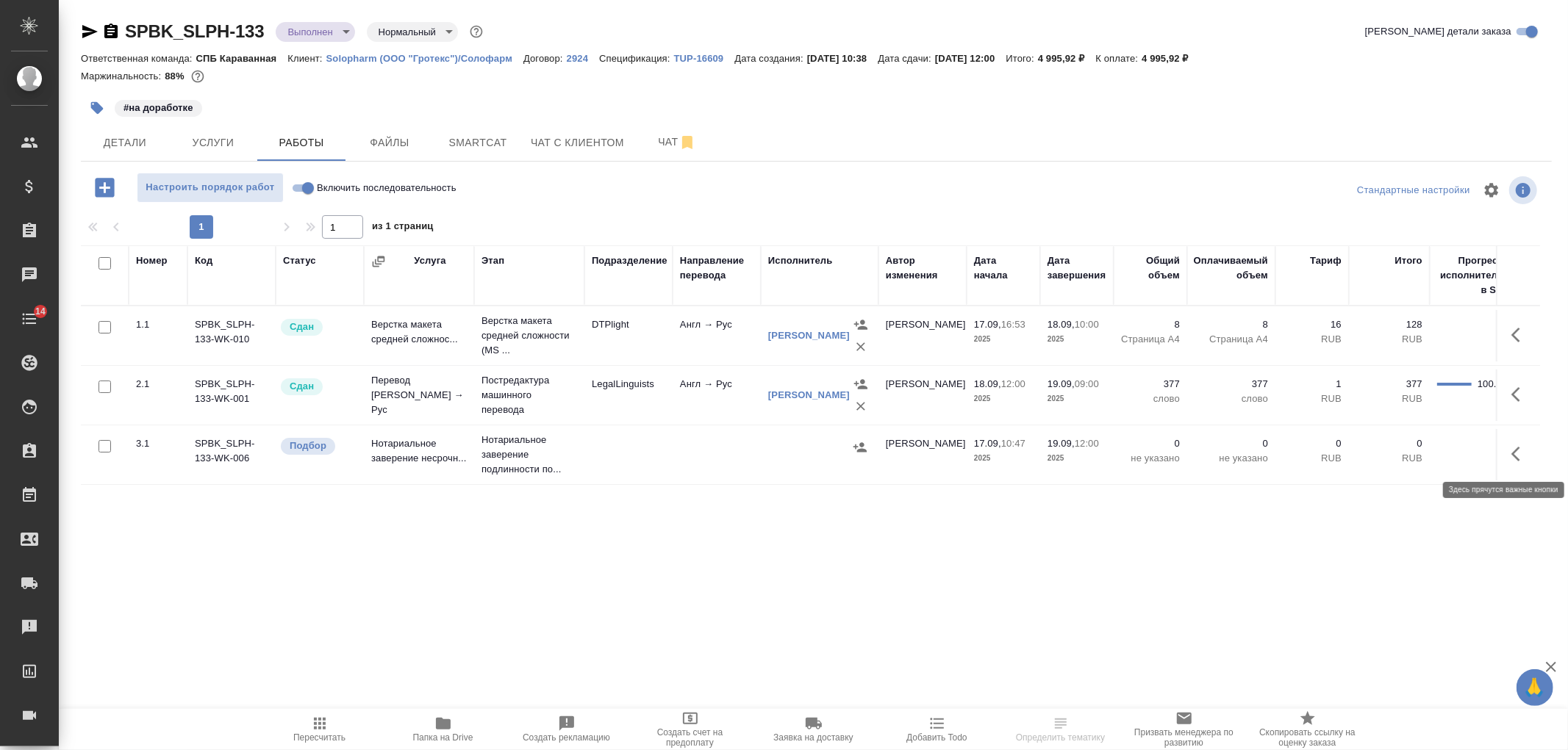
click at [1520, 466] on button "button" at bounding box center [1520, 454] width 36 height 36
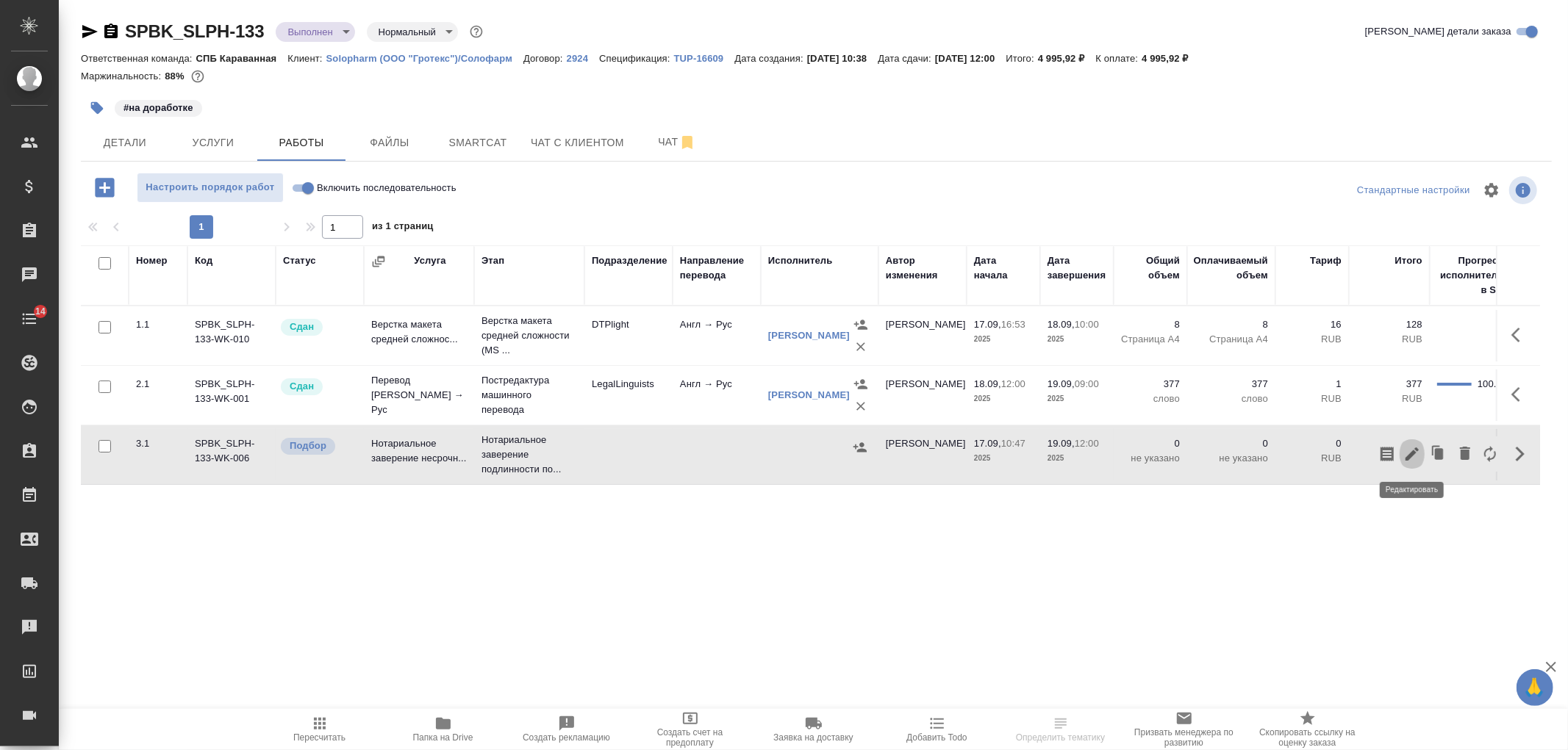
click at [1405, 457] on icon "button" at bounding box center [1413, 454] width 18 height 18
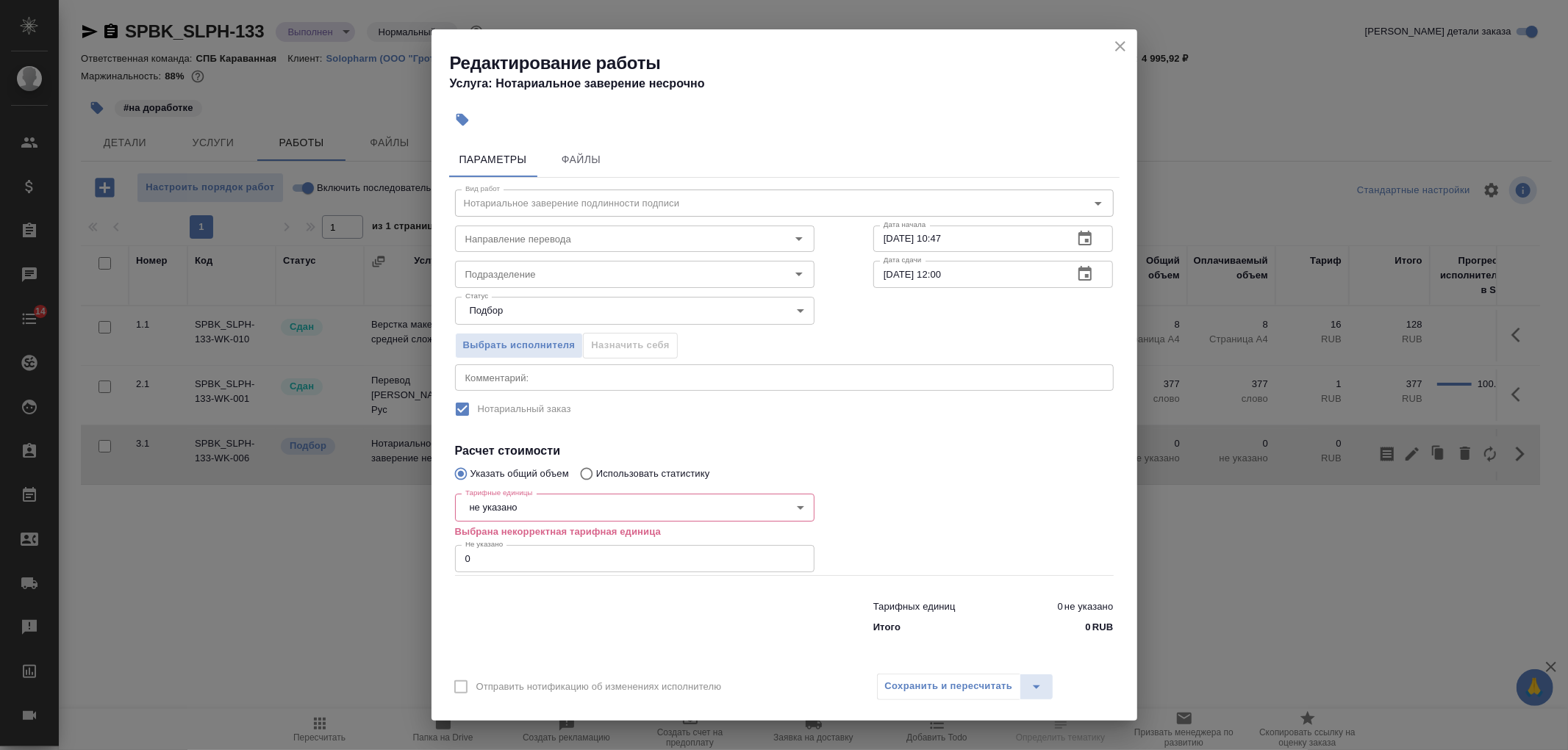
click at [539, 498] on body "🙏 .cls-1 fill:#fff; AWATERA [PERSON_NAME] Спецификации Заказы Чаты 14 Todo Прое…" at bounding box center [784, 375] width 1568 height 750
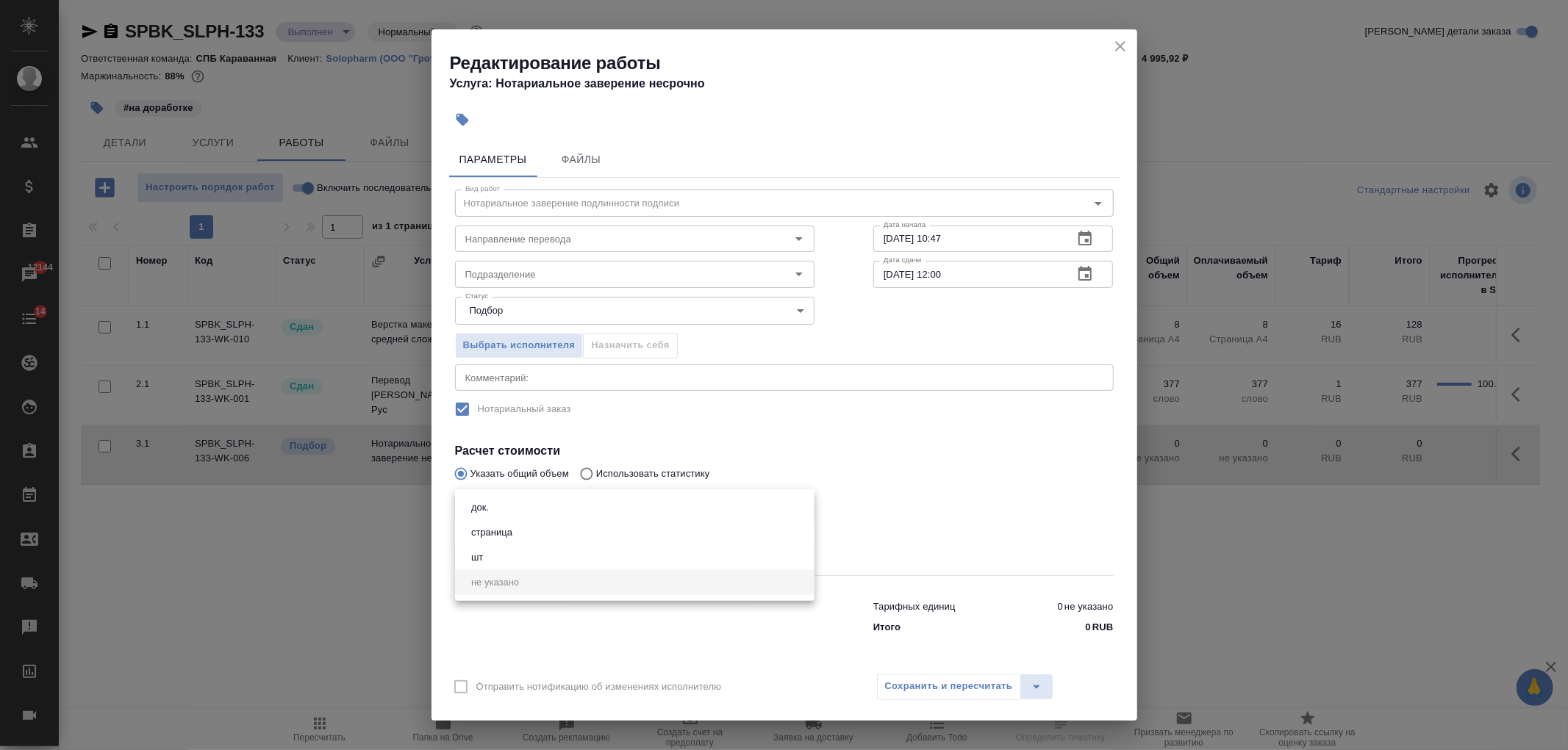
click at [505, 511] on li "док." at bounding box center [635, 508] width 360 height 25
type input "5a8b1489cc6b4906c91bfd8b"
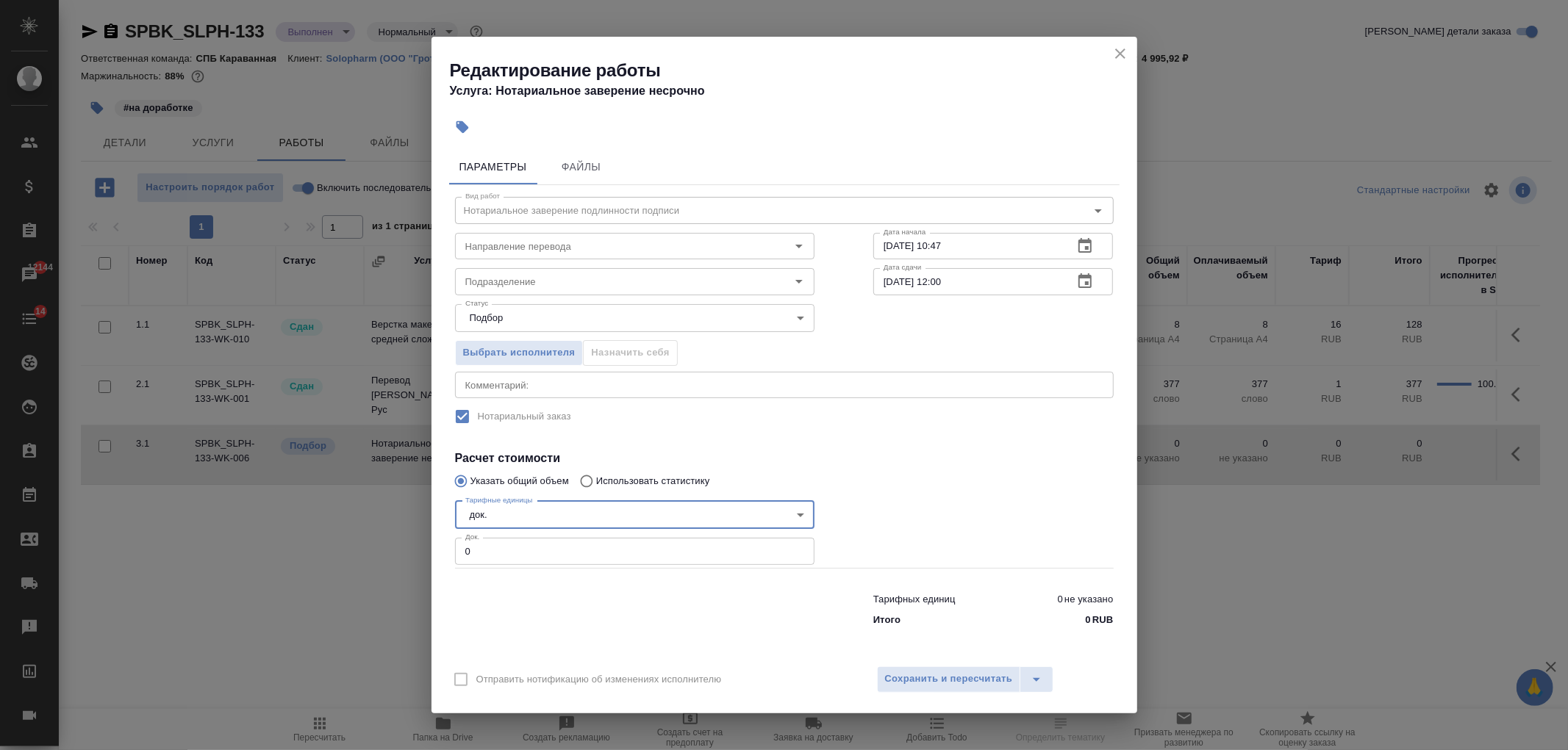
click at [504, 554] on input "0" at bounding box center [635, 551] width 360 height 27
type input "2"
click at [946, 685] on span "Сохранить и пересчитать" at bounding box center [949, 679] width 128 height 17
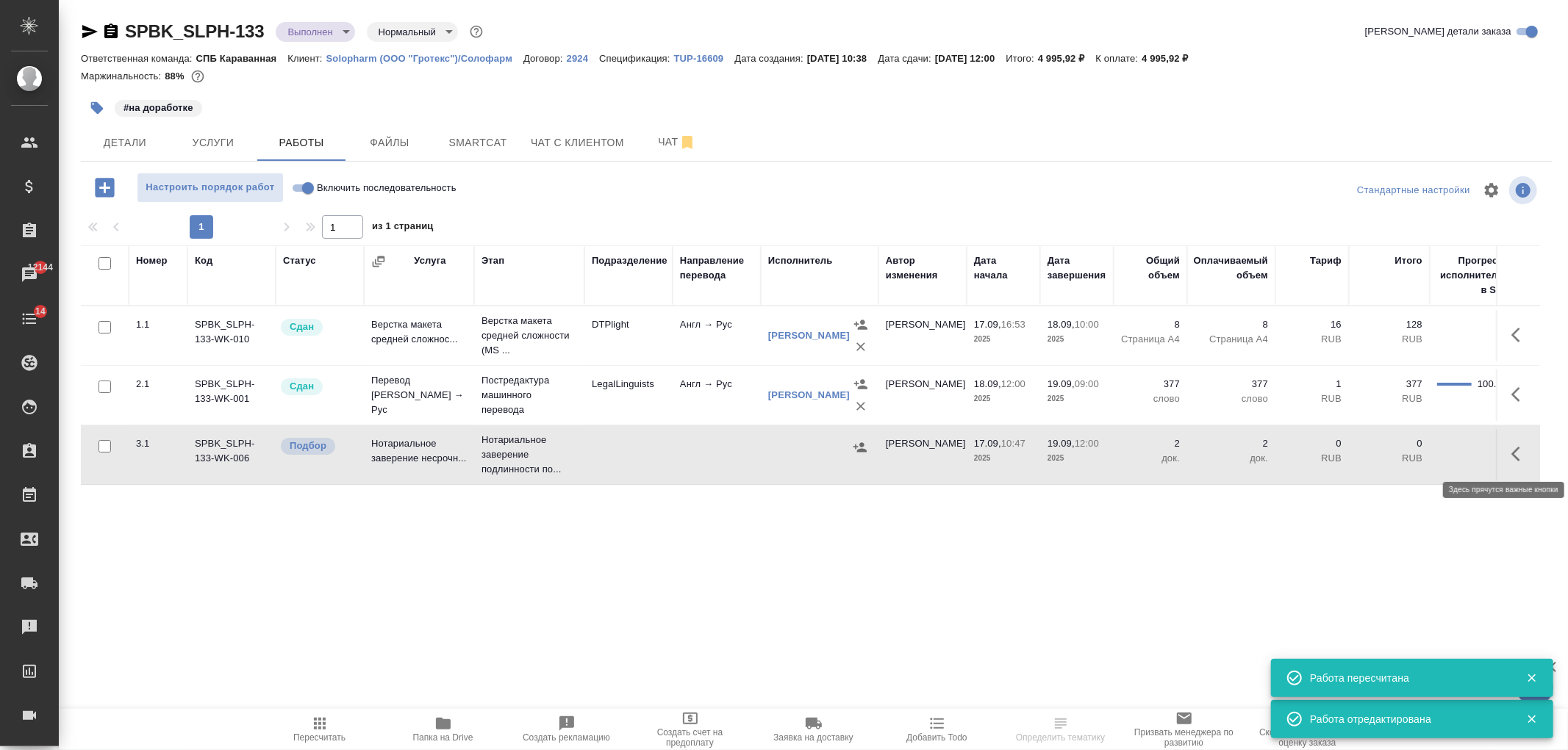
click at [1510, 458] on button "button" at bounding box center [1520, 454] width 36 height 36
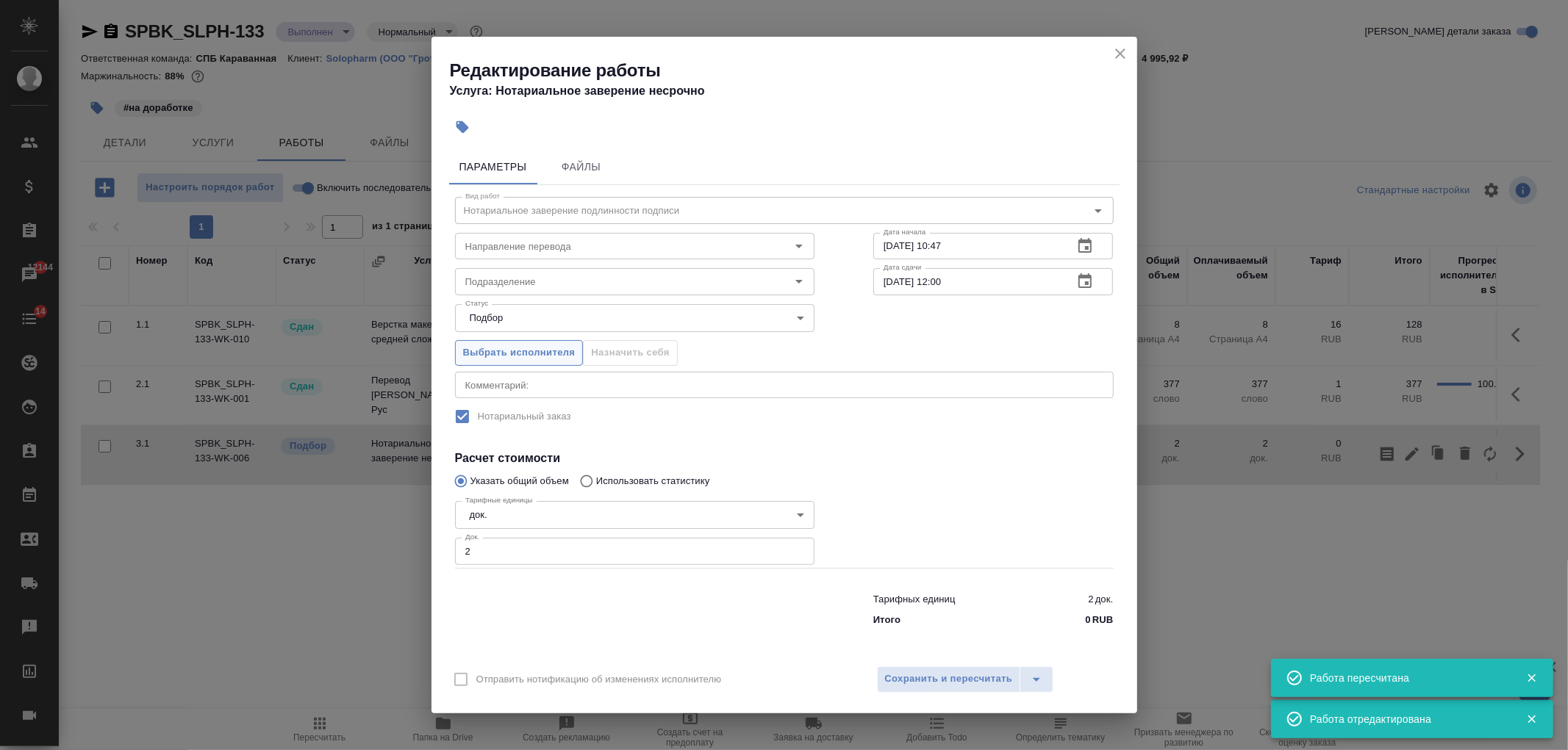
click at [504, 362] on button "Выбрать исполнителя" at bounding box center [519, 352] width 129 height 26
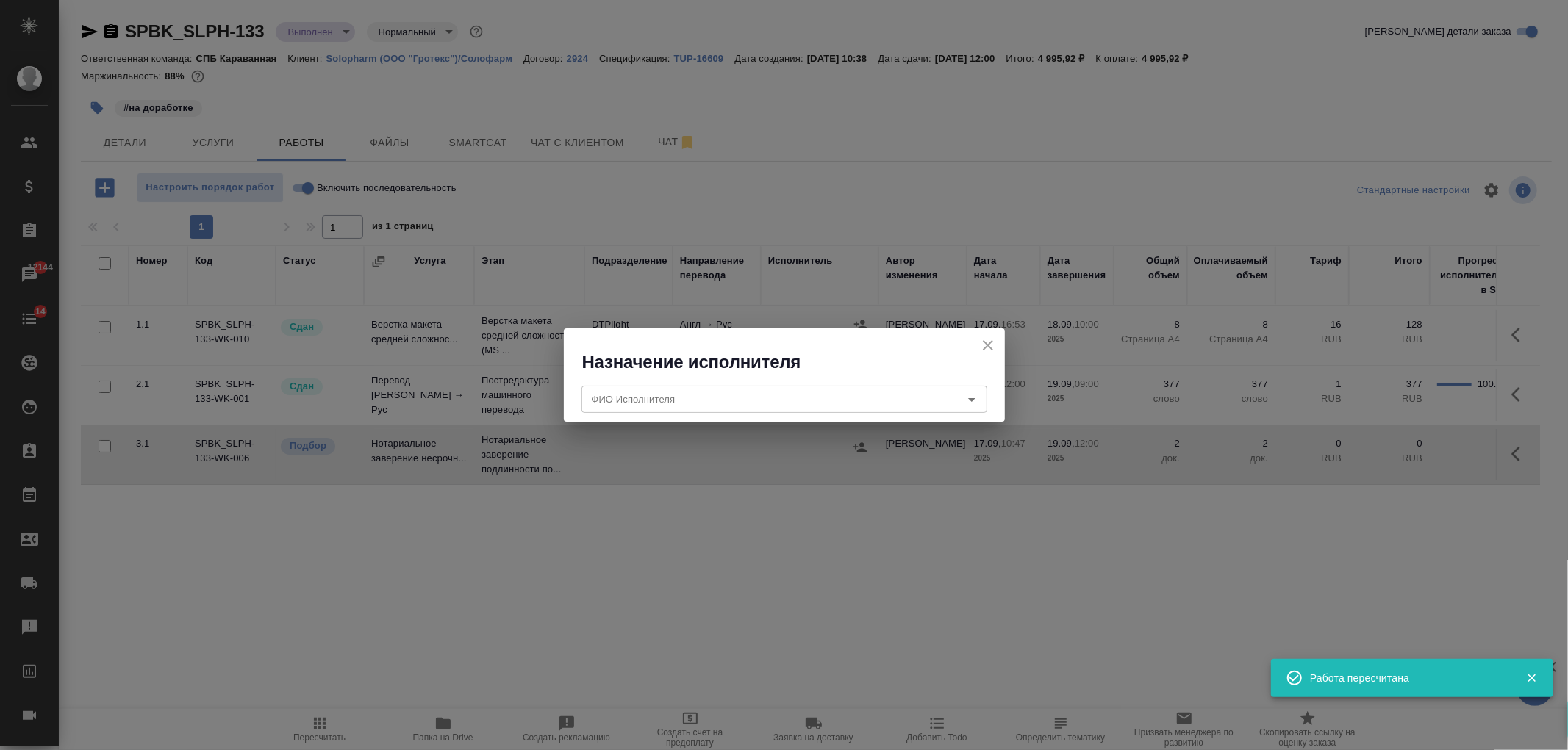
click at [703, 416] on div "ФИО Исполнителя ФИО Исполнителя" at bounding box center [784, 397] width 441 height 47
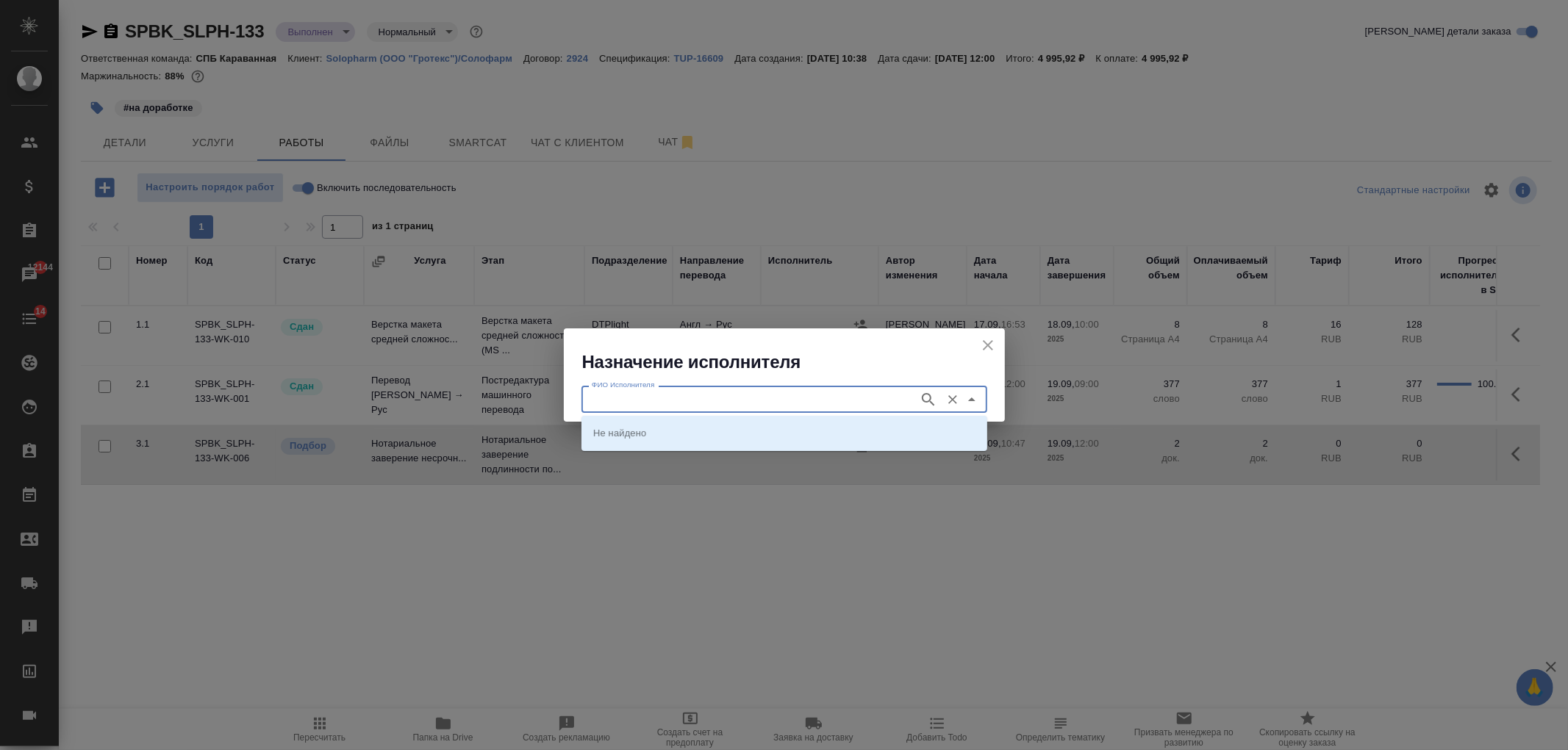
click at [696, 404] on input "ФИО Исполнителя" at bounding box center [748, 399] width 326 height 18
type input "карпун"
click at [673, 428] on p "[PERSON_NAME]" at bounding box center [633, 432] width 80 height 15
type input "[PERSON_NAME]"
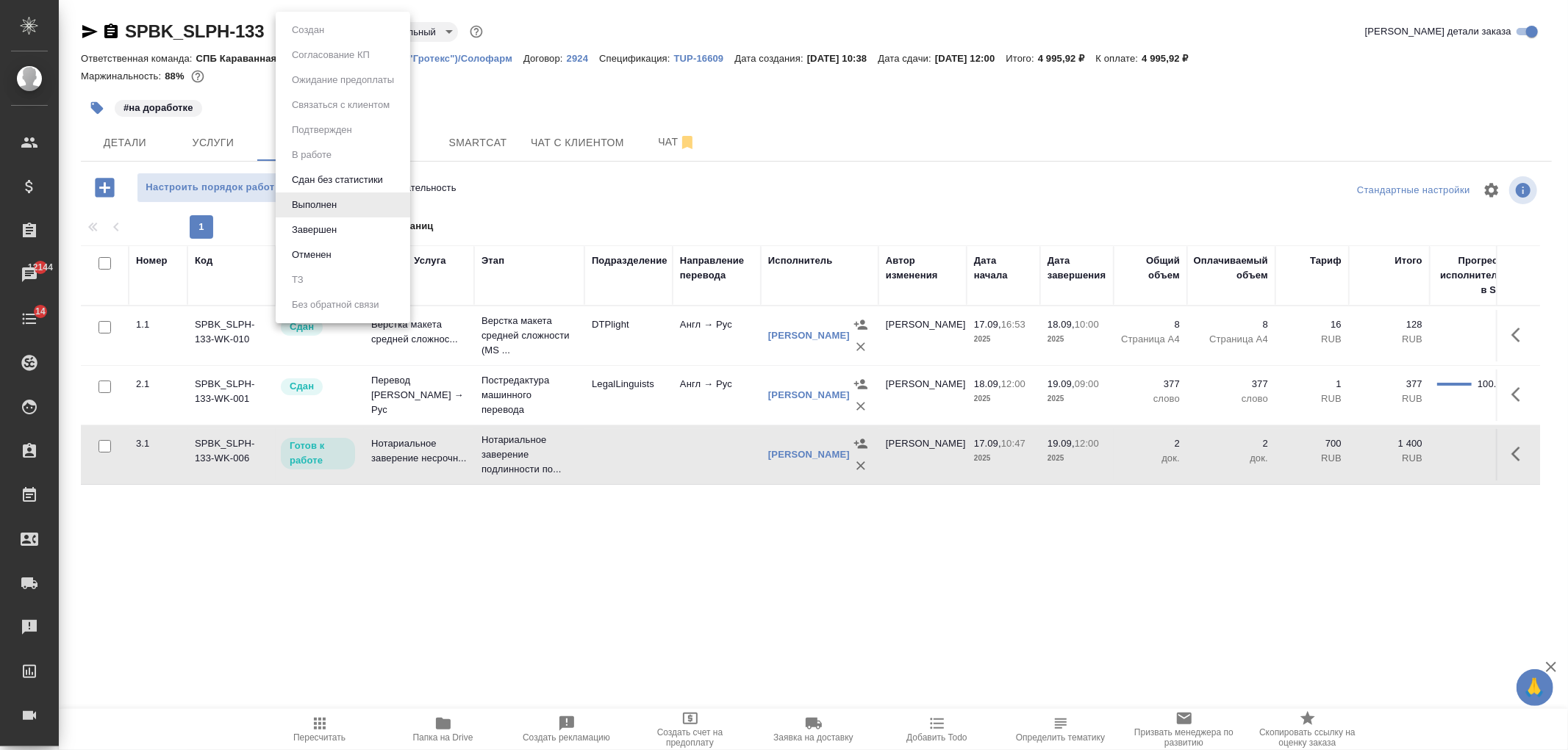
click at [327, 27] on body "🙏 .cls-1 fill:#fff; AWATERA [PERSON_NAME] Спецификации Заказы 12144 Чаты 14 Tod…" at bounding box center [784, 375] width 1568 height 750
click at [359, 228] on li "Завершен" at bounding box center [344, 230] width 135 height 25
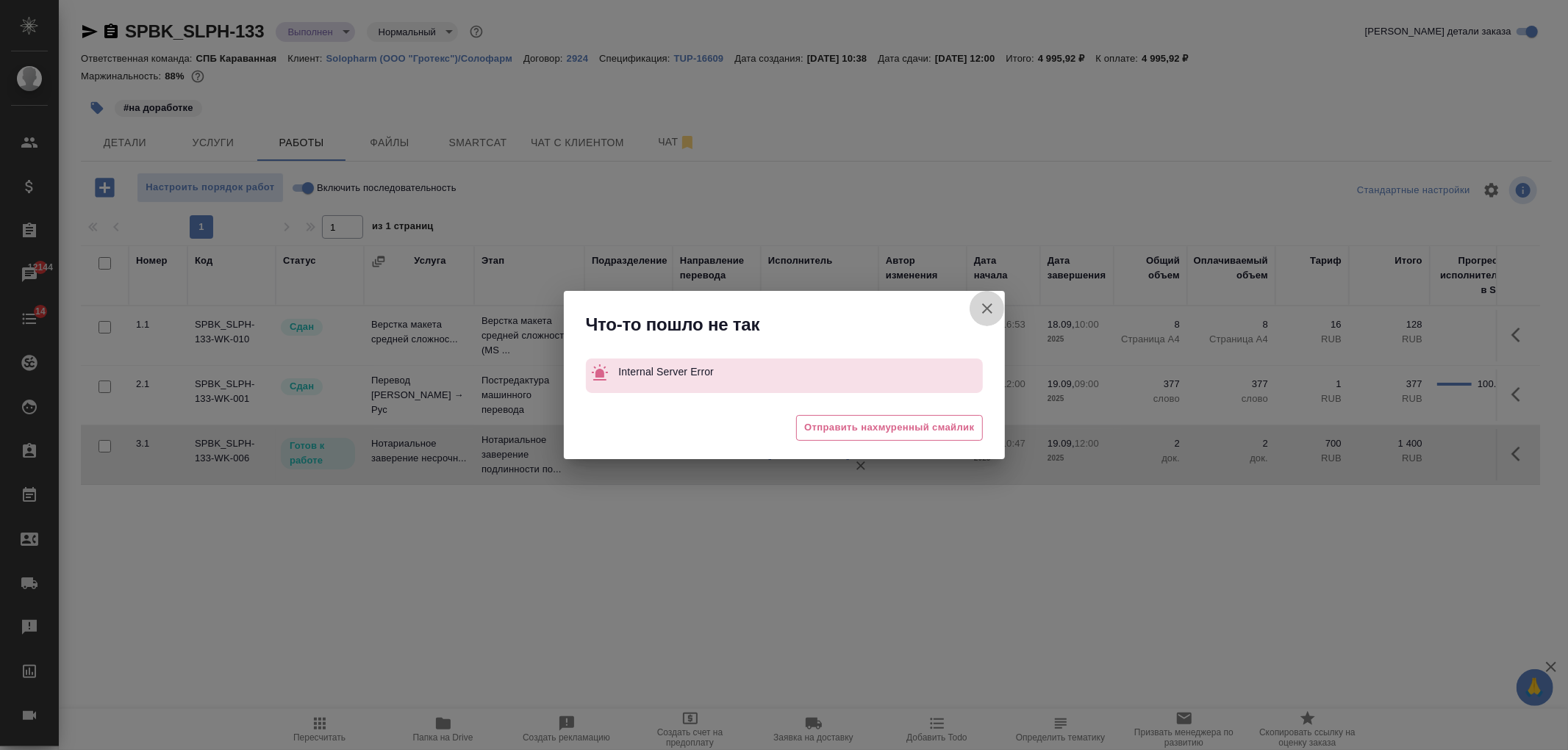
click at [988, 298] on button "Группировать работы по услугам" at bounding box center [987, 309] width 36 height 36
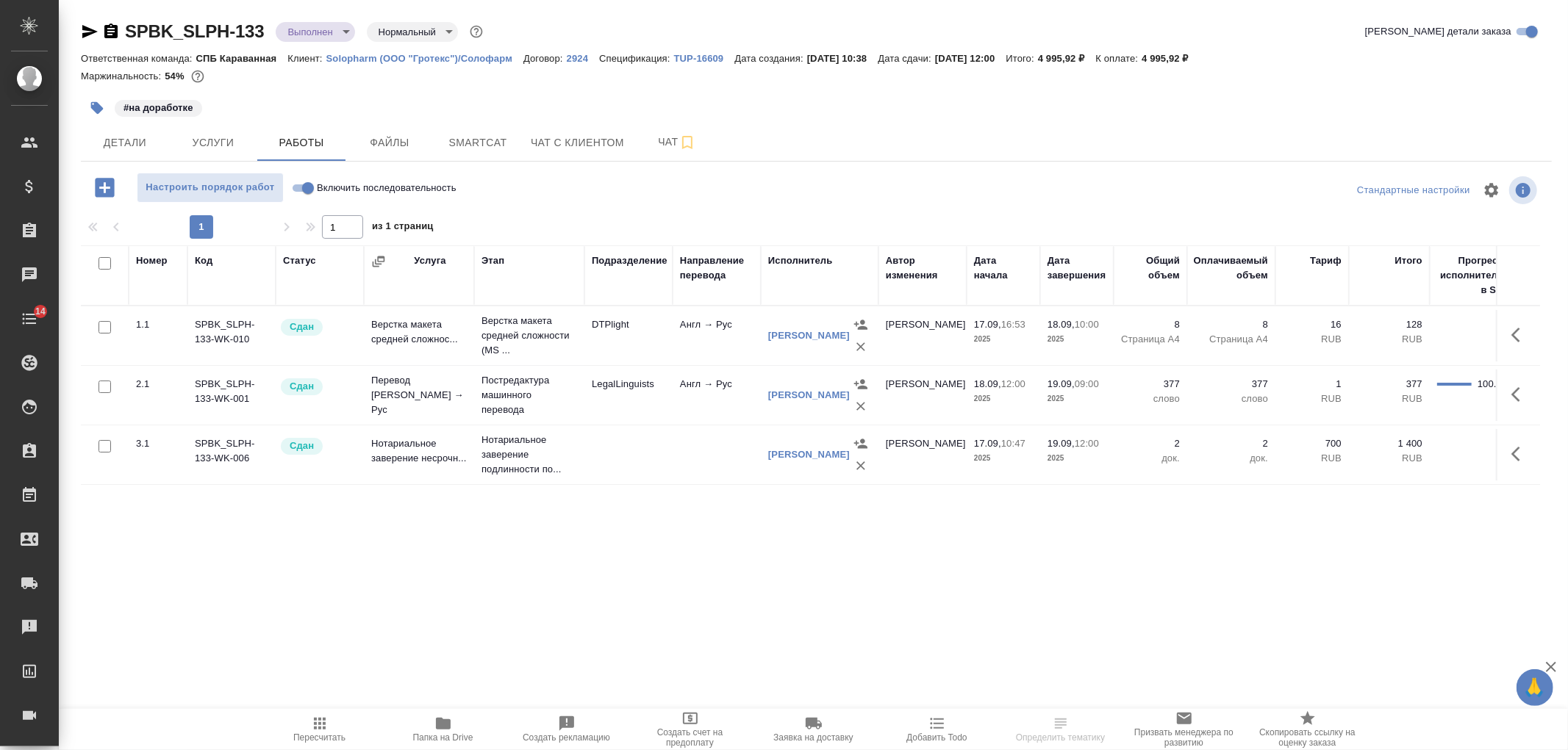
click at [325, 40] on body "🙏 .cls-1 fill:#fff; AWATERA [PERSON_NAME] Спецификации Заказы Чаты 14 Todo Прое…" at bounding box center [784, 375] width 1568 height 750
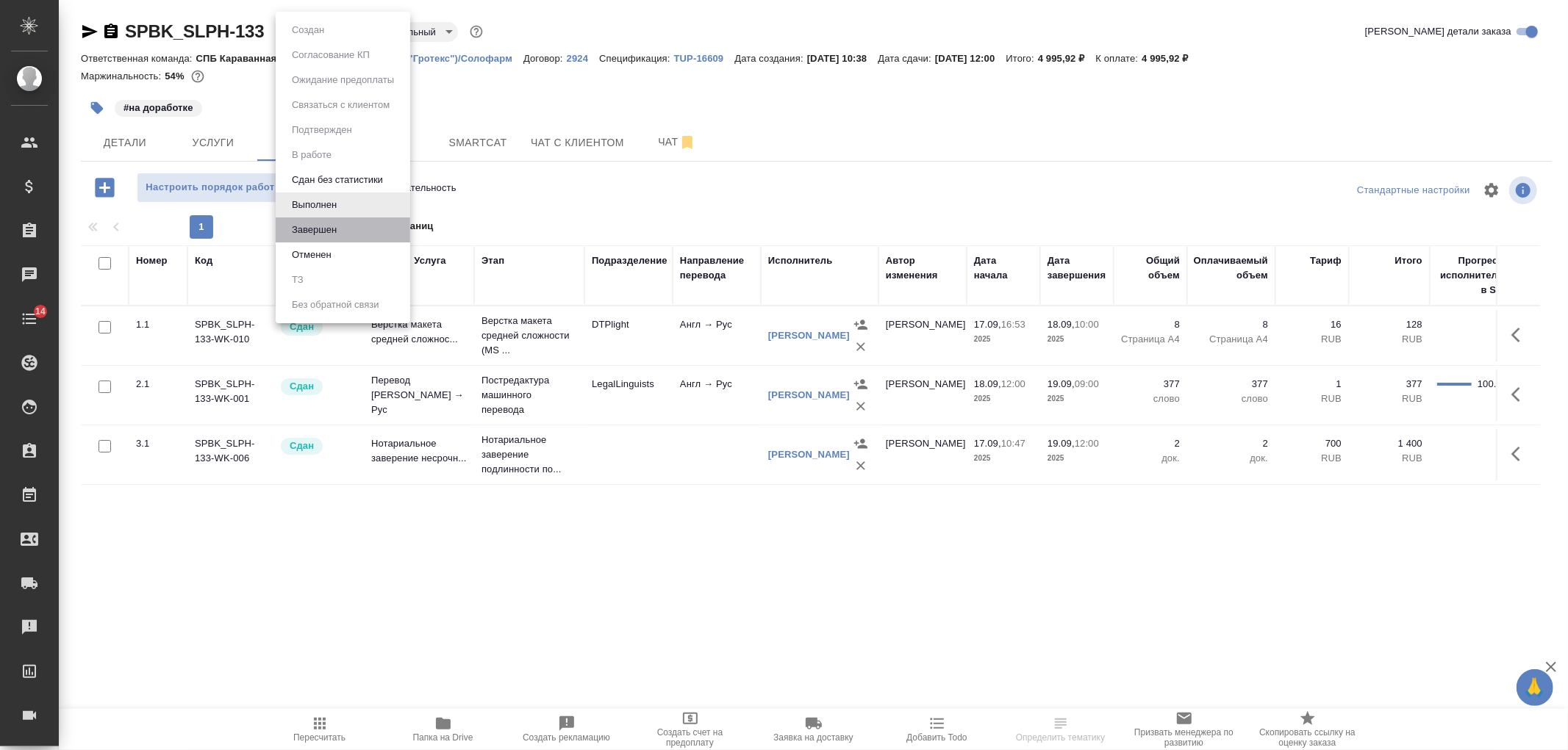
click at [377, 232] on li "Завершен" at bounding box center [344, 230] width 135 height 25
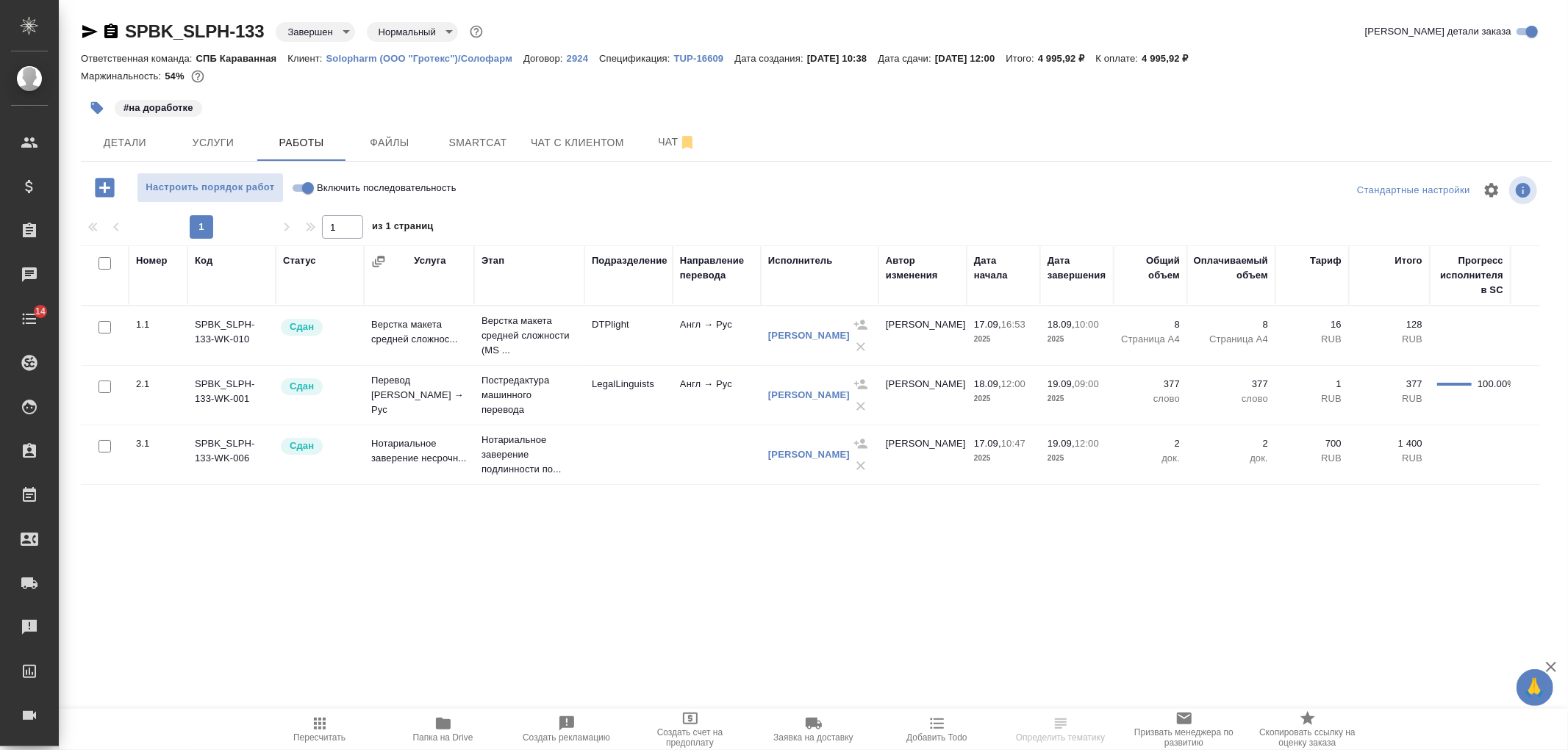
click at [122, 162] on div "SPBK_SLPH-133 Завершен closed Нормальный normal Кратко детали заказа Ответствен…" at bounding box center [816, 306] width 1487 height 613
click at [138, 137] on span "Детали" at bounding box center [124, 143] width 70 height 19
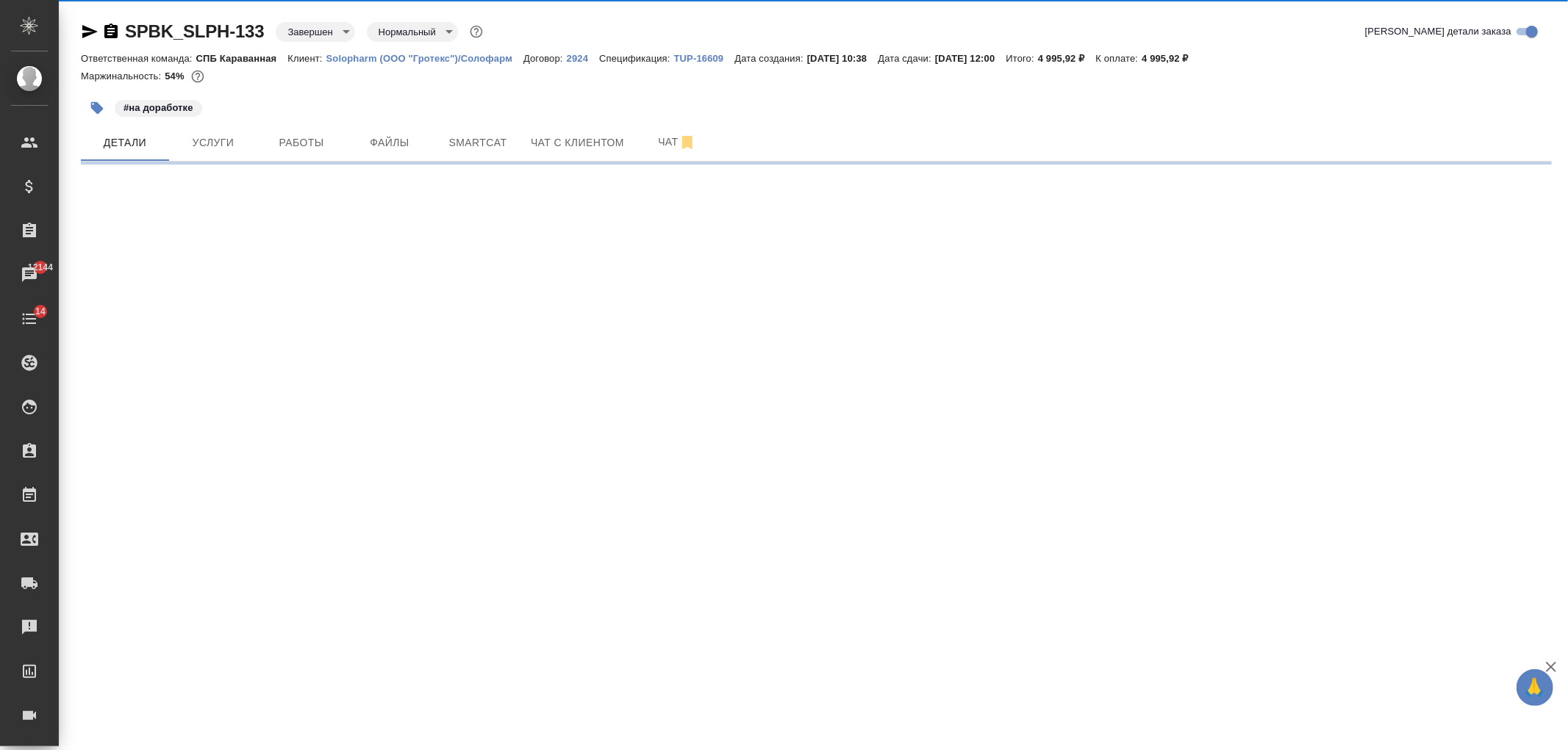
select select "RU"
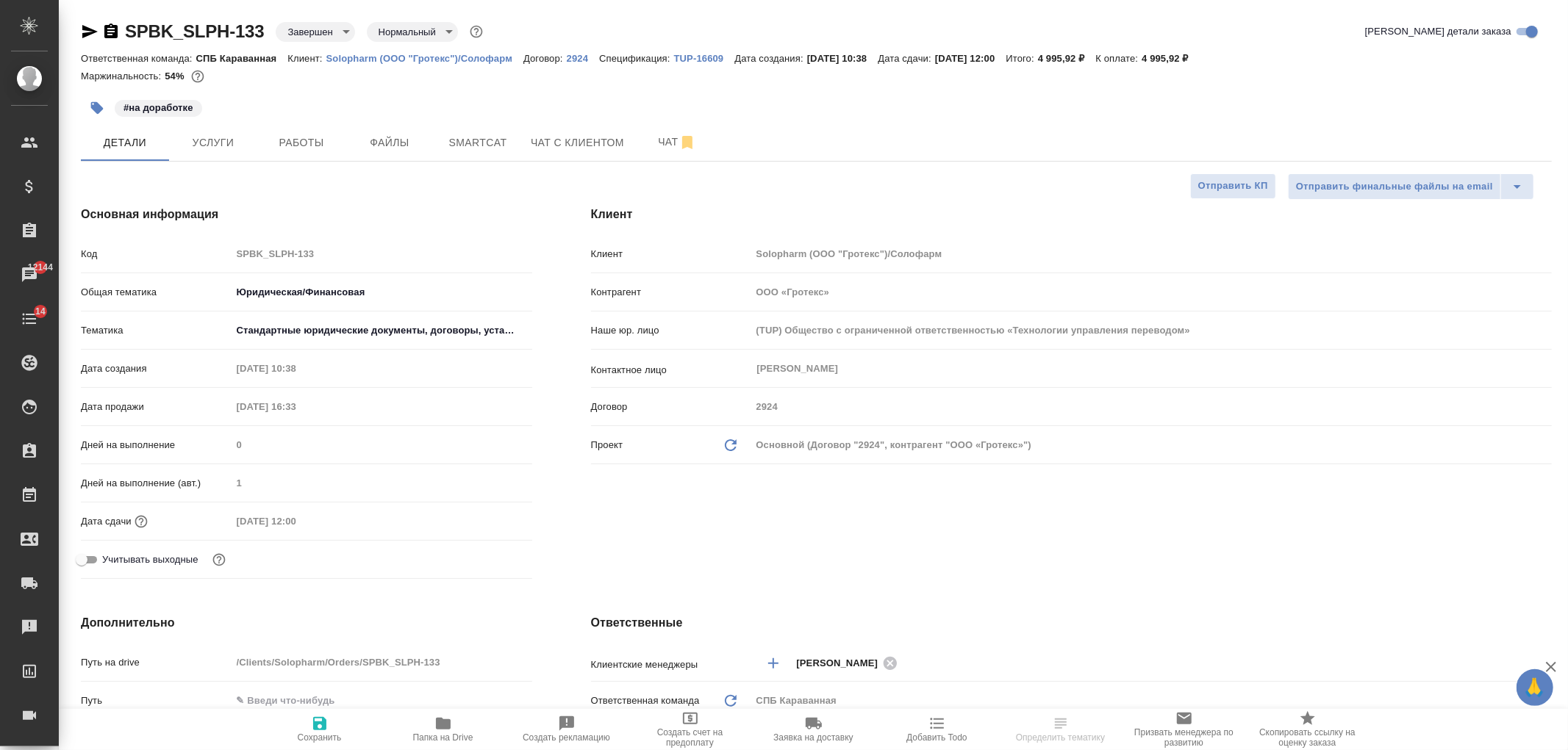
type textarea "x"
select select "RU"
type textarea "x"
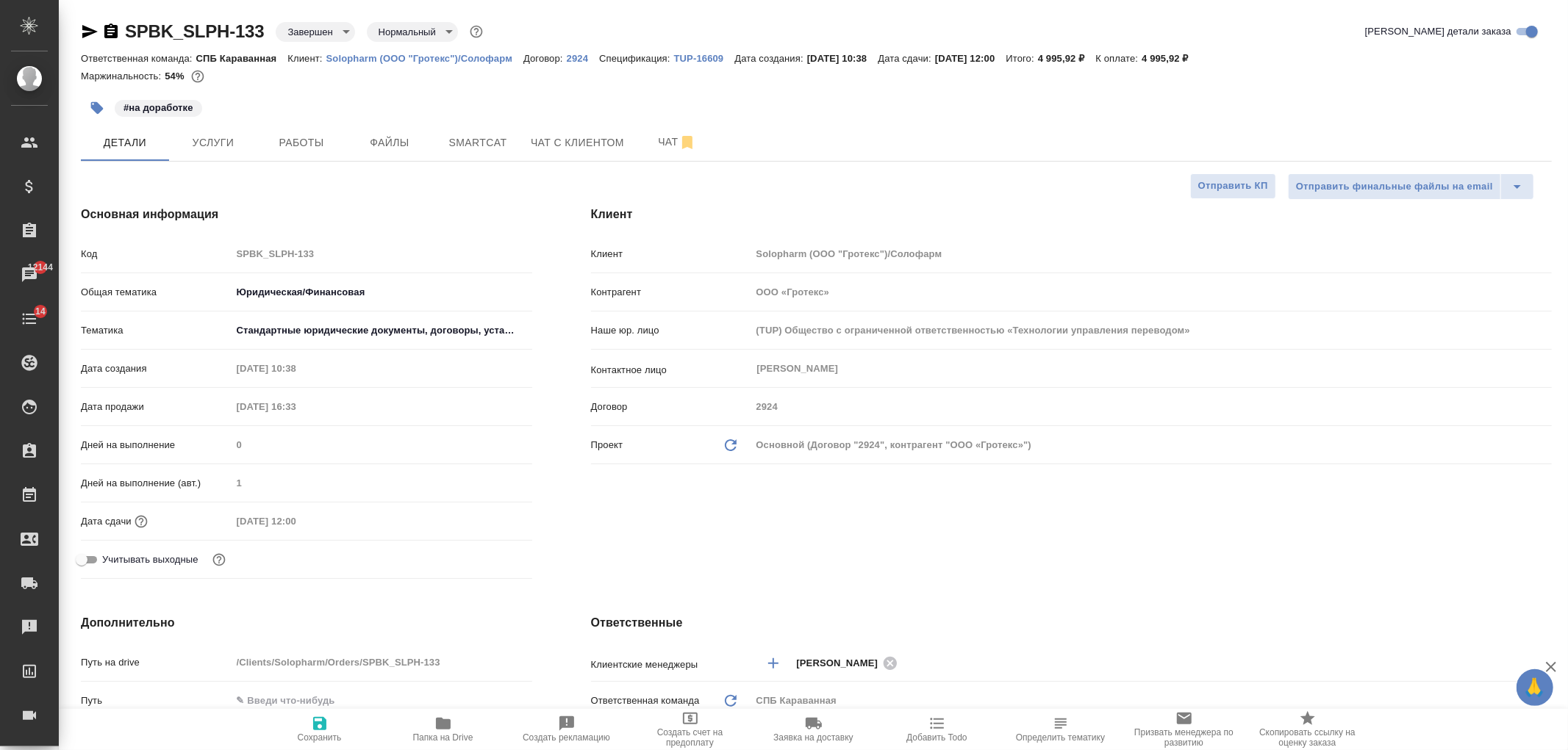
type textarea "x"
select select "RU"
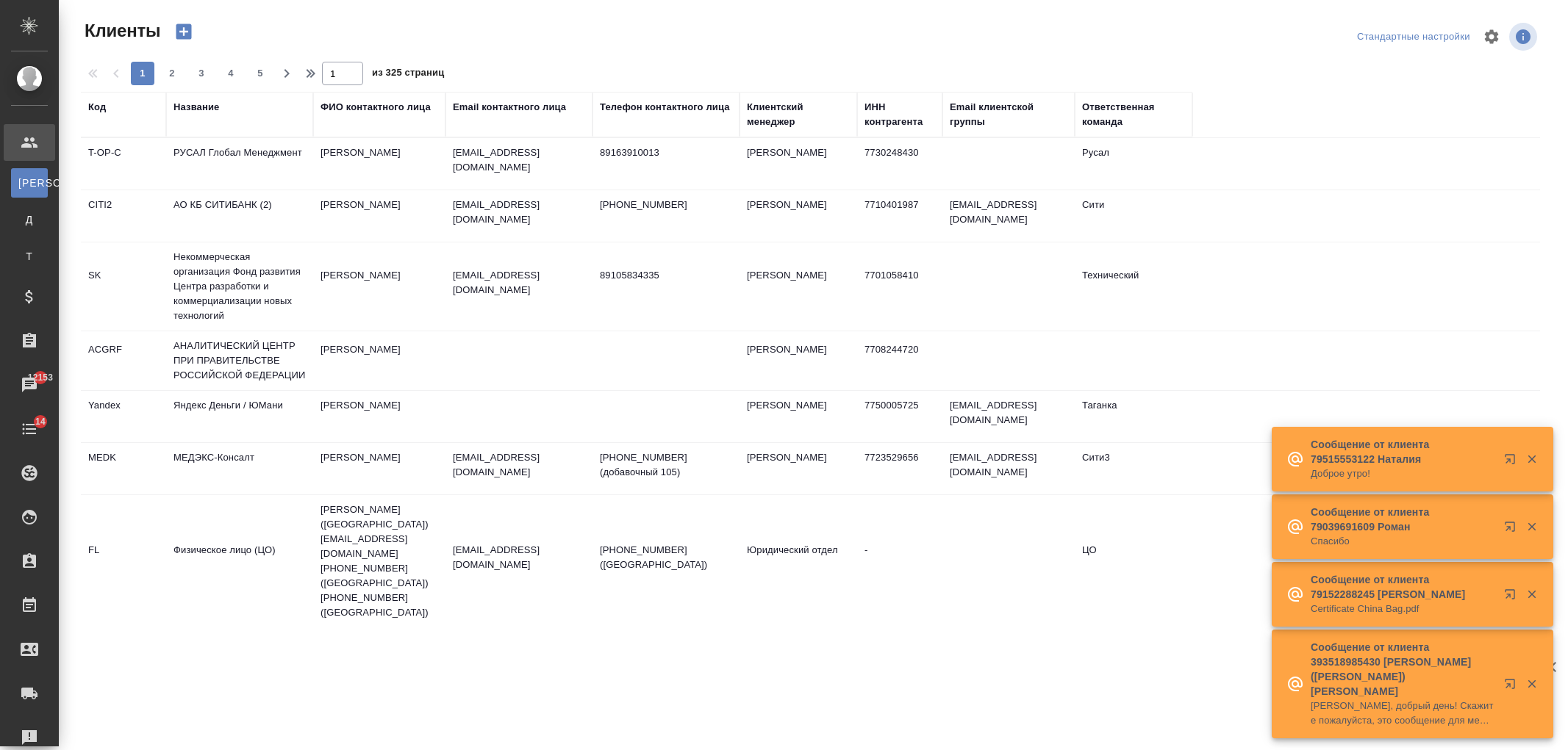
select select "RU"
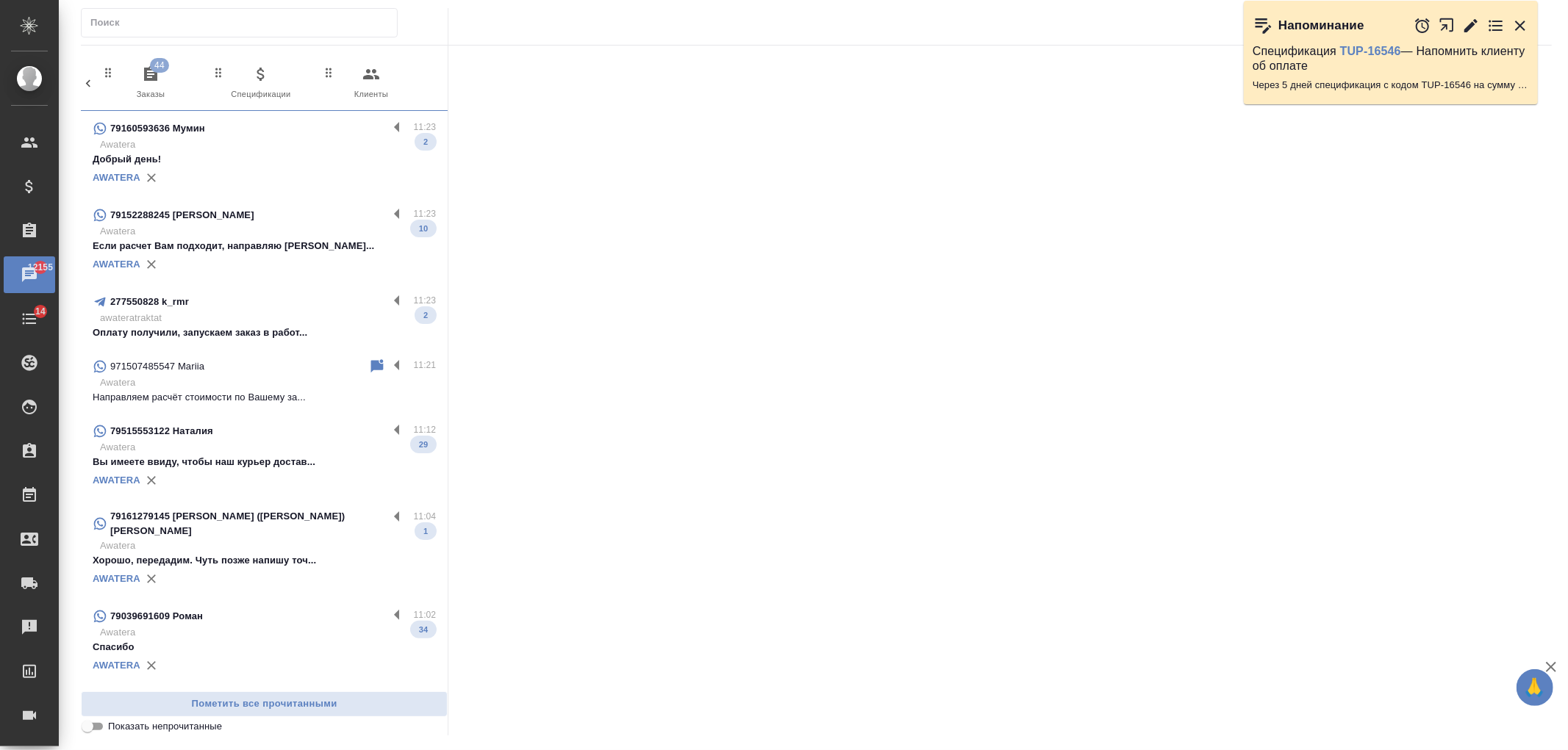
scroll to position [0, 655]
